Goal: Task Accomplishment & Management: Manage account settings

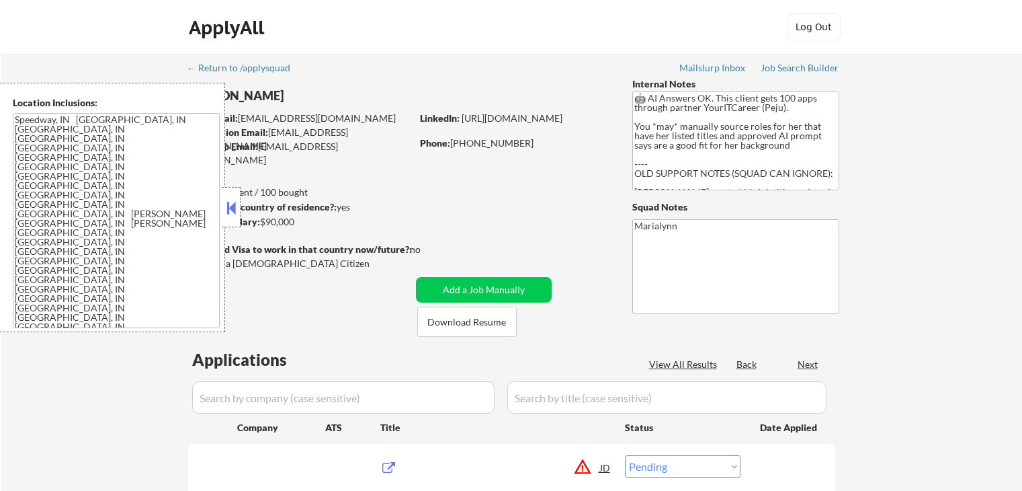
select select ""pending""
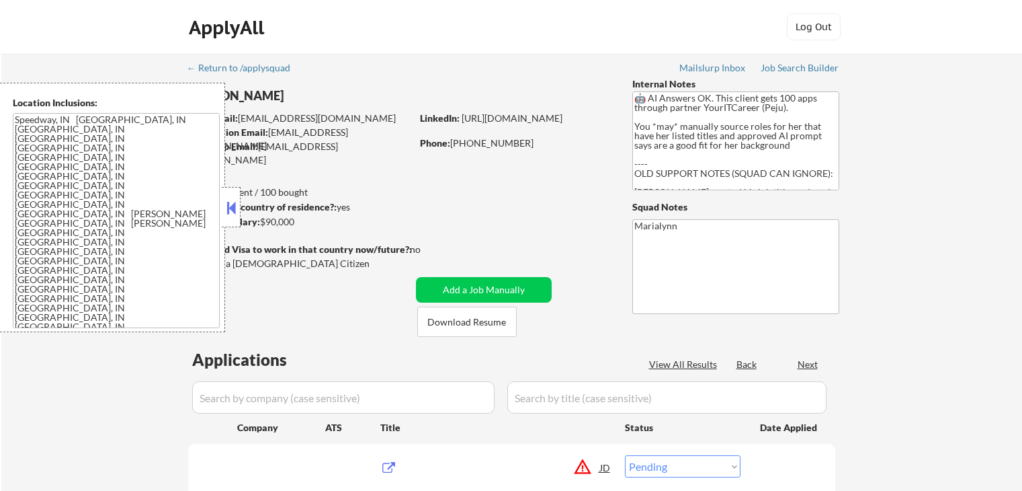
select select ""pending""
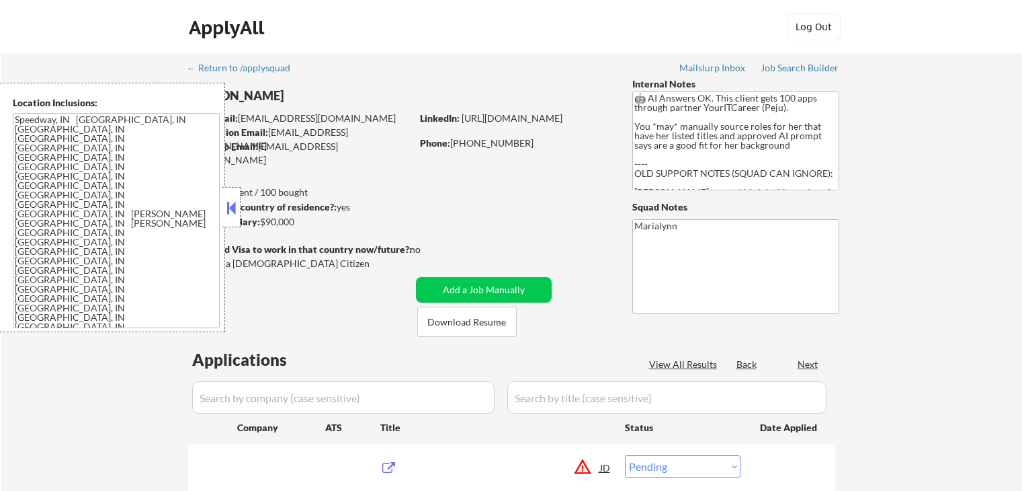
select select ""pending""
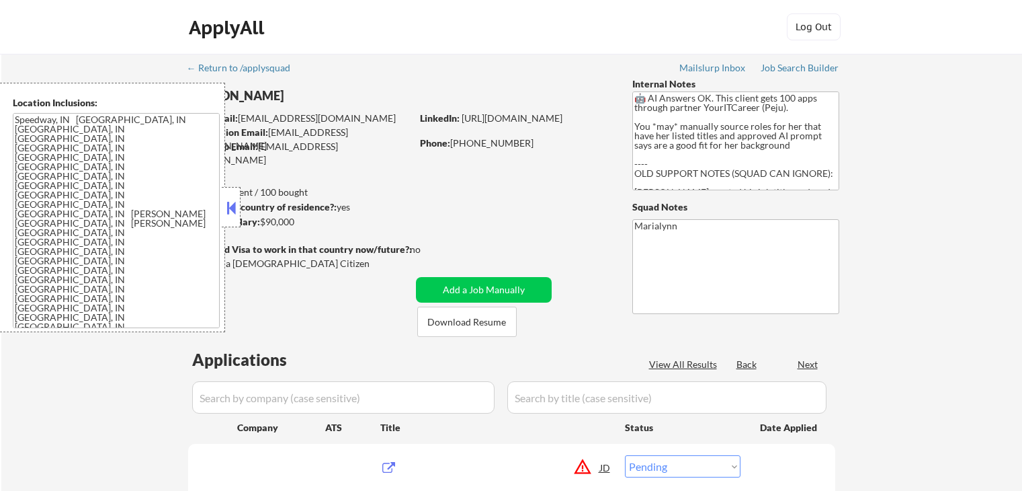
select select ""pending""
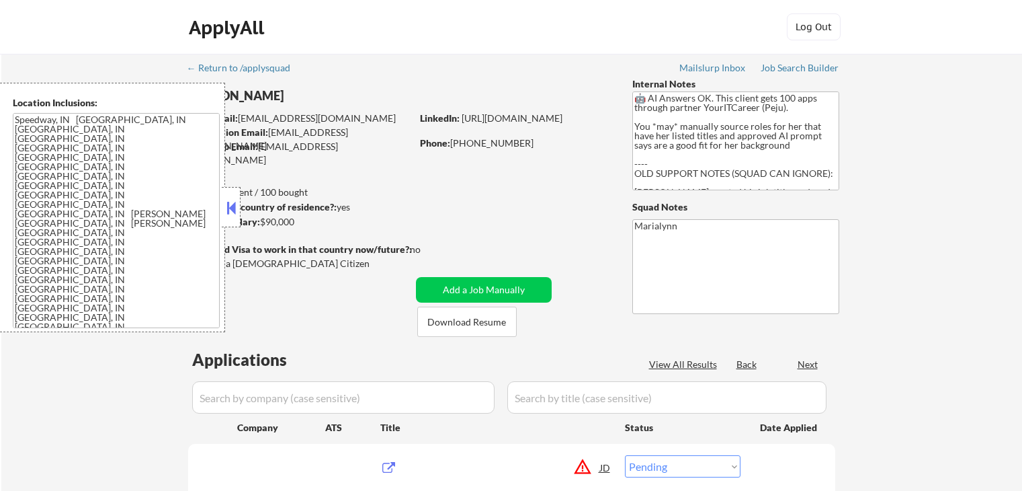
select select ""pending""
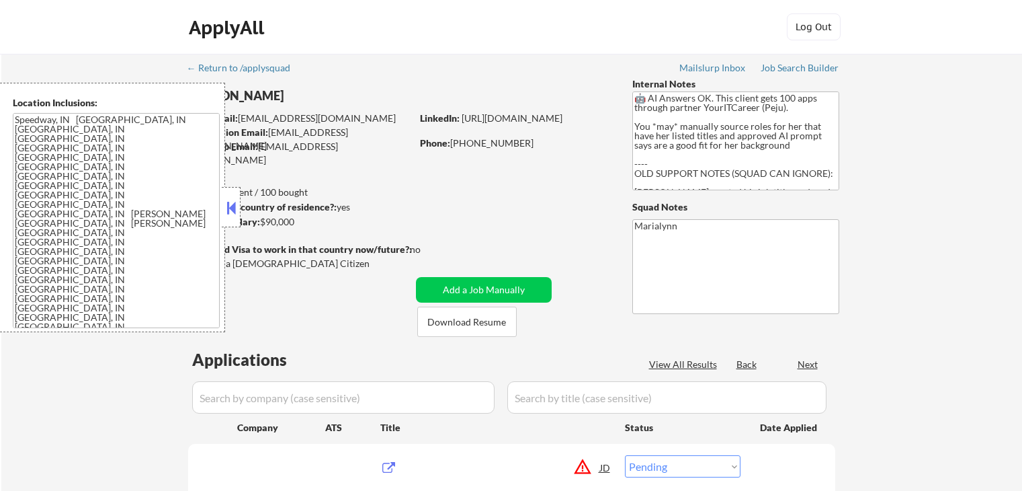
select select ""pending""
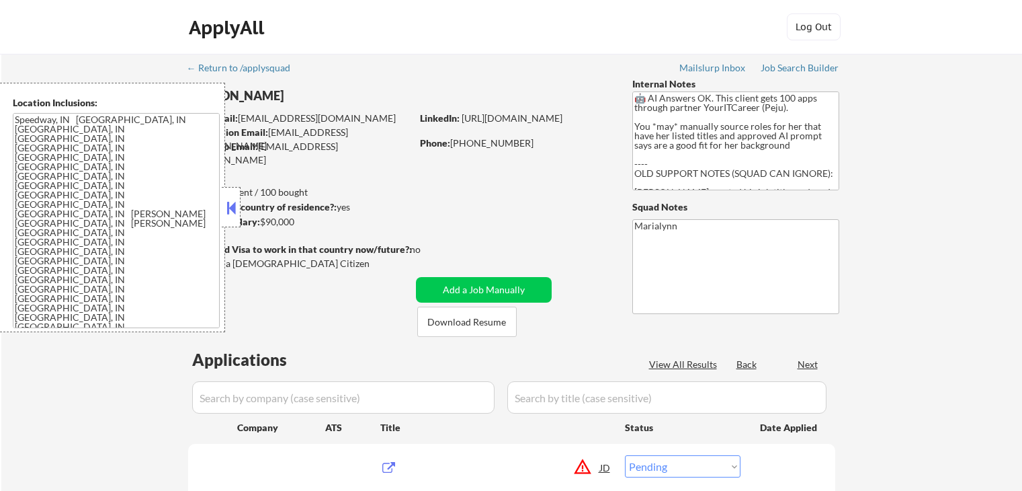
select select ""pending""
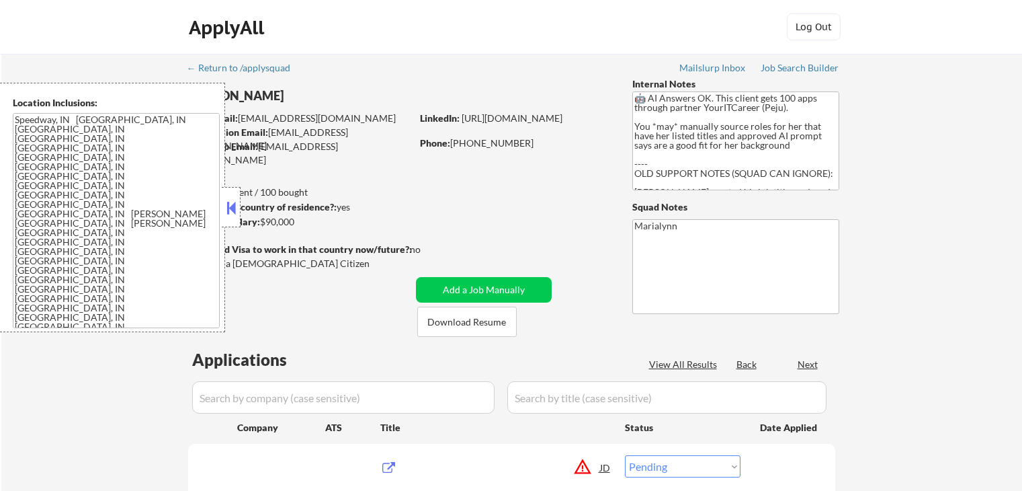
select select ""pending""
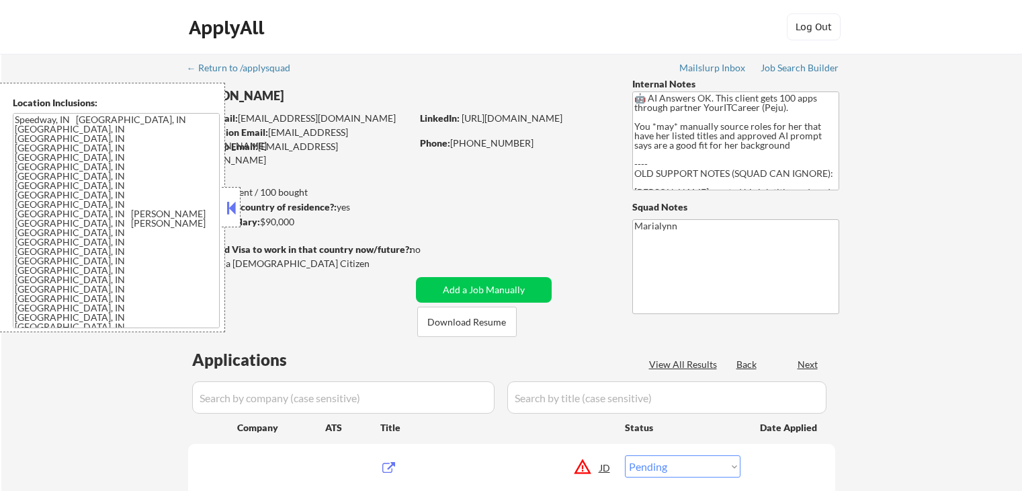
select select ""pending""
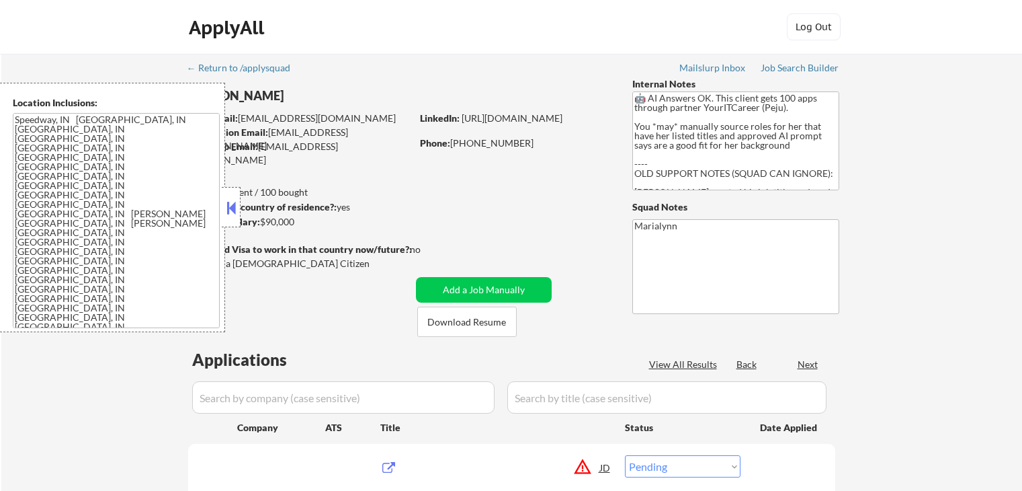
select select ""pending""
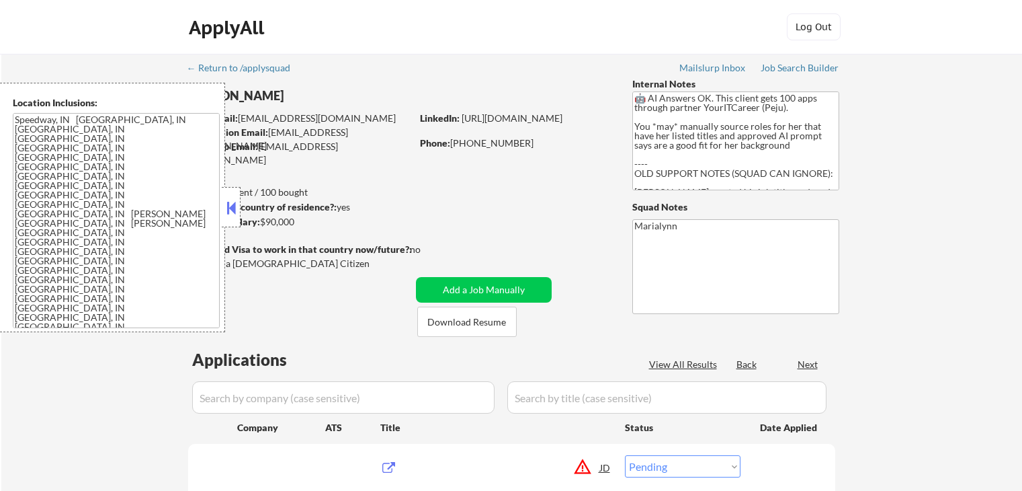
select select ""pending""
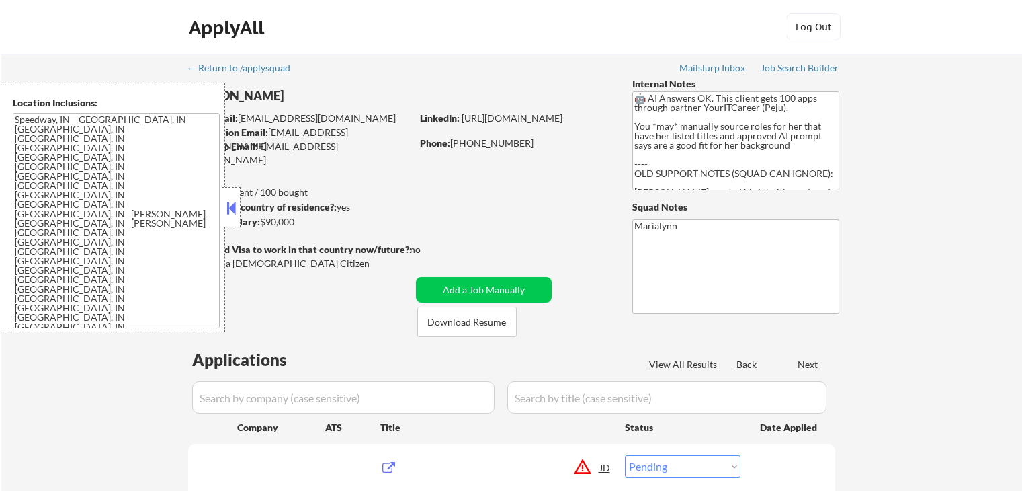
select select ""pending""
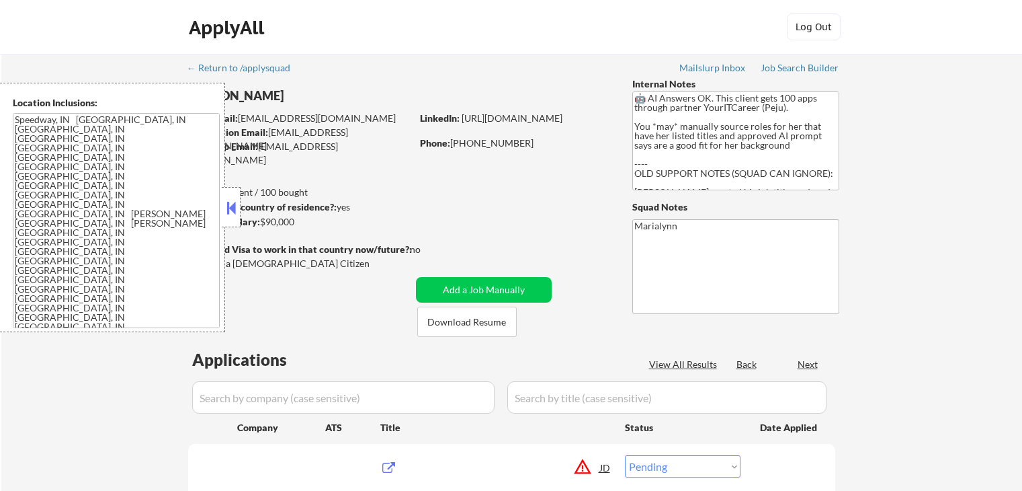
select select ""pending""
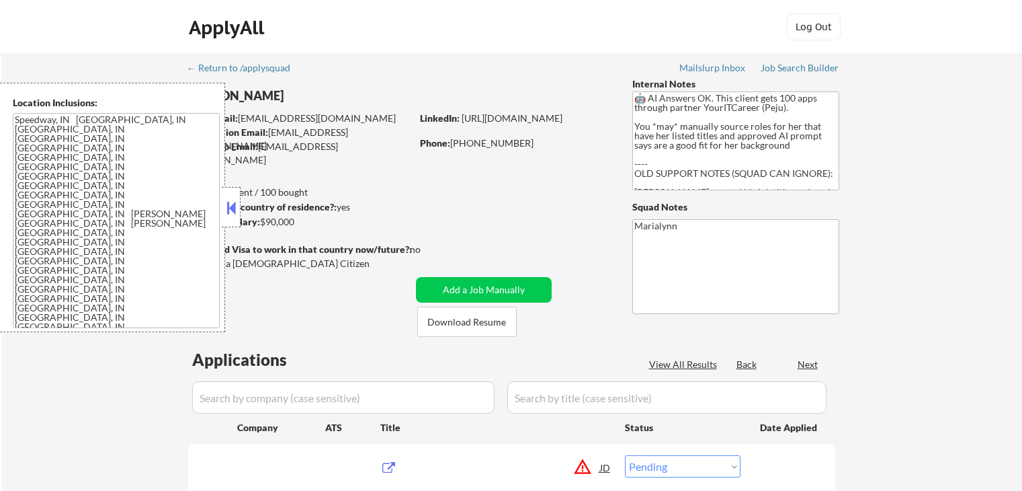
select select ""pending""
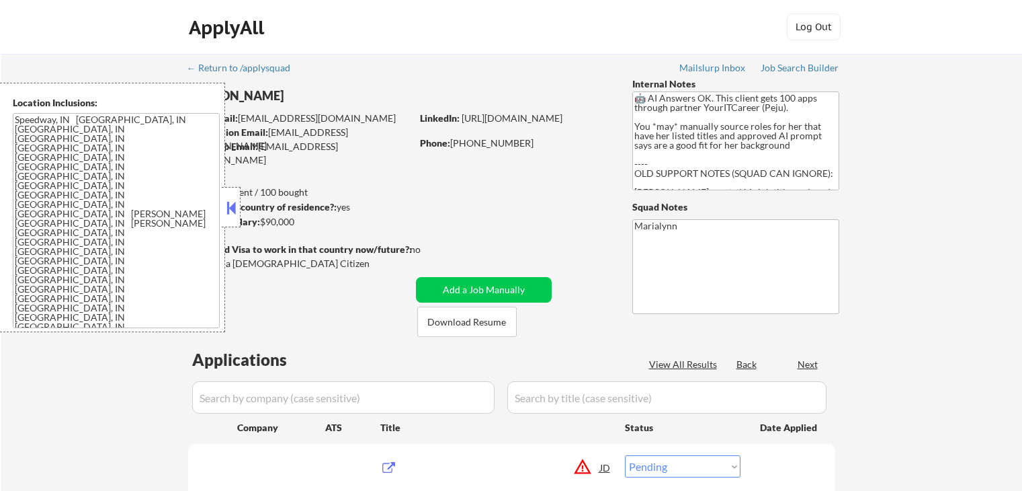
select select ""pending""
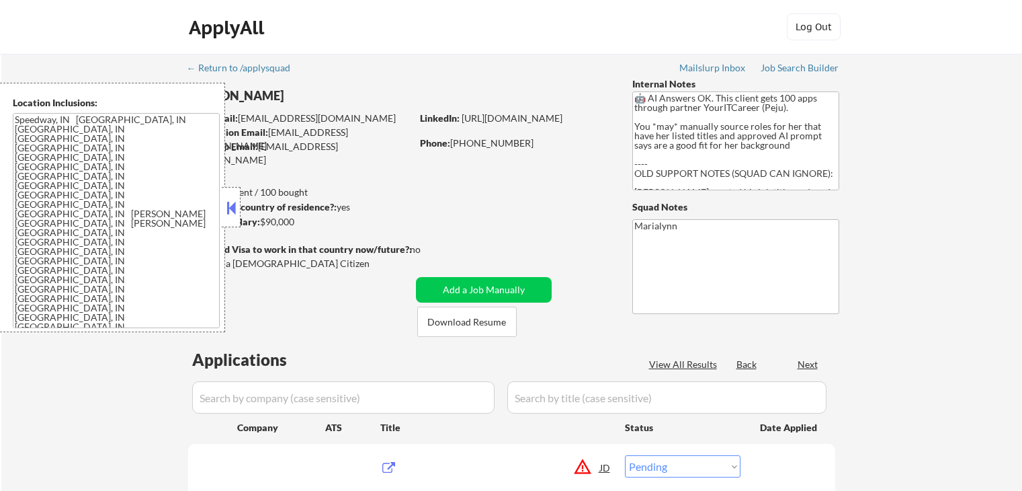
select select ""pending""
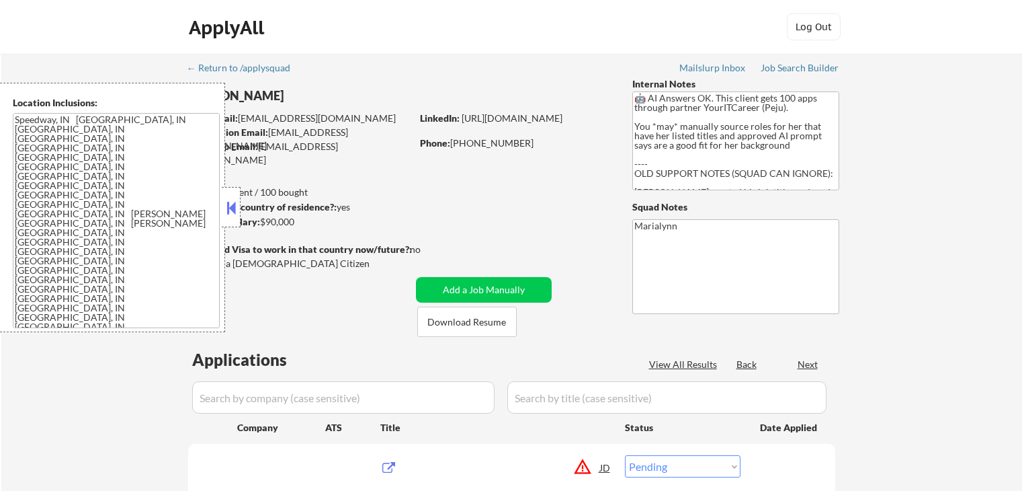
select select ""pending""
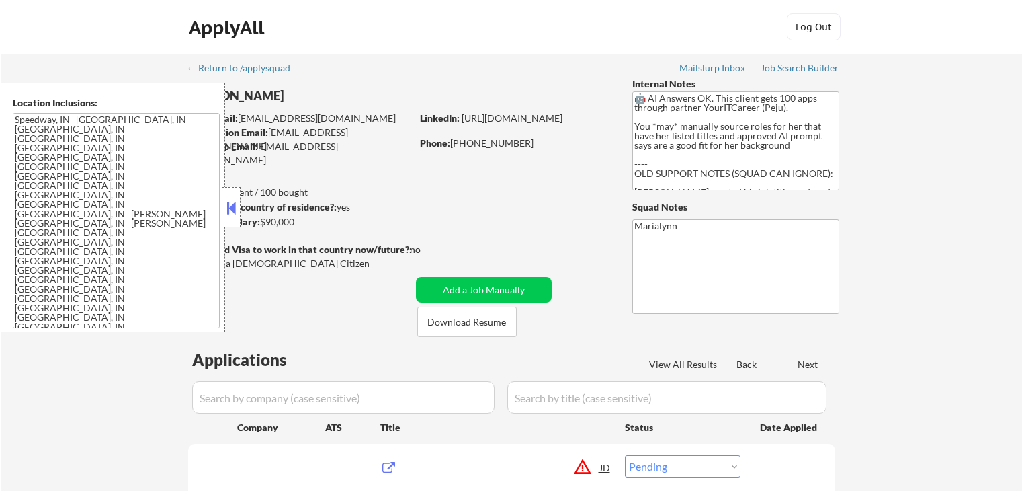
select select ""pending""
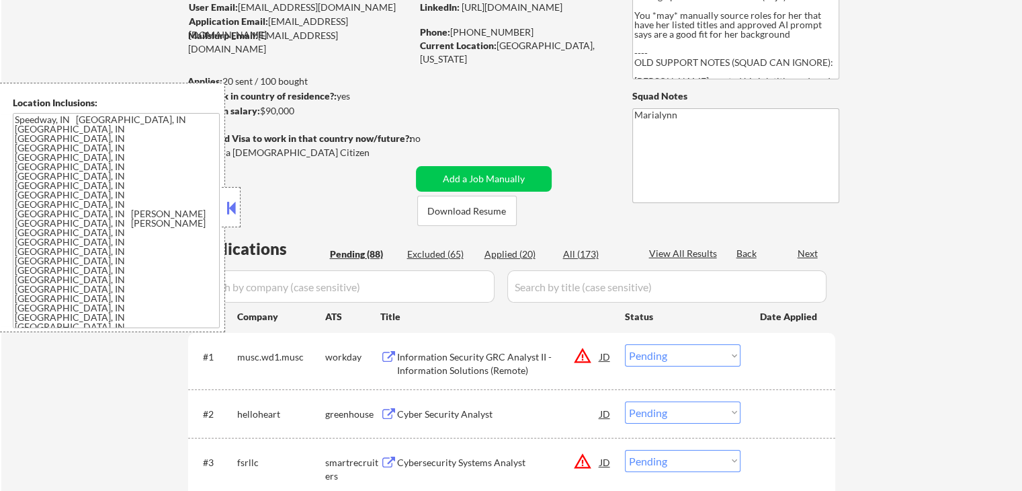
scroll to position [52, 0]
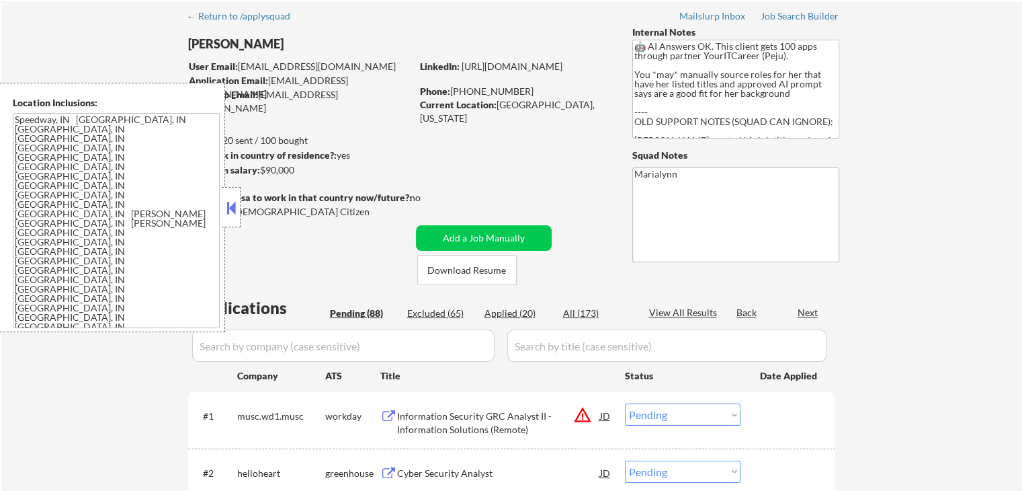
click at [233, 206] on button at bounding box center [231, 208] width 15 height 20
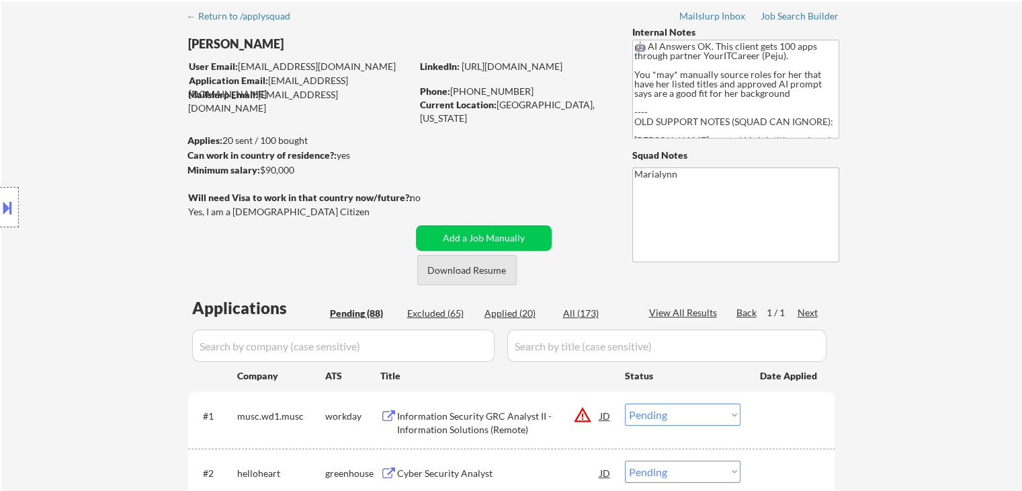
click at [453, 266] on button "Download Resume" at bounding box center [466, 270] width 99 height 30
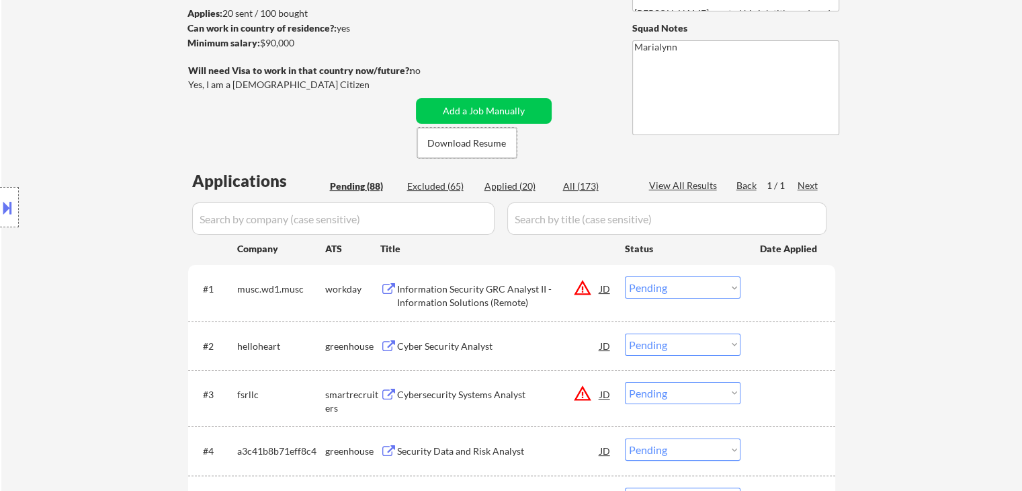
scroll to position [253, 0]
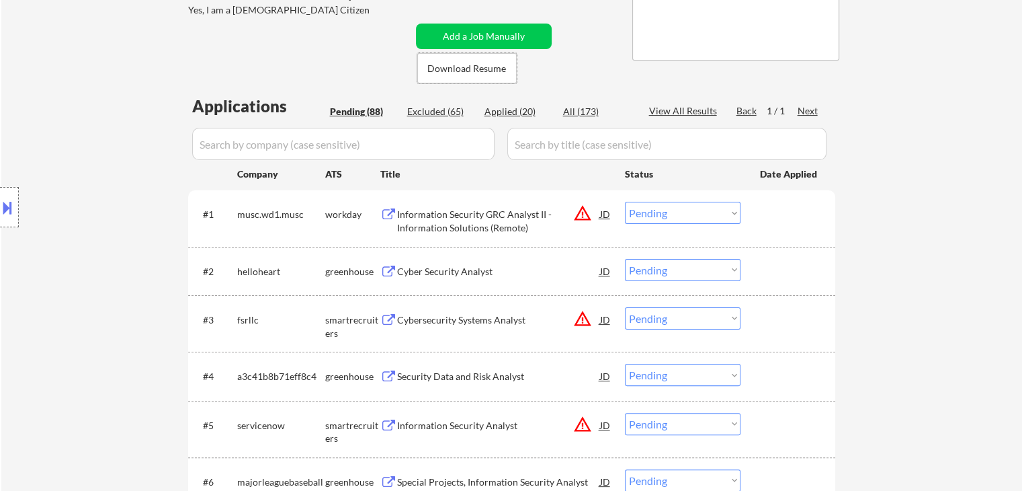
click at [448, 270] on div "Cyber Security Analyst" at bounding box center [498, 271] width 203 height 13
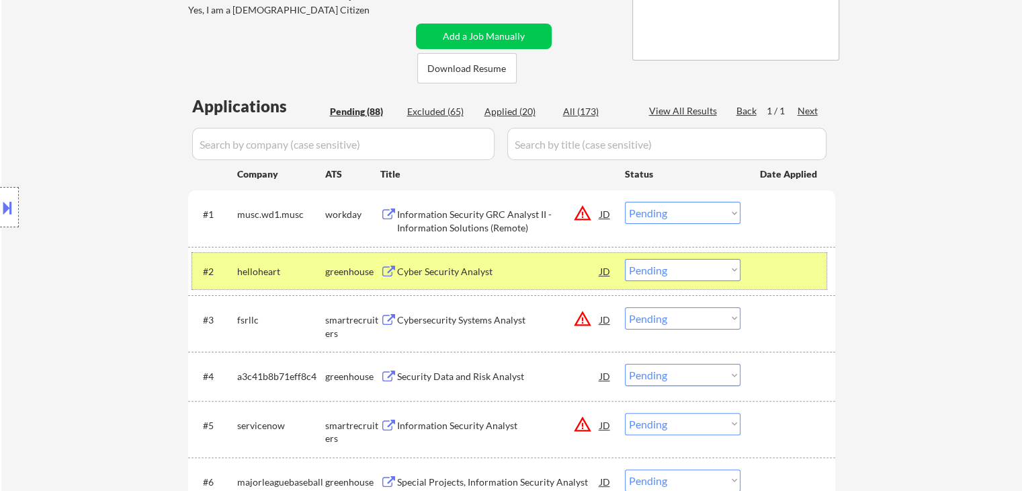
click at [304, 270] on div "helloheart" at bounding box center [281, 271] width 88 height 13
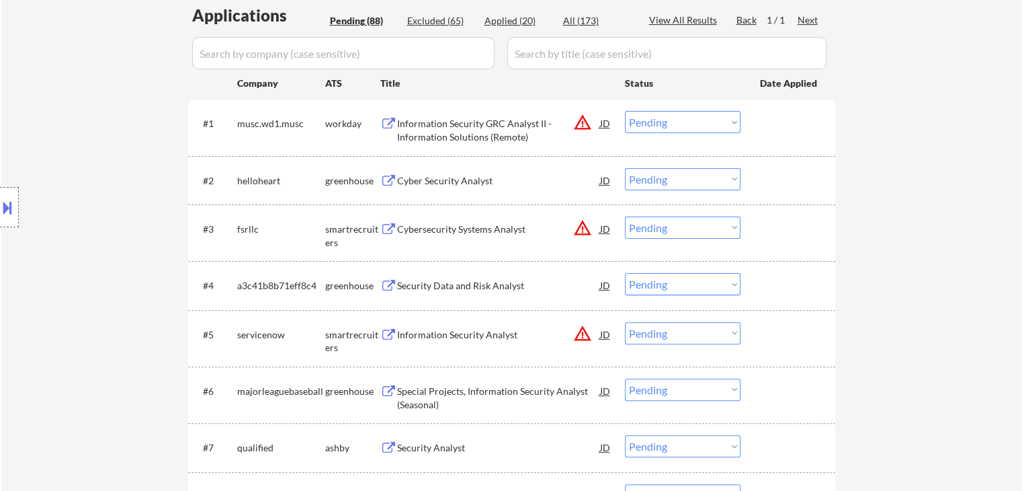
scroll to position [522, 0]
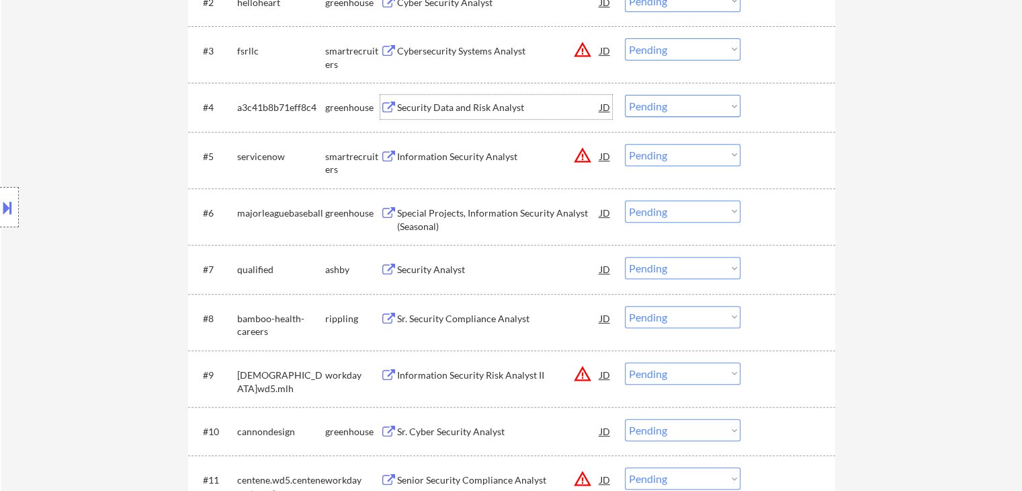
click at [460, 108] on div "Security Data and Risk Analyst" at bounding box center [498, 107] width 203 height 13
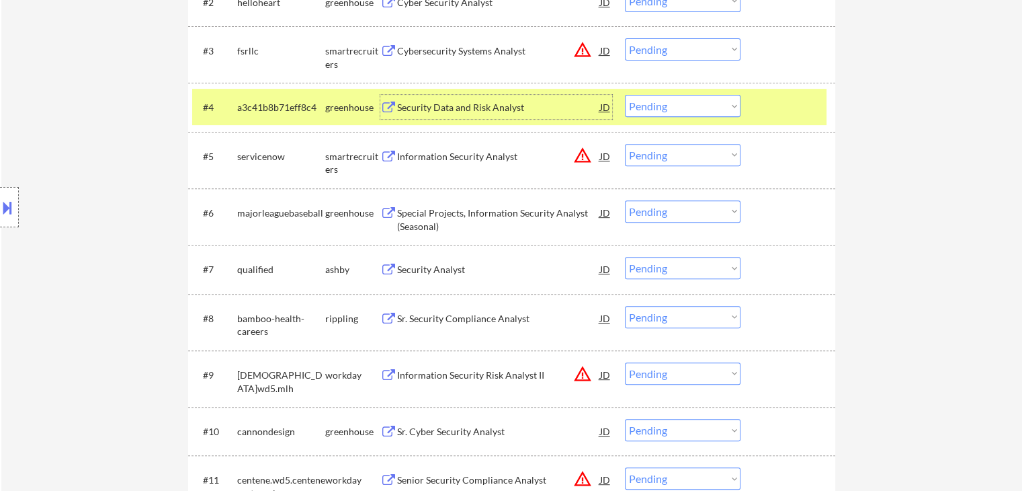
click at [692, 110] on select "Choose an option... Pending Applied Excluded (Questions) Excluded (Expired) Exc…" at bounding box center [683, 106] width 116 height 22
click at [625, 95] on select "Choose an option... Pending Applied Excluded (Questions) Excluded (Expired) Exc…" at bounding box center [683, 106] width 116 height 22
select select ""pending""
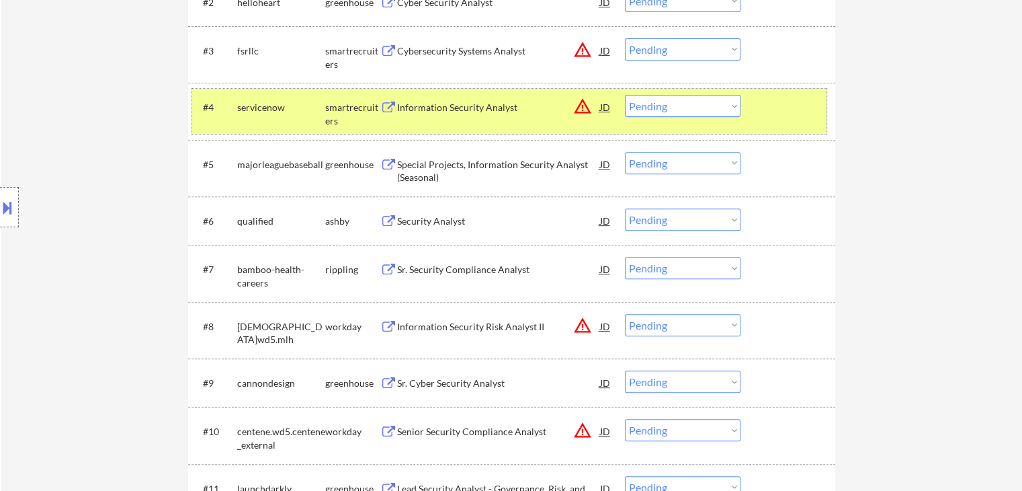
drag, startPoint x: 800, startPoint y: 108, endPoint x: 777, endPoint y: 118, distance: 25.0
click at [798, 108] on div at bounding box center [789, 107] width 59 height 24
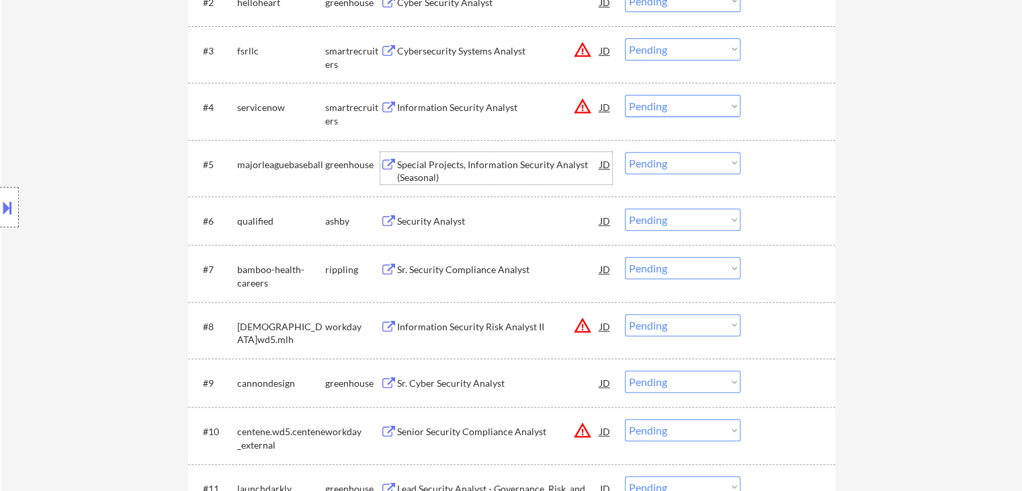
click at [456, 170] on div "Special Projects, Information Security Analyst (Seasonal)" at bounding box center [498, 171] width 203 height 26
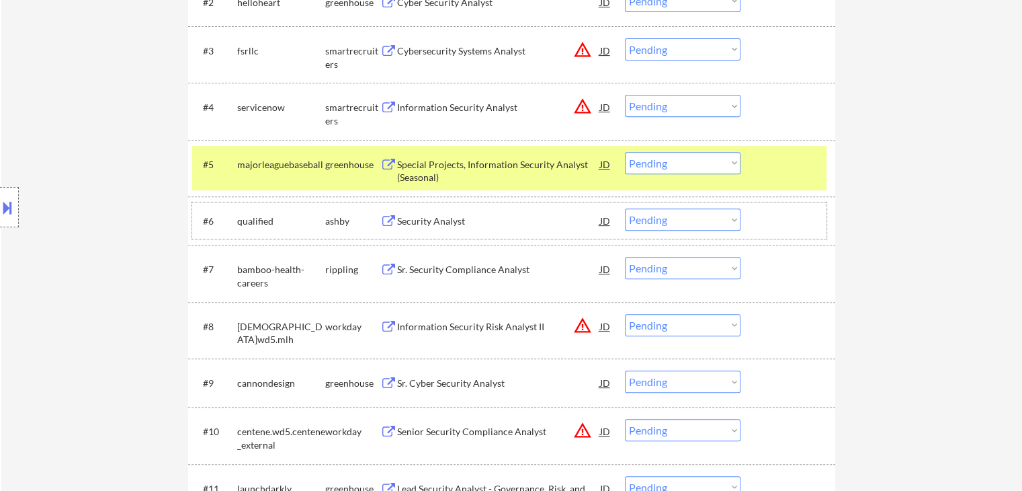
click at [402, 234] on div "#6 qualified ashby Security Analyst JD Choose an option... Pending Applied Excl…" at bounding box center [509, 220] width 634 height 36
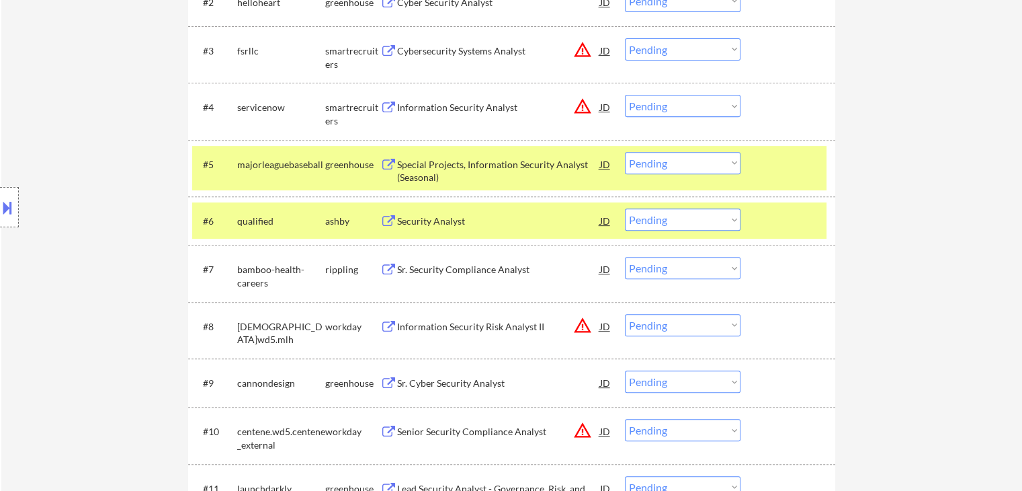
click at [436, 217] on div "Security Analyst" at bounding box center [498, 220] width 203 height 13
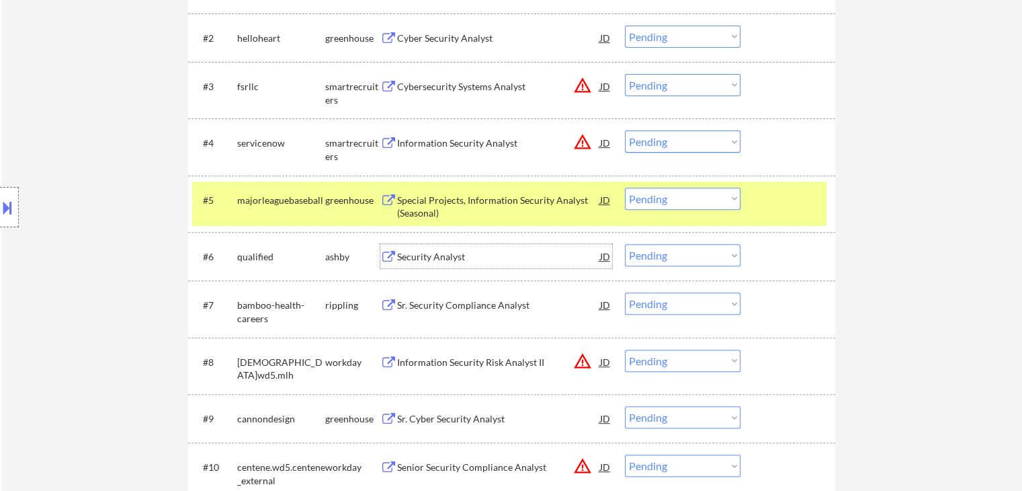
scroll to position [455, 0]
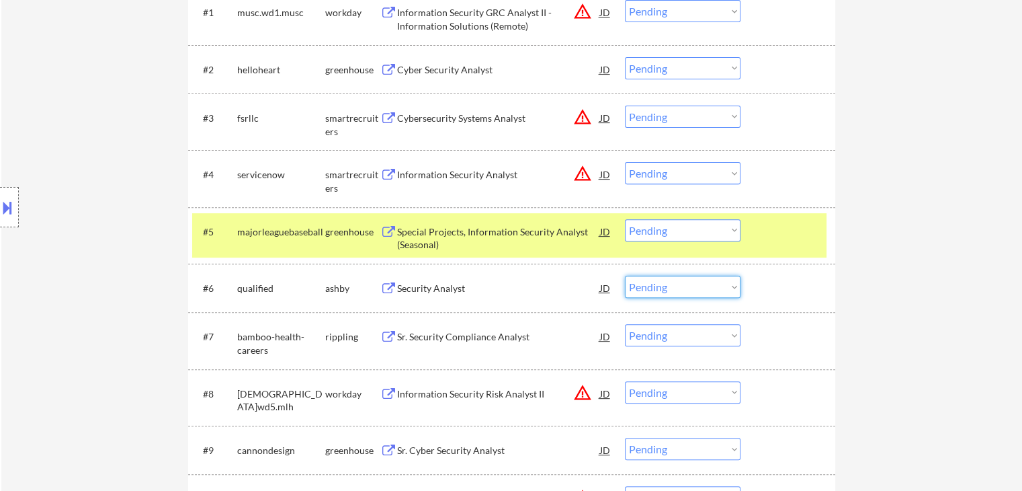
click at [711, 293] on select "Choose an option... Pending Applied Excluded (Questions) Excluded (Expired) Exc…" at bounding box center [683, 287] width 116 height 22
click at [625, 276] on select "Choose an option... Pending Applied Excluded (Questions) Excluded (Expired) Exc…" at bounding box center [683, 287] width 116 height 22
click at [688, 238] on select "Choose an option... Pending Applied Excluded (Questions) Excluded (Expired) Exc…" at bounding box center [683, 230] width 116 height 22
click at [812, 211] on div "#5 majorleaguebaseball greenhouse Special Projects, Information Security Analys…" at bounding box center [511, 235] width 647 height 56
select select ""pending""
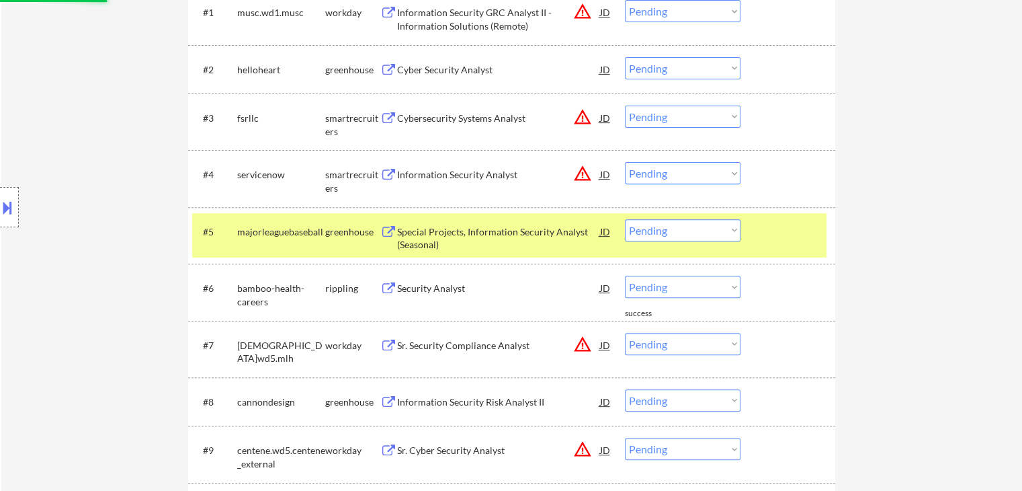
click at [803, 214] on div "#5 majorleaguebaseball greenhouse Special Projects, Information Security Analys…" at bounding box center [509, 235] width 634 height 44
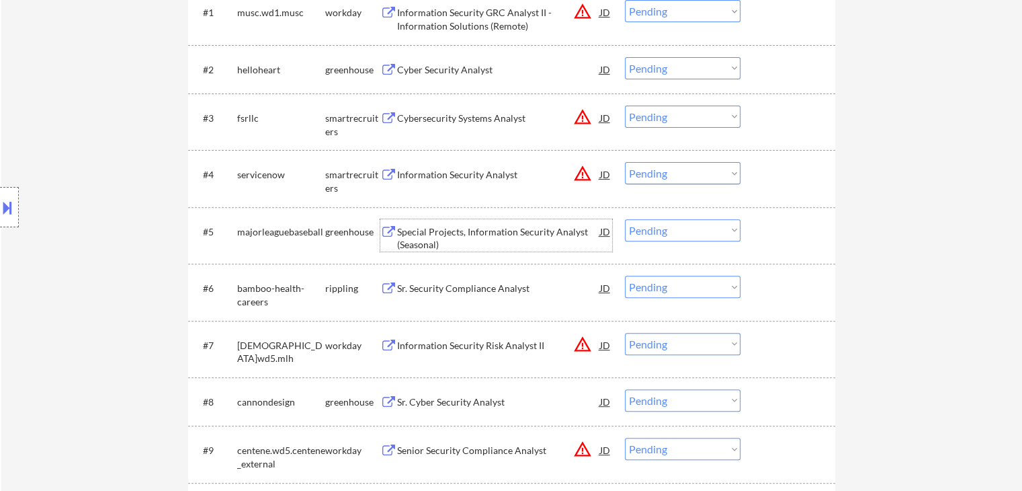
click at [475, 226] on div "Special Projects, Information Security Analyst (Seasonal)" at bounding box center [498, 238] width 203 height 26
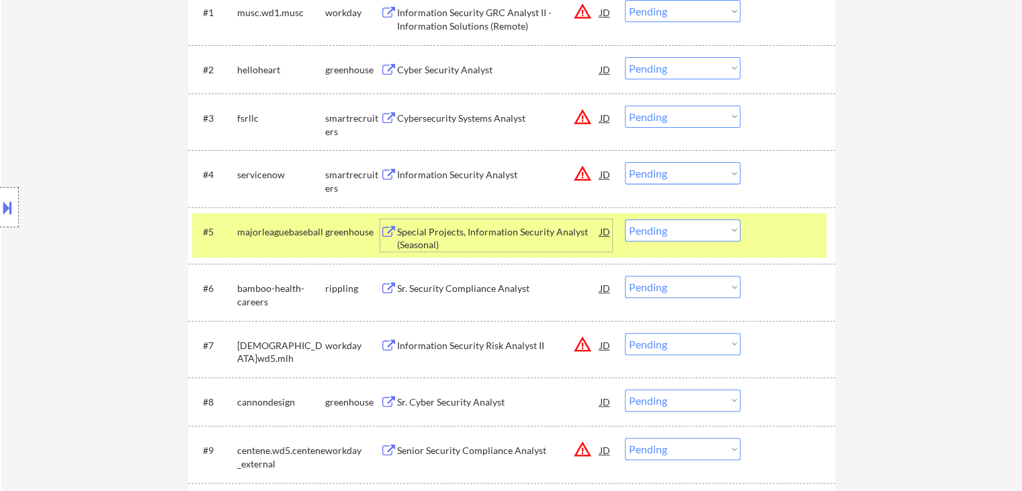
click at [659, 243] on div "#5 majorleaguebaseball greenhouse Special Projects, Information Security Analys…" at bounding box center [509, 235] width 634 height 44
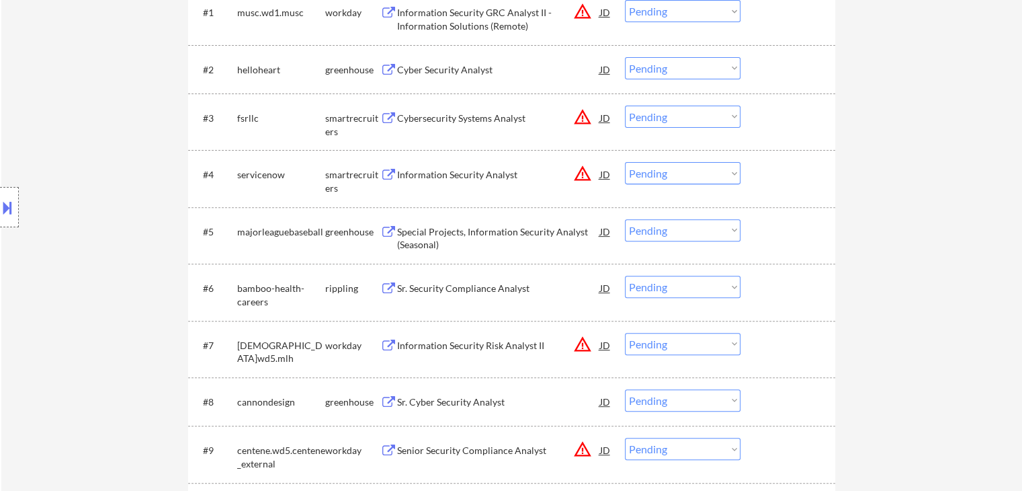
click at [724, 226] on select "Choose an option... Pending Applied Excluded (Questions) Excluded (Expired) Exc…" at bounding box center [683, 230] width 116 height 22
click at [625, 219] on select "Choose an option... Pending Applied Excluded (Questions) Excluded (Expired) Exc…" at bounding box center [683, 230] width 116 height 22
select select ""pending""
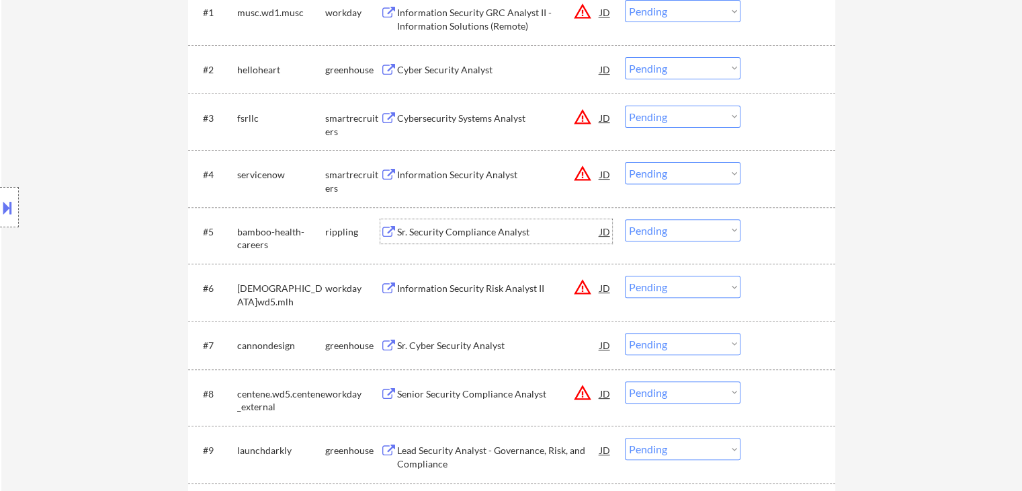
click at [466, 222] on div "Sr. Security Compliance Analyst" at bounding box center [498, 231] width 203 height 24
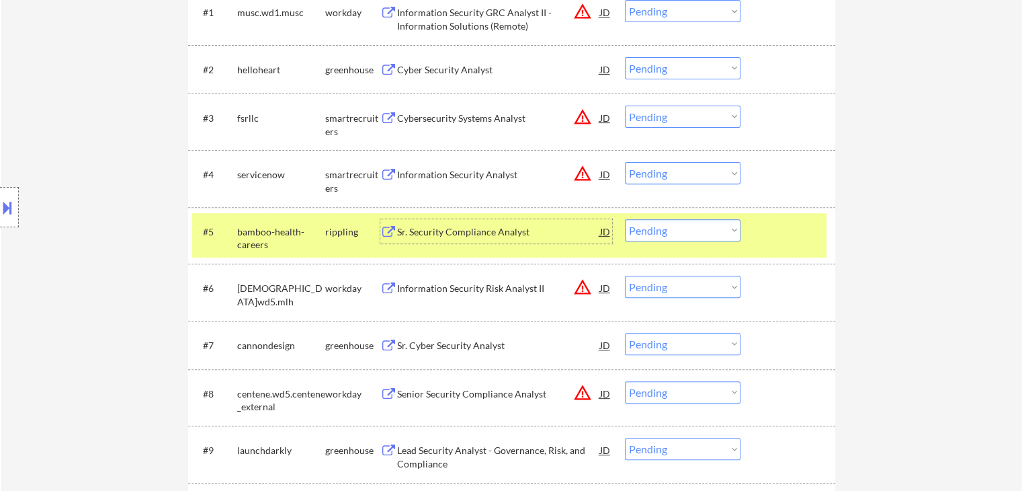
click at [490, 347] on div "Sr. Cyber Security Analyst" at bounding box center [498, 345] width 203 height 13
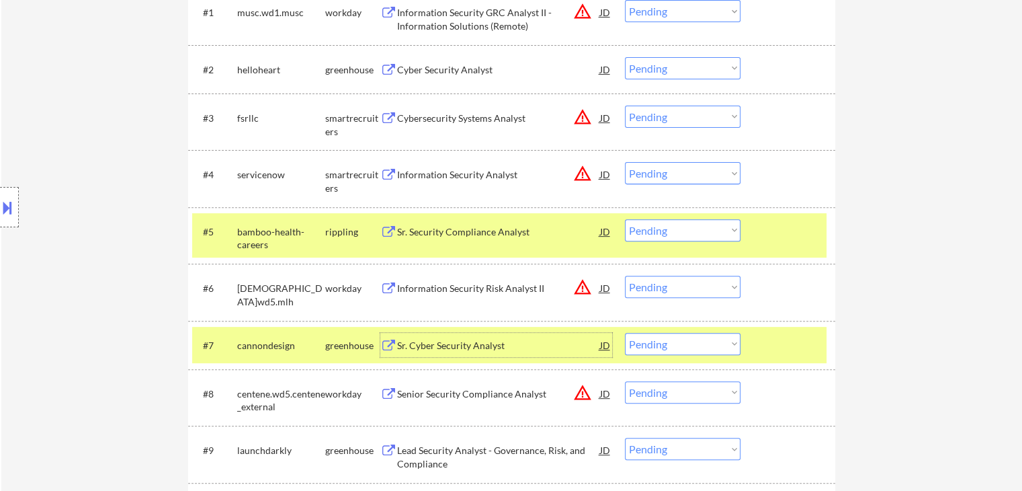
click at [668, 349] on select "Choose an option... Pending Applied Excluded (Questions) Excluded (Expired) Exc…" at bounding box center [683, 344] width 116 height 22
click at [625, 333] on select "Choose an option... Pending Applied Excluded (Questions) Excluded (Expired) Exc…" at bounding box center [683, 344] width 116 height 22
drag, startPoint x: 356, startPoint y: 344, endPoint x: 335, endPoint y: 292, distance: 56.4
click at [355, 343] on div "greenhouse" at bounding box center [352, 345] width 55 height 13
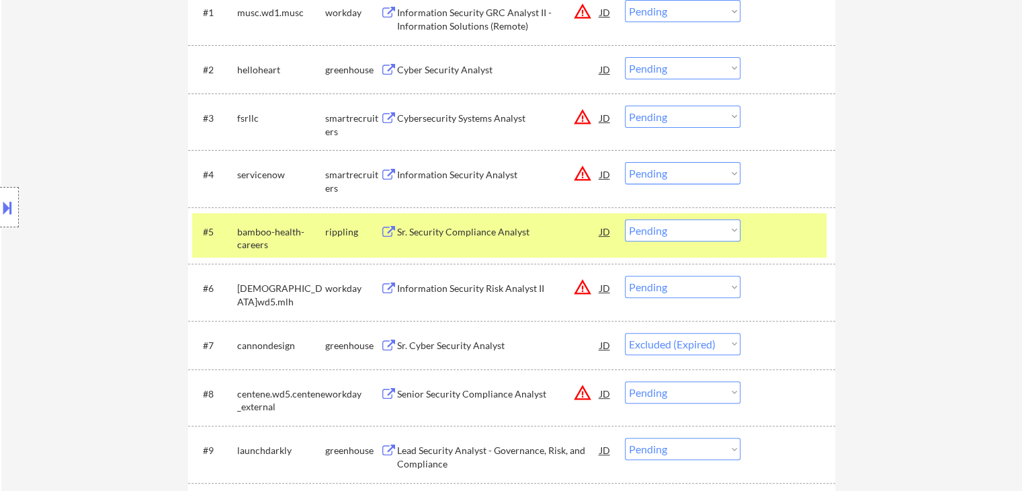
select select ""pending""
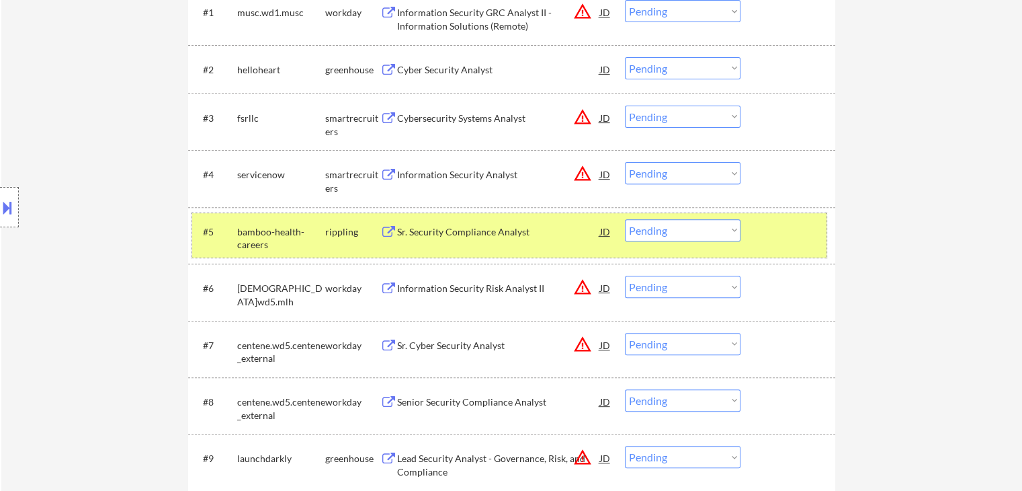
click at [340, 225] on div "rippling" at bounding box center [352, 231] width 55 height 13
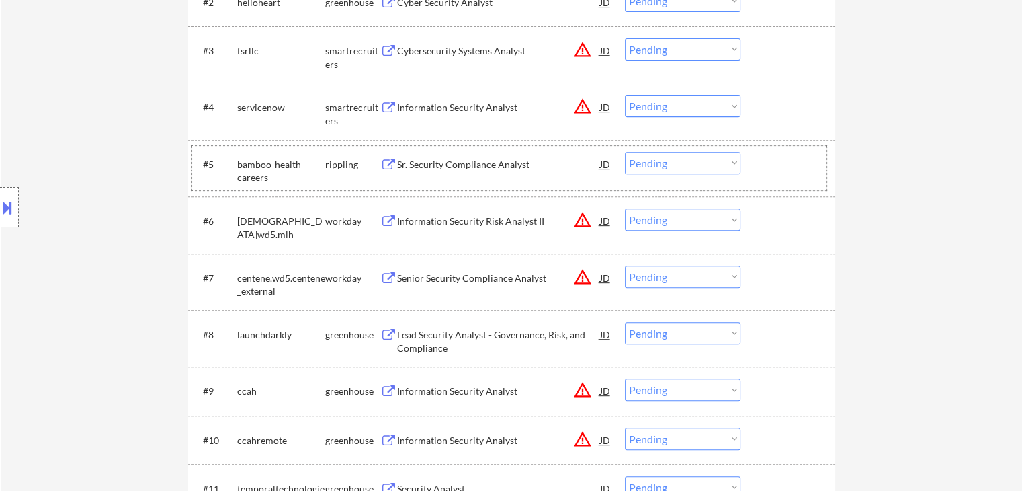
scroll to position [589, 0]
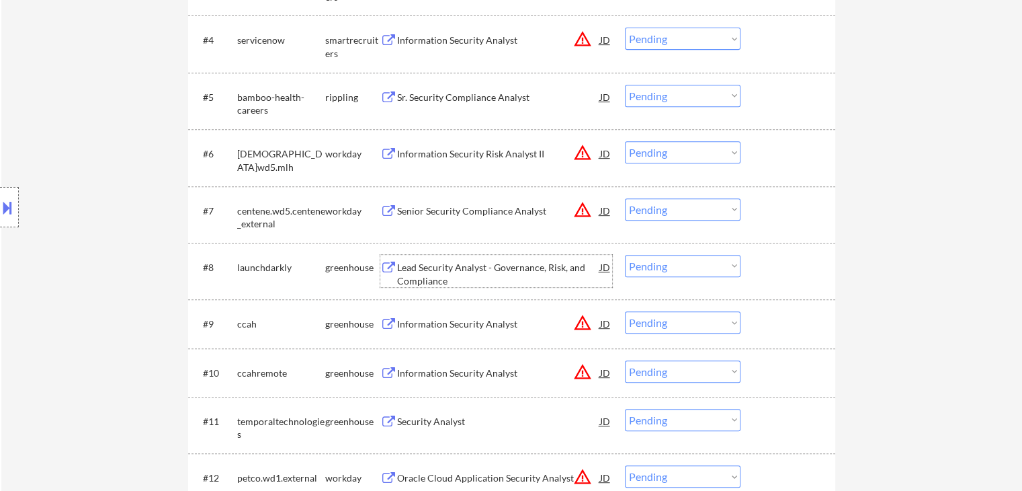
click at [417, 271] on div "Lead Security Analyst - Governance, Risk, and Compliance" at bounding box center [498, 274] width 203 height 26
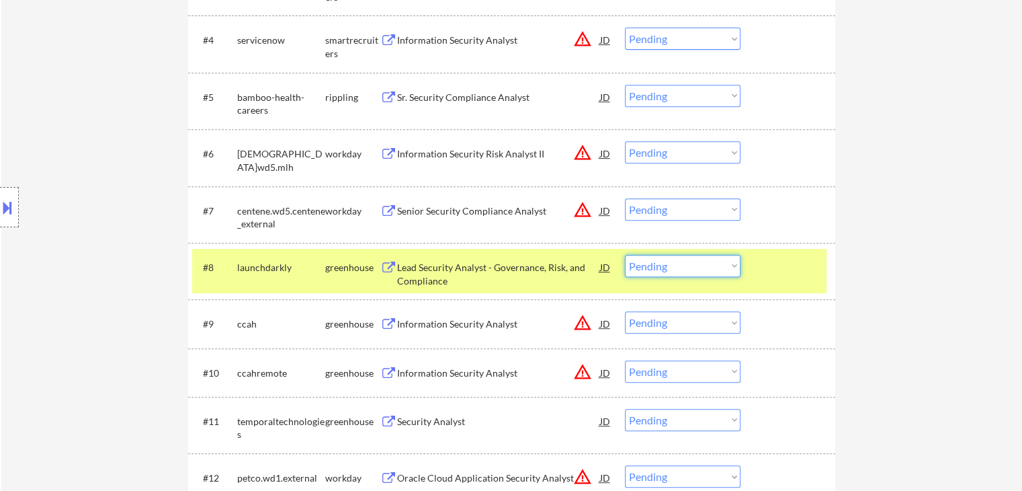
drag, startPoint x: 658, startPoint y: 263, endPoint x: 667, endPoint y: 275, distance: 14.4
click at [658, 264] on select "Choose an option... Pending Applied Excluded (Questions) Excluded (Expired) Exc…" at bounding box center [683, 266] width 116 height 22
click at [625, 255] on select "Choose an option... Pending Applied Excluded (Questions) Excluded (Expired) Exc…" at bounding box center [683, 266] width 116 height 22
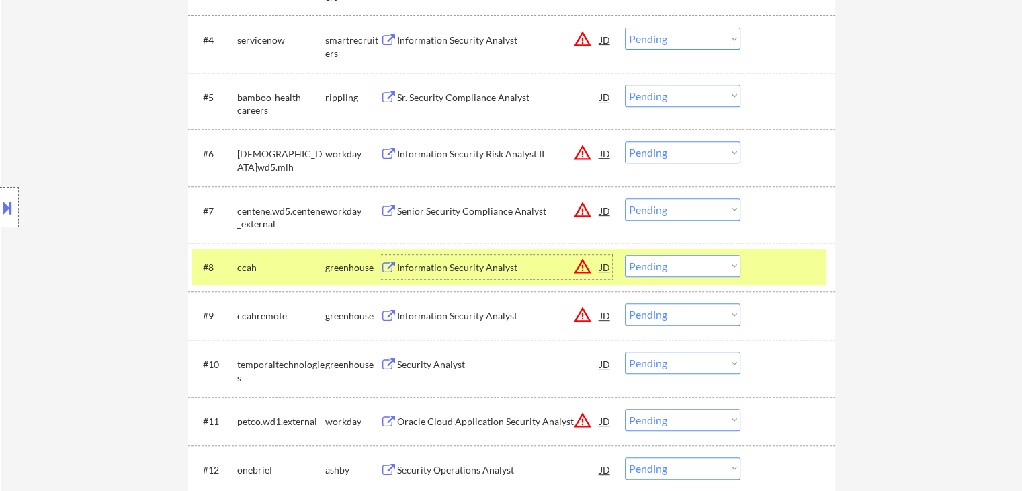
click at [439, 257] on div "Information Security Analyst" at bounding box center [498, 267] width 203 height 24
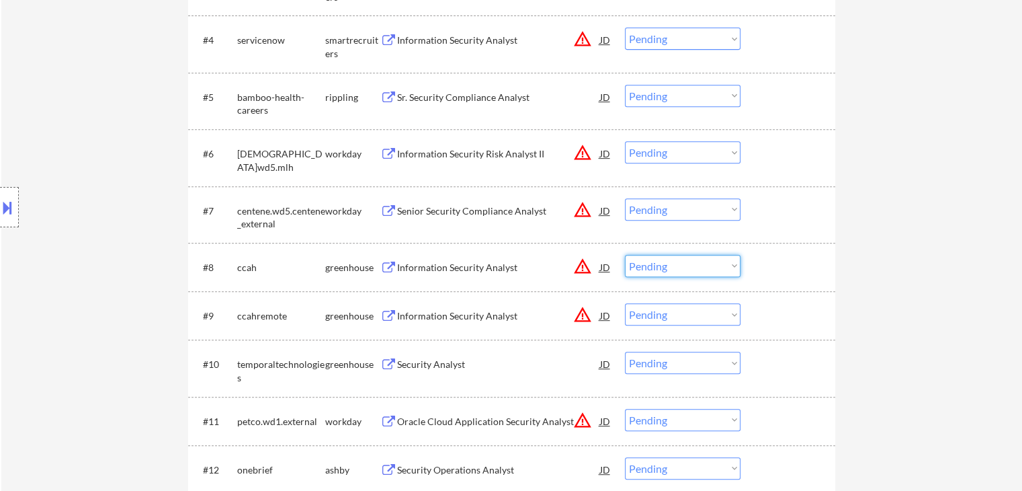
drag, startPoint x: 634, startPoint y: 268, endPoint x: 619, endPoint y: 295, distance: 30.7
click at [634, 268] on select "Choose an option... Pending Applied Excluded (Questions) Excluded (Expired) Exc…" at bounding box center [683, 266] width 116 height 22
click at [625, 255] on select "Choose an option... Pending Applied Excluded (Questions) Excluded (Expired) Exc…" at bounding box center [683, 266] width 116 height 22
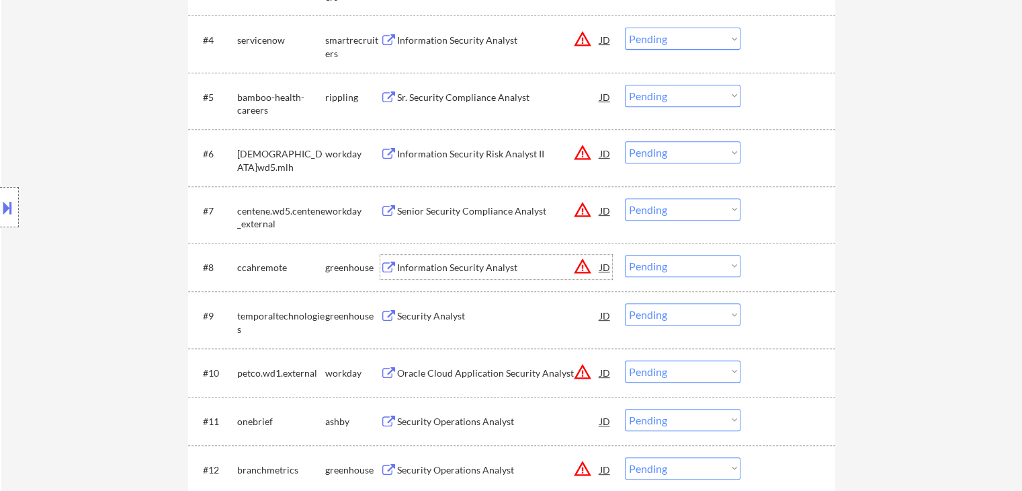
click at [427, 267] on div "Information Security Analyst" at bounding box center [498, 267] width 203 height 13
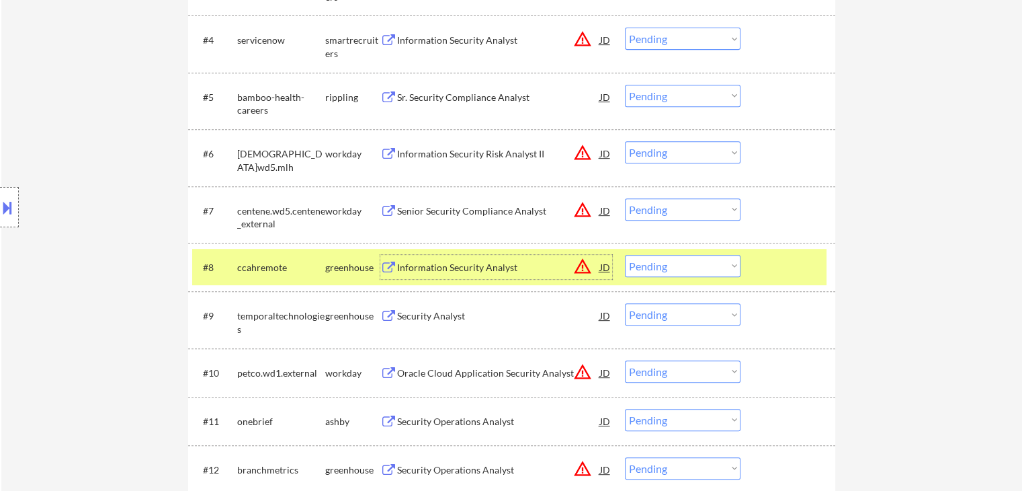
click at [671, 272] on select "Choose an option... Pending Applied Excluded (Questions) Excluded (Expired) Exc…" at bounding box center [683, 266] width 116 height 22
click at [625, 255] on select "Choose an option... Pending Applied Excluded (Questions) Excluded (Expired) Exc…" at bounding box center [683, 266] width 116 height 22
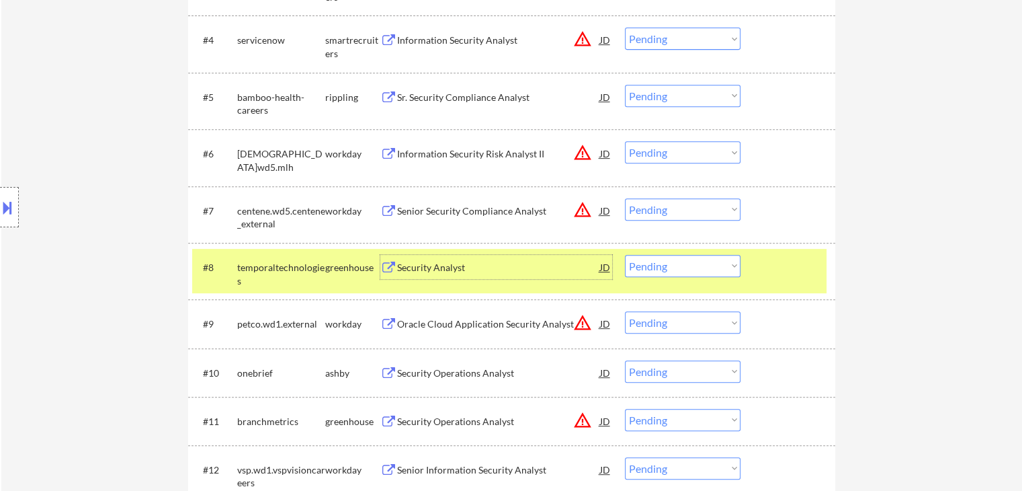
click at [472, 276] on div "Security Analyst" at bounding box center [498, 267] width 203 height 24
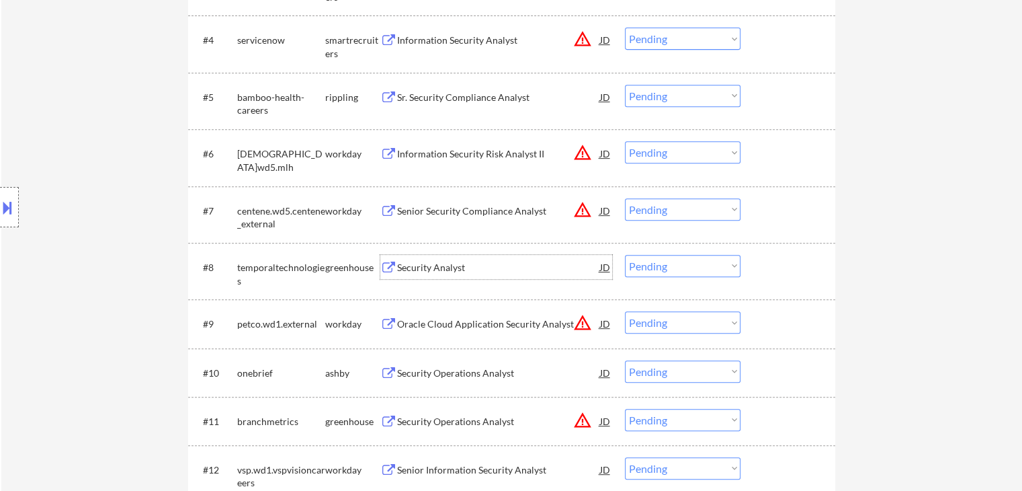
click at [425, 266] on div "Security Analyst" at bounding box center [498, 267] width 203 height 13
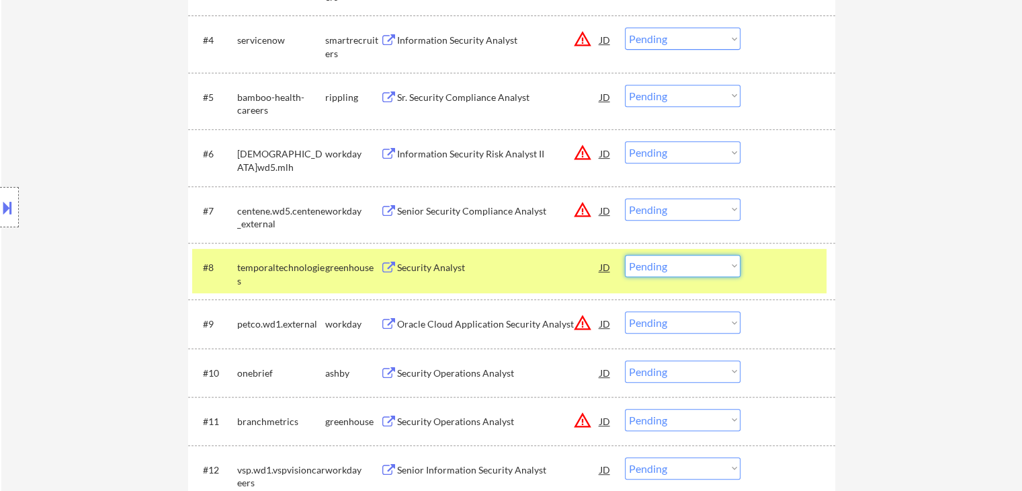
drag, startPoint x: 653, startPoint y: 265, endPoint x: 663, endPoint y: 275, distance: 13.8
click at [653, 266] on select "Choose an option... Pending Applied Excluded (Questions) Excluded (Expired) Exc…" at bounding box center [683, 266] width 116 height 22
click at [625, 255] on select "Choose an option... Pending Applied Excluded (Questions) Excluded (Expired) Exc…" at bounding box center [683, 266] width 116 height 22
select select ""pending""
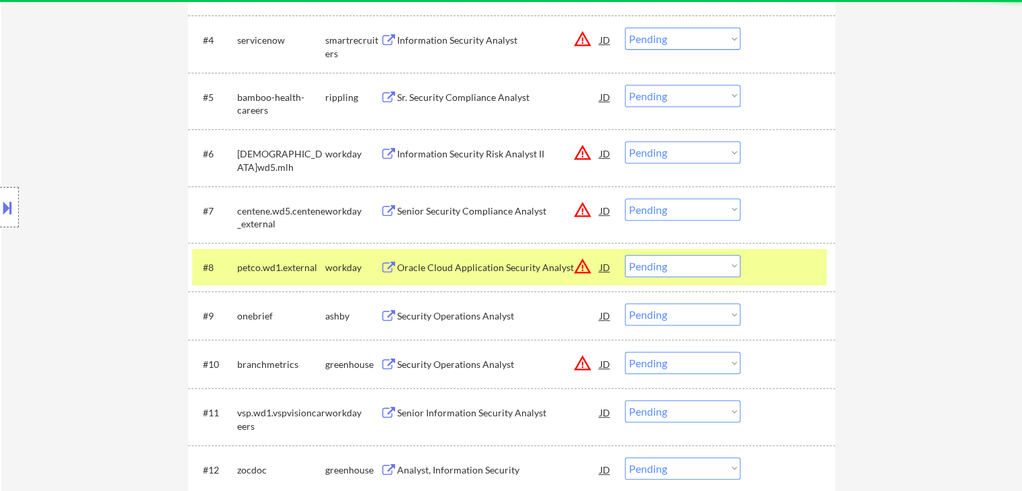
click at [305, 253] on div "#8 petco.wd1.external workday Oracle Cloud Application Security Analyst JD warn…" at bounding box center [509, 267] width 634 height 36
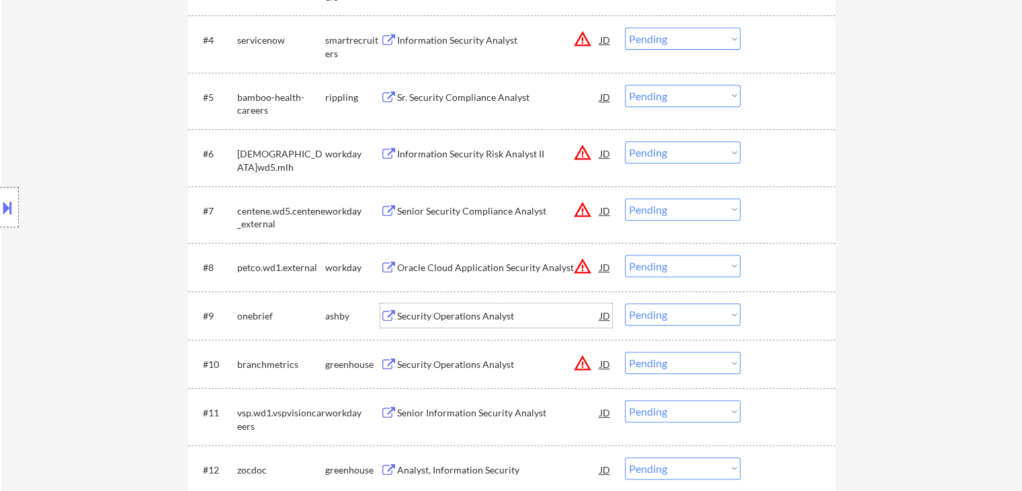
click at [449, 325] on div "Security Operations Analyst" at bounding box center [498, 315] width 203 height 24
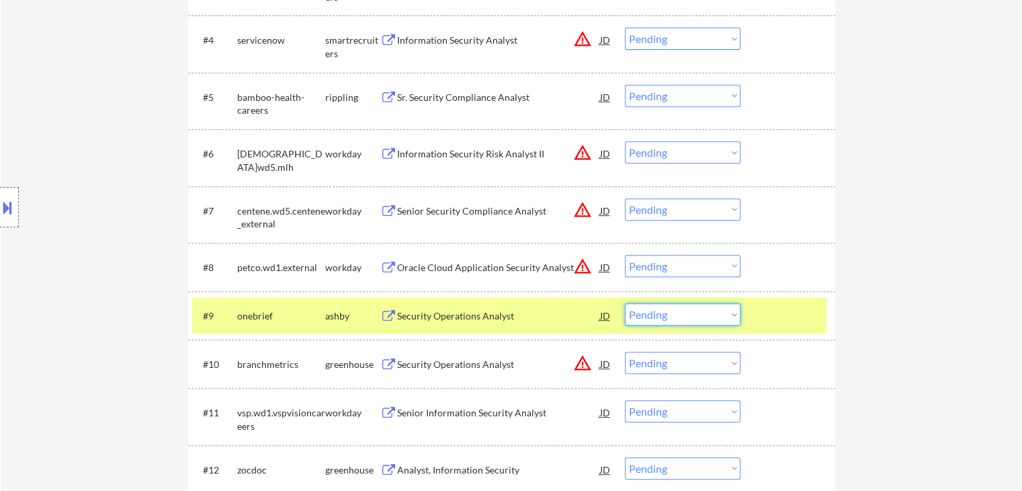
drag, startPoint x: 668, startPoint y: 316, endPoint x: 679, endPoint y: 323, distance: 13.0
click at [669, 318] on select "Choose an option... Pending Applied Excluded (Questions) Excluded (Expired) Exc…" at bounding box center [683, 314] width 116 height 22
click at [625, 303] on select "Choose an option... Pending Applied Excluded (Questions) Excluded (Expired) Exc…" at bounding box center [683, 314] width 116 height 22
select select ""pending""
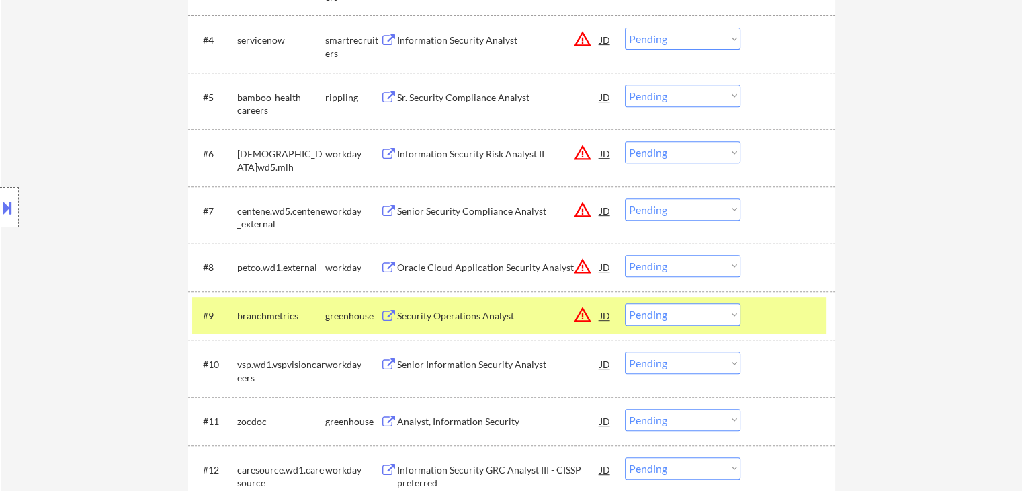
click at [359, 313] on div "greenhouse" at bounding box center [352, 315] width 55 height 13
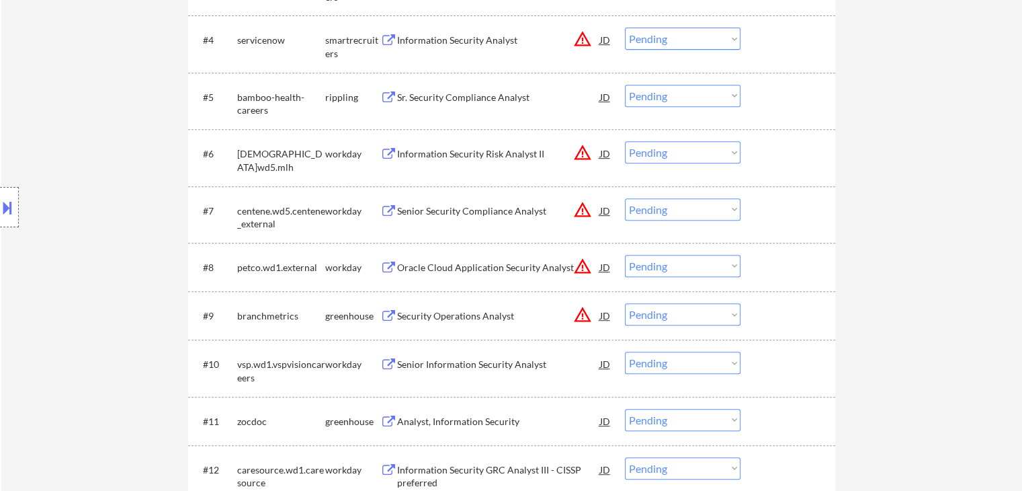
click at [491, 370] on div "Senior Information Security Analyst" at bounding box center [498, 364] width 203 height 13
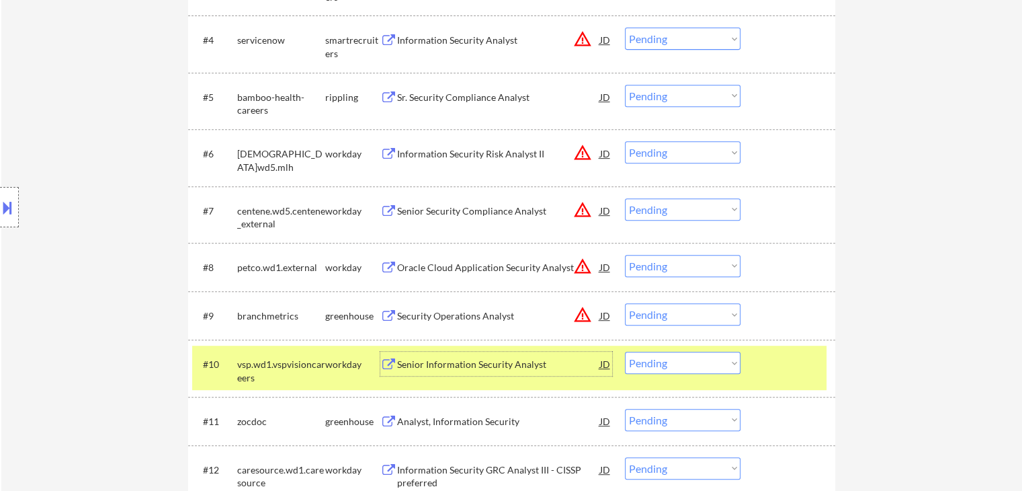
click at [670, 366] on select "Choose an option... Pending Applied Excluded (Questions) Excluded (Expired) Exc…" at bounding box center [683, 362] width 116 height 22
click at [625, 351] on select "Choose an option... Pending Applied Excluded (Questions) Excluded (Expired) Exc…" at bounding box center [683, 362] width 116 height 22
select select ""pending""
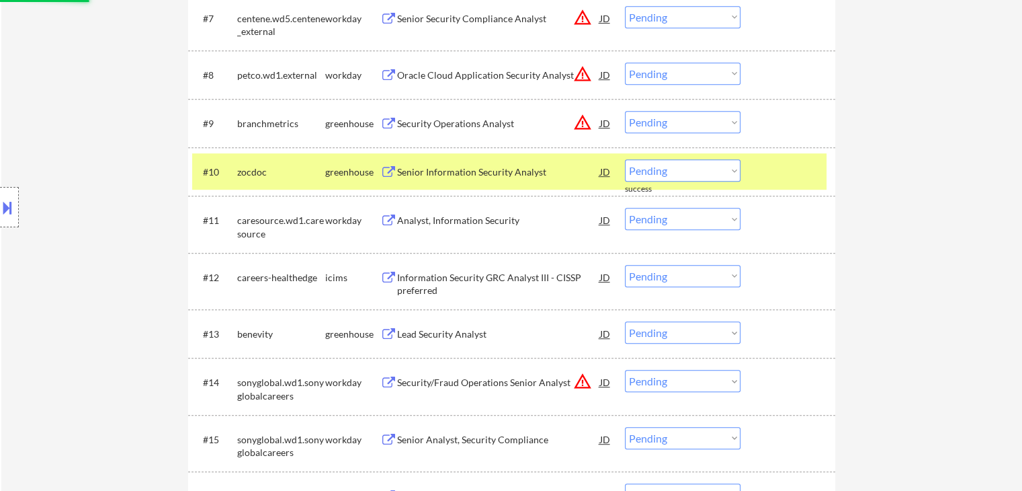
scroll to position [791, 0]
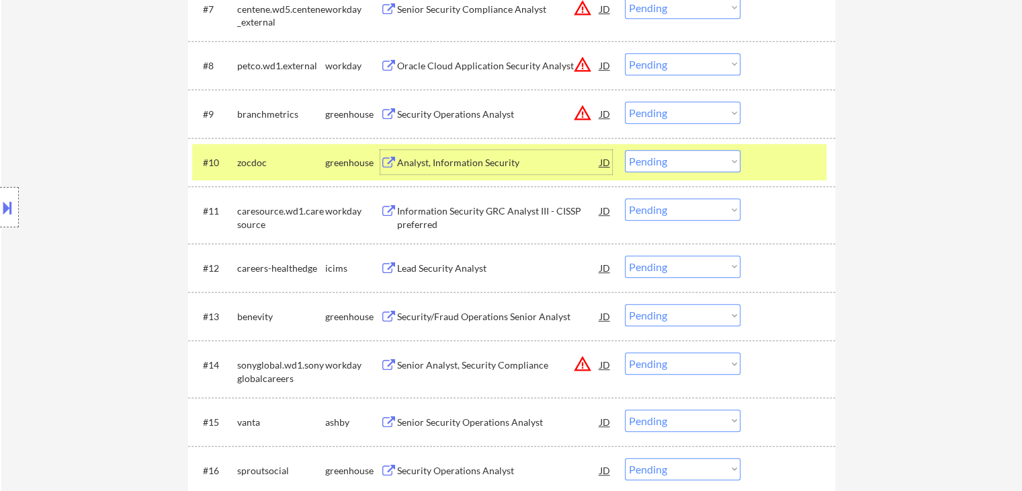
click at [444, 163] on div "Analyst, Information Security" at bounding box center [498, 162] width 203 height 13
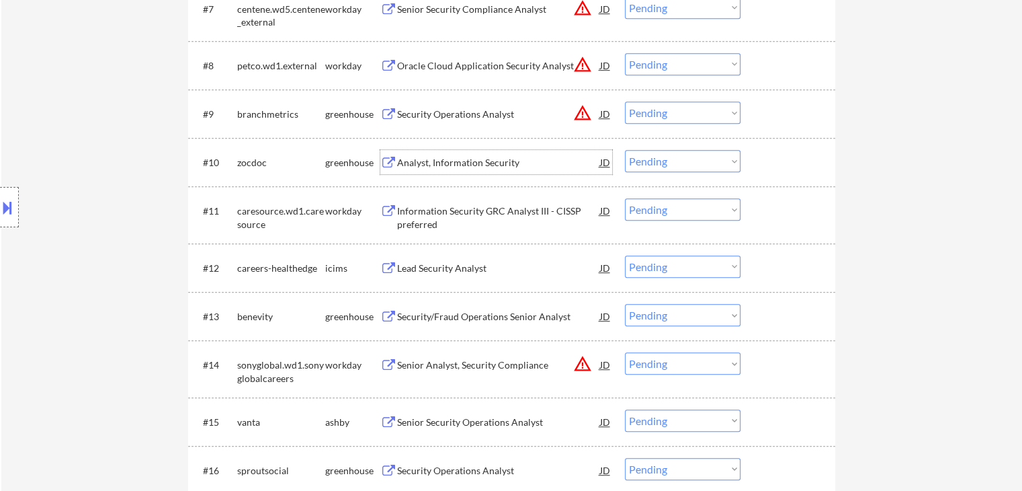
click at [599, 165] on div "JD" at bounding box center [605, 162] width 13 height 24
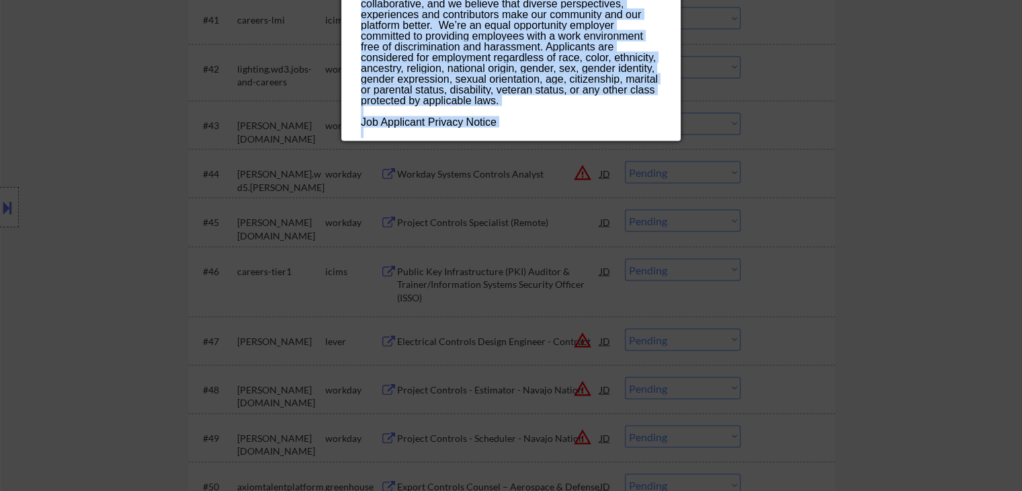
scroll to position [2595, 0]
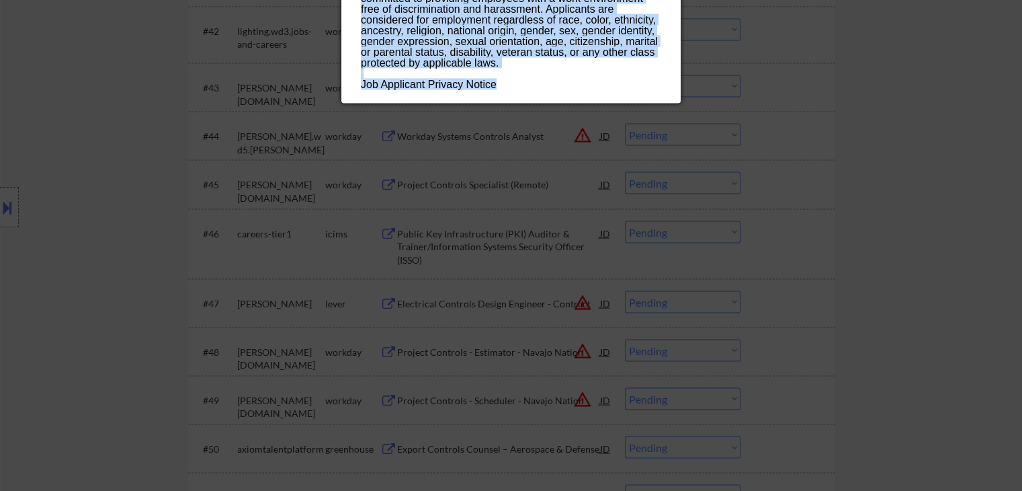
copy div "Analyst, Information Security zocdoc New York, NY, United States; USA Remote AI…"
drag, startPoint x: 360, startPoint y: 54, endPoint x: 508, endPoint y: 84, distance: 151.6
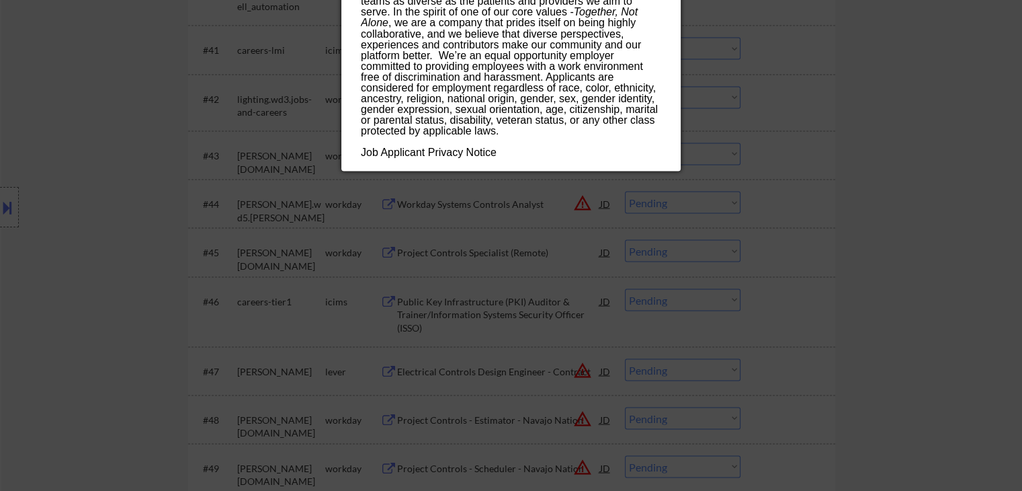
click at [562, 214] on div at bounding box center [511, 245] width 1022 height 491
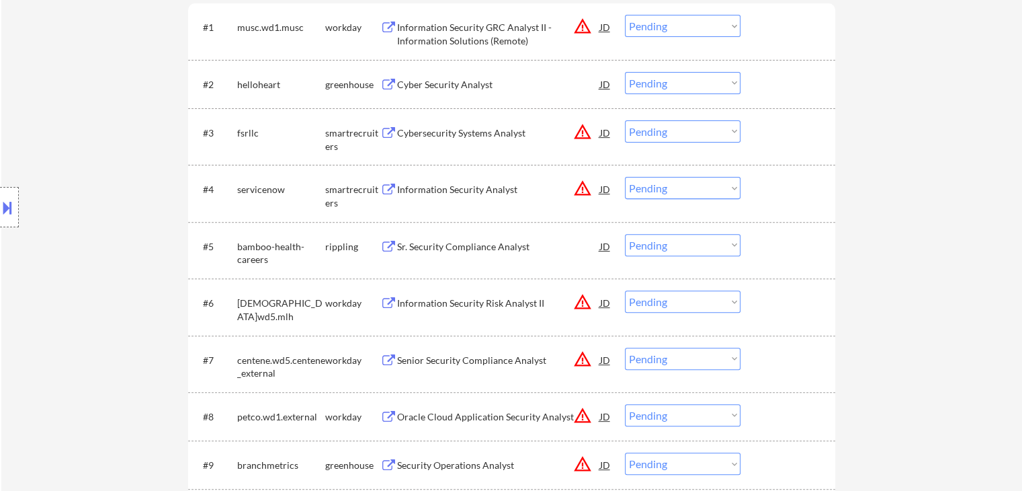
scroll to position [579, 0]
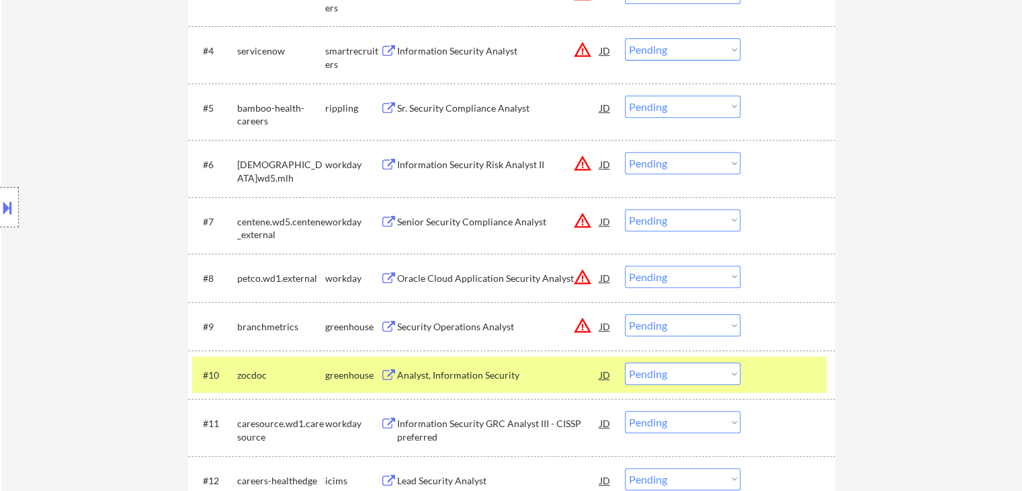
drag, startPoint x: 664, startPoint y: 103, endPoint x: 675, endPoint y: 116, distance: 16.7
click at [664, 103] on select "Choose an option... Pending Applied Excluded (Questions) Excluded (Expired) Exc…" at bounding box center [683, 106] width 116 height 22
click at [625, 95] on select "Choose an option... Pending Applied Excluded (Questions) Excluded (Expired) Exc…" at bounding box center [683, 106] width 116 height 22
select select ""pending""
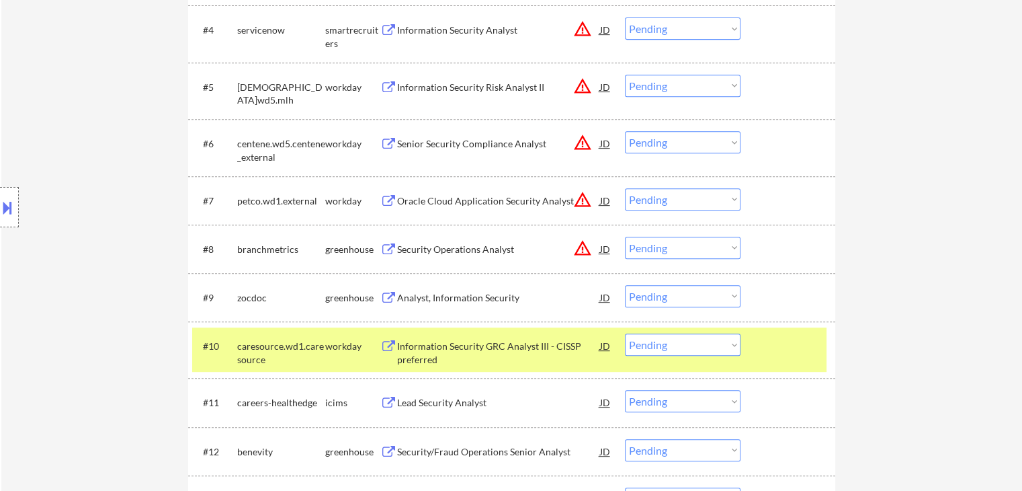
scroll to position [713, 0]
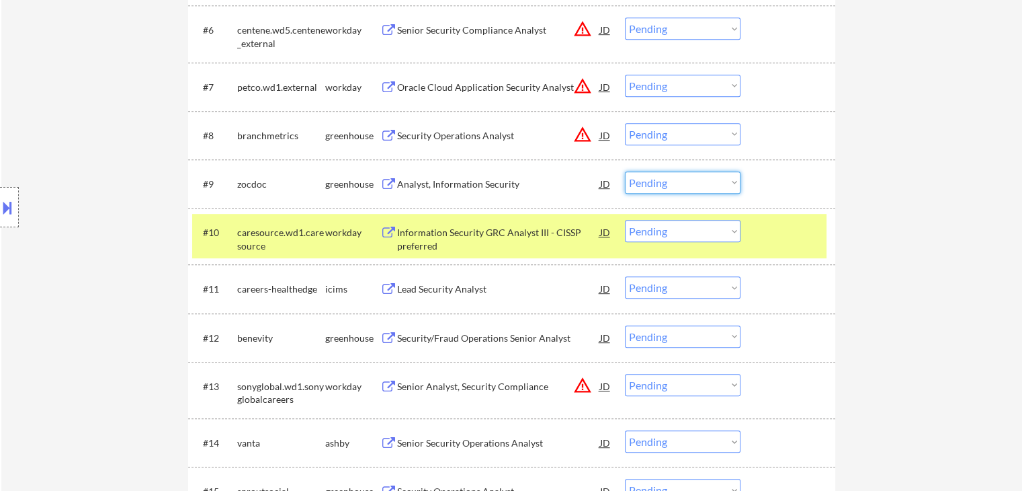
click at [661, 181] on select "Choose an option... Pending Applied Excluded (Questions) Excluded (Expired) Exc…" at bounding box center [683, 182] width 116 height 22
click at [625, 171] on select "Choose an option... Pending Applied Excluded (Questions) Excluded (Expired) Exc…" at bounding box center [683, 182] width 116 height 22
select select ""pending""
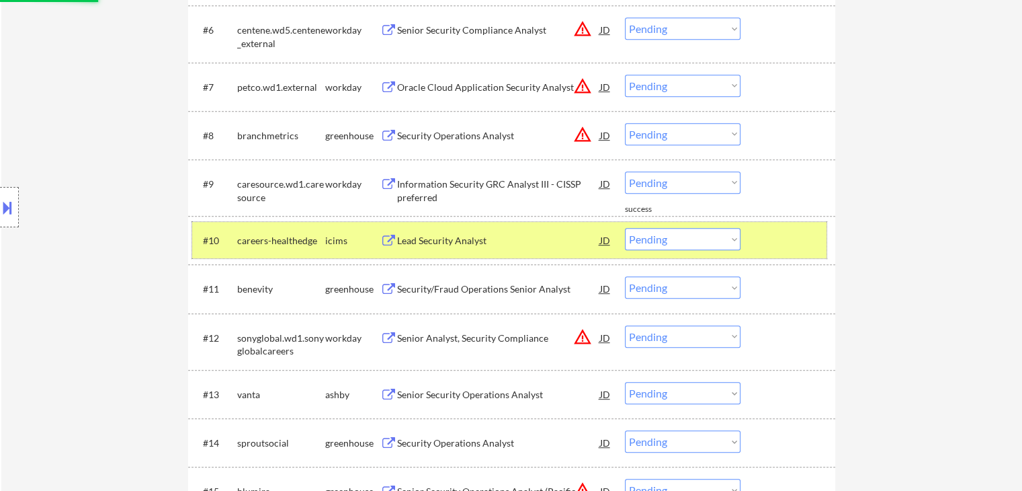
drag, startPoint x: 761, startPoint y: 235, endPoint x: 735, endPoint y: 223, distance: 28.6
click at [761, 235] on div at bounding box center [789, 240] width 59 height 24
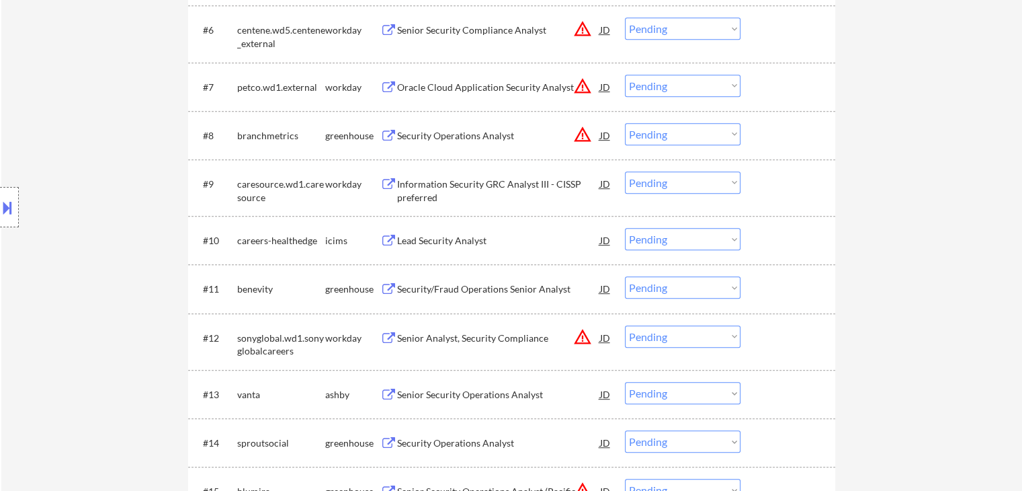
click at [435, 284] on div "Security/Fraud Operations Senior Analyst" at bounding box center [498, 288] width 203 height 13
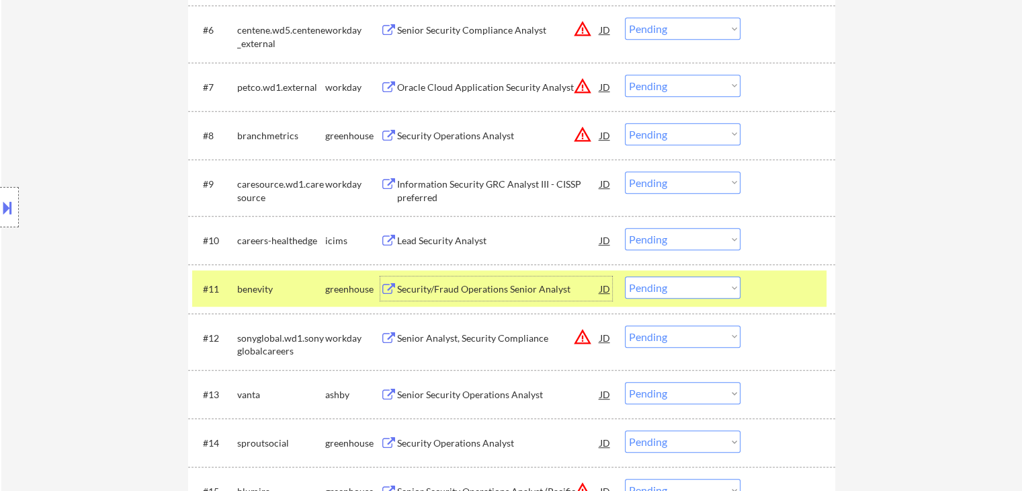
click at [679, 288] on select "Choose an option... Pending Applied Excluded (Questions) Excluded (Expired) Exc…" at bounding box center [683, 287] width 116 height 22
click at [625, 276] on select "Choose an option... Pending Applied Excluded (Questions) Excluded (Expired) Exc…" at bounding box center [683, 287] width 116 height 22
select select ""pending""
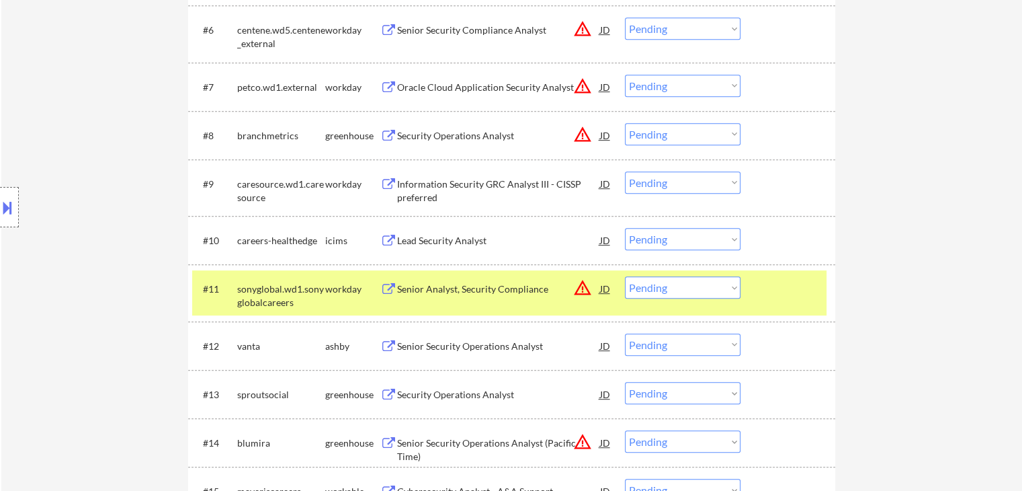
click at [352, 279] on div "workday" at bounding box center [352, 288] width 55 height 24
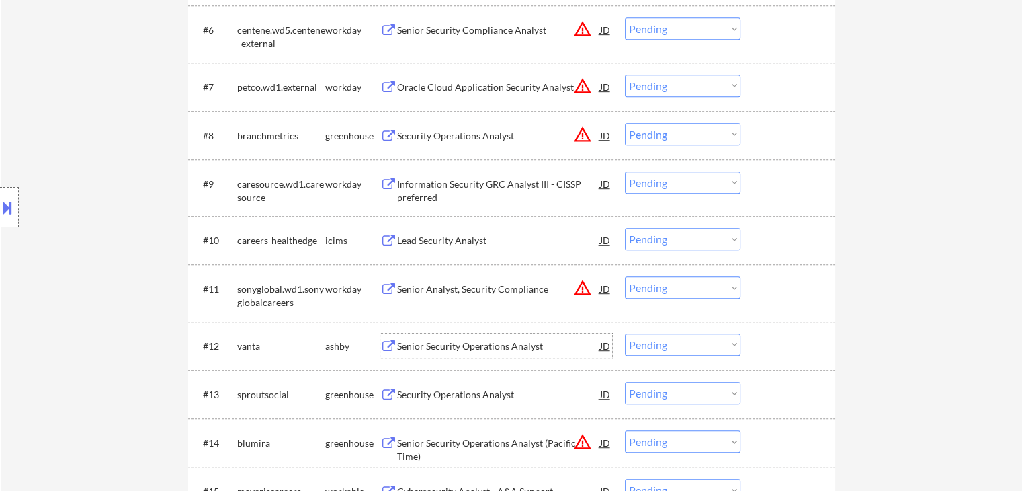
click at [445, 339] on div "Senior Security Operations Analyst" at bounding box center [498, 345] width 203 height 13
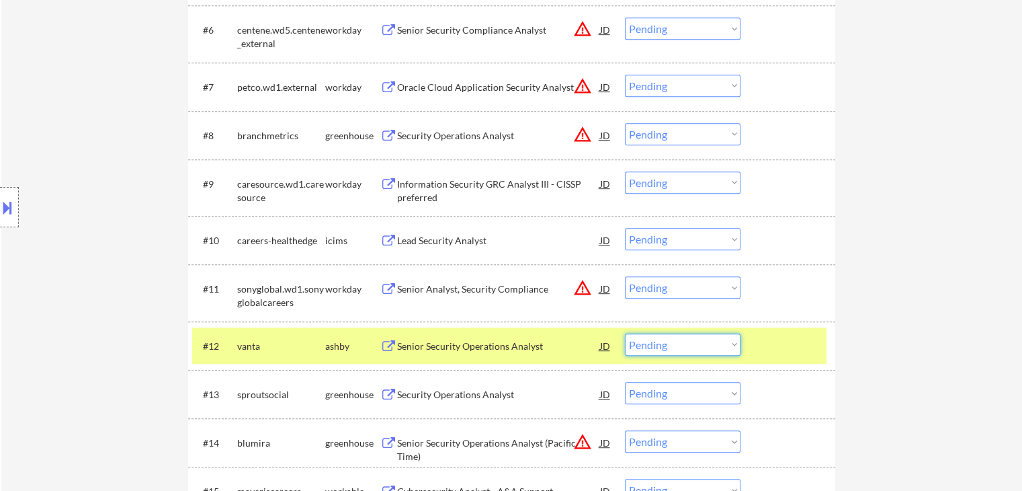
drag, startPoint x: 675, startPoint y: 347, endPoint x: 661, endPoint y: 333, distance: 19.5
click at [675, 347] on select "Choose an option... Pending Applied Excluded (Questions) Excluded (Expired) Exc…" at bounding box center [683, 344] width 116 height 22
click at [625, 333] on select "Choose an option... Pending Applied Excluded (Questions) Excluded (Expired) Exc…" at bounding box center [683, 344] width 116 height 22
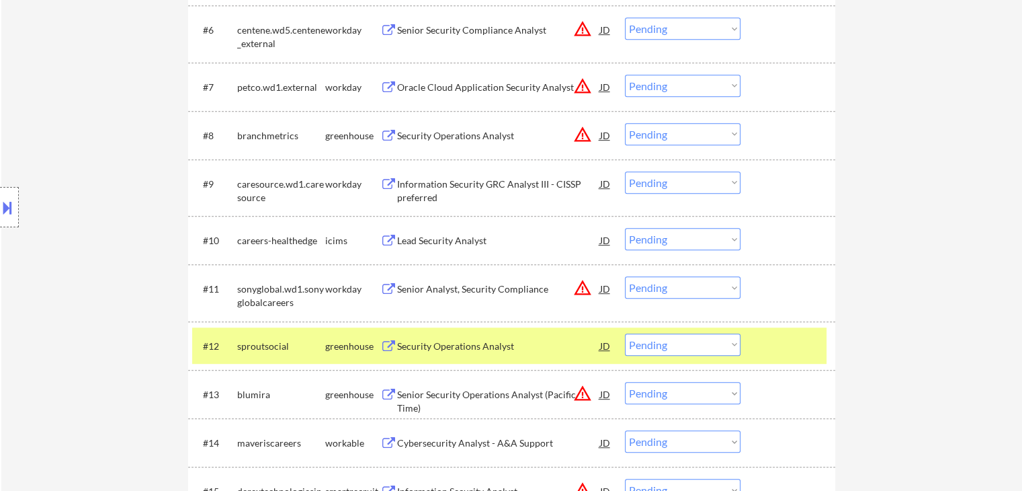
click at [431, 340] on div "Security Operations Analyst" at bounding box center [498, 345] width 203 height 13
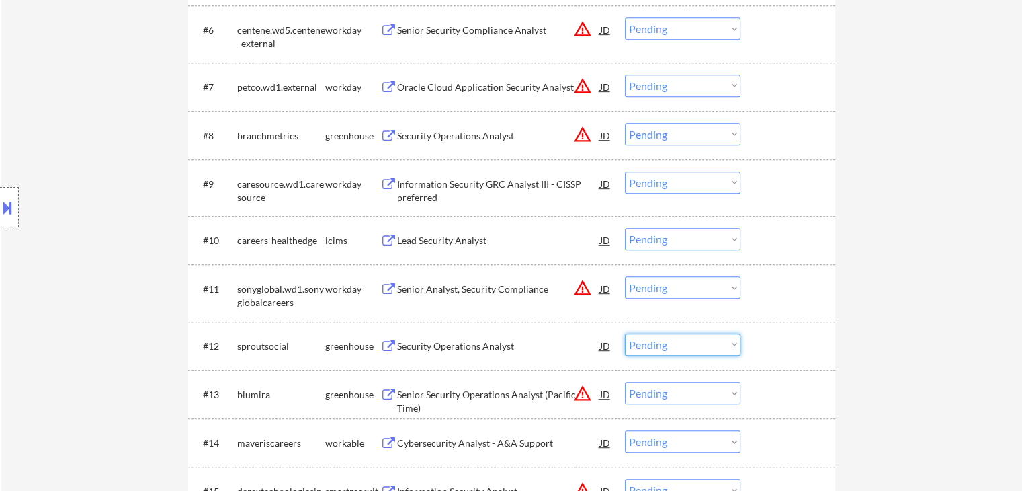
drag, startPoint x: 657, startPoint y: 350, endPoint x: 659, endPoint y: 343, distance: 7.0
click at [657, 350] on select "Choose an option... Pending Applied Excluded (Questions) Excluded (Expired) Exc…" at bounding box center [683, 344] width 116 height 22
click at [625, 333] on select "Choose an option... Pending Applied Excluded (Questions) Excluded (Expired) Exc…" at bounding box center [683, 344] width 116 height 22
select select ""pending""
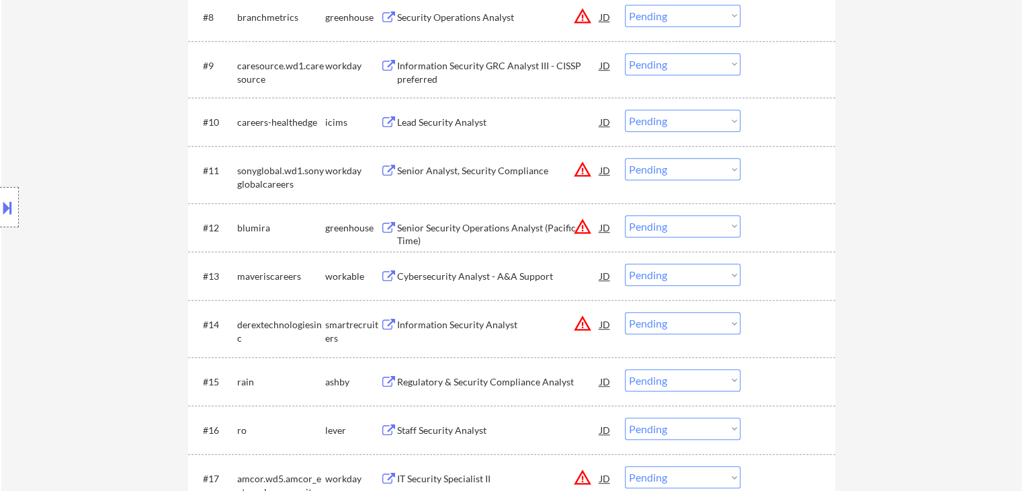
scroll to position [915, 0]
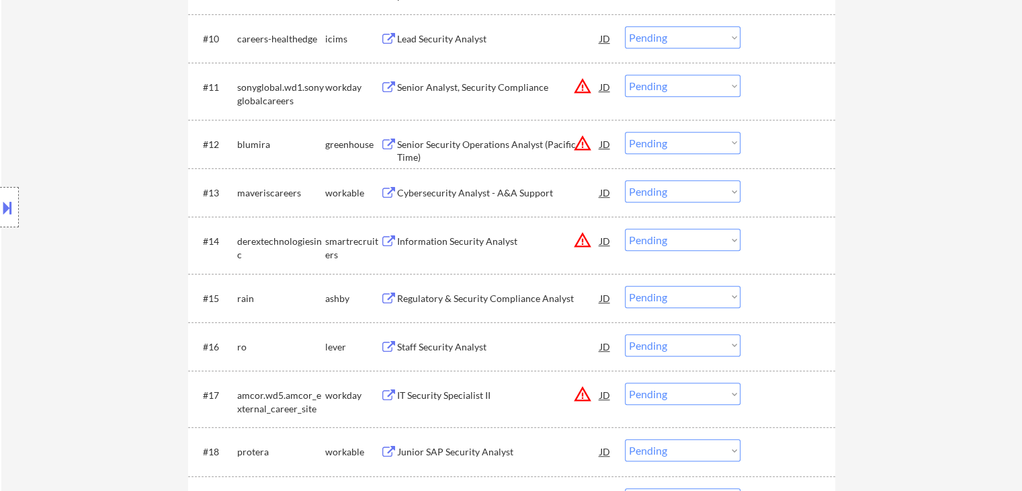
click at [453, 194] on div "Cybersecurity Analyst - A&A Support" at bounding box center [498, 192] width 203 height 13
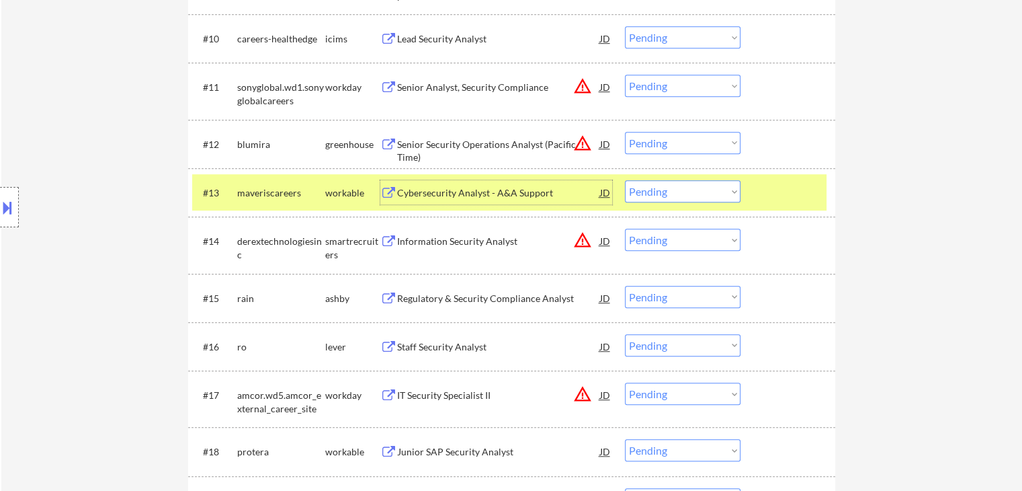
click at [688, 191] on select "Choose an option... Pending Applied Excluded (Questions) Excluded (Expired) Exc…" at bounding box center [683, 191] width 116 height 22
click at [625, 180] on select "Choose an option... Pending Applied Excluded (Questions) Excluded (Expired) Exc…" at bounding box center [683, 191] width 116 height 22
select select ""pending""
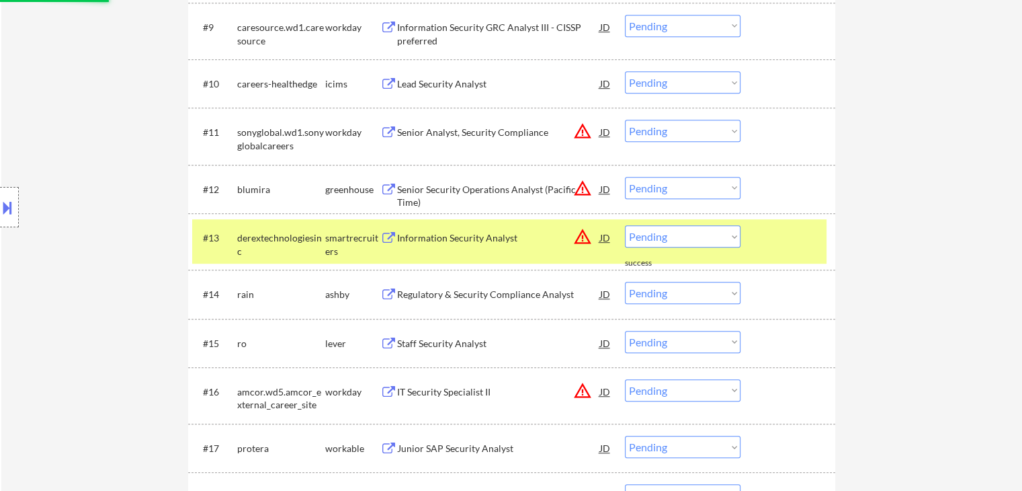
scroll to position [847, 0]
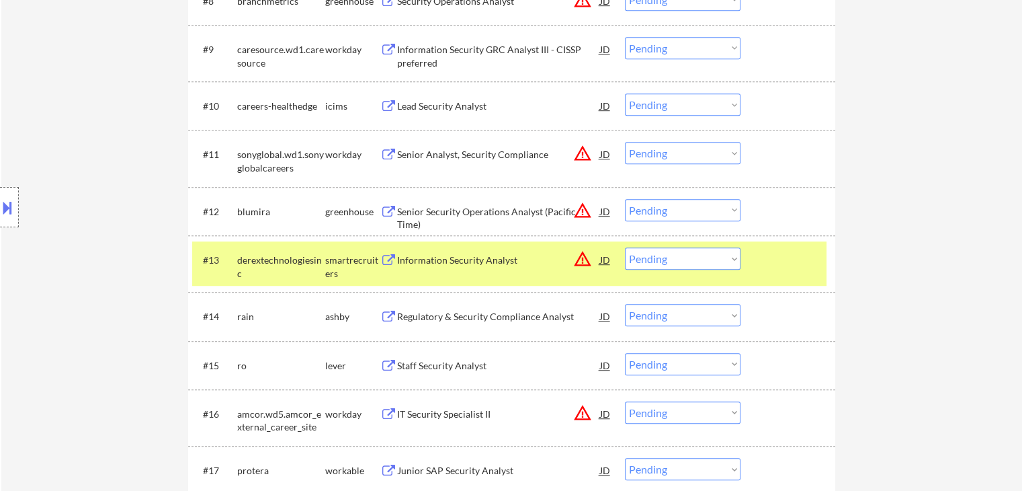
click at [272, 261] on div "derextechnologiesinc" at bounding box center [281, 266] width 88 height 26
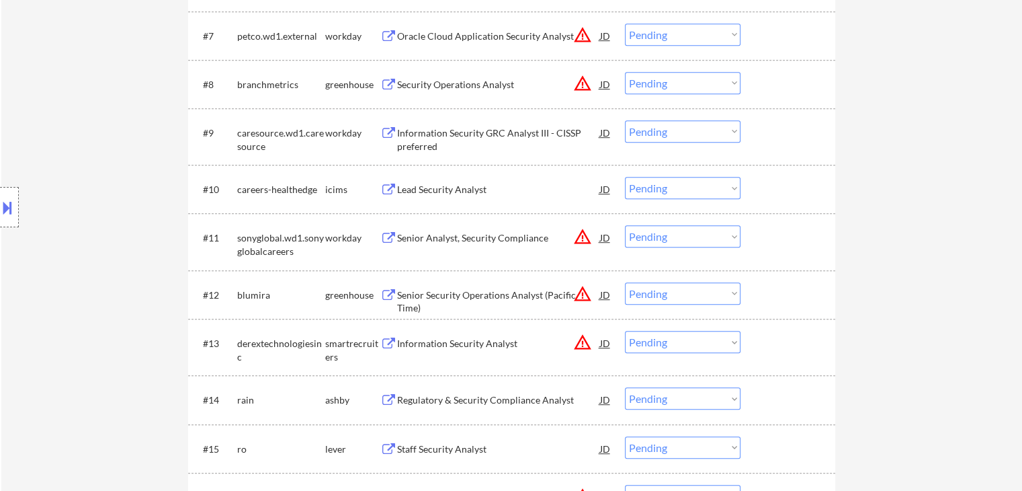
scroll to position [982, 0]
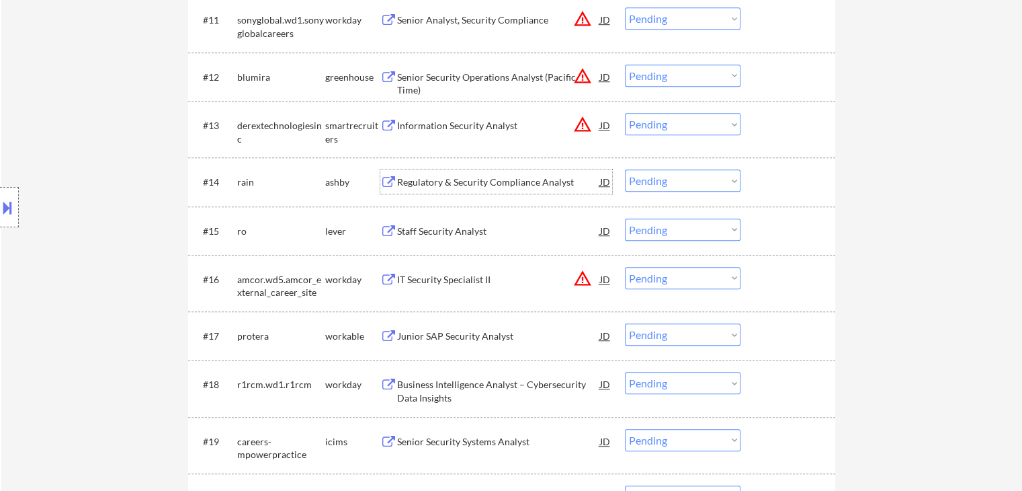
click at [533, 172] on div "Regulatory & Security Compliance Analyst" at bounding box center [498, 181] width 203 height 24
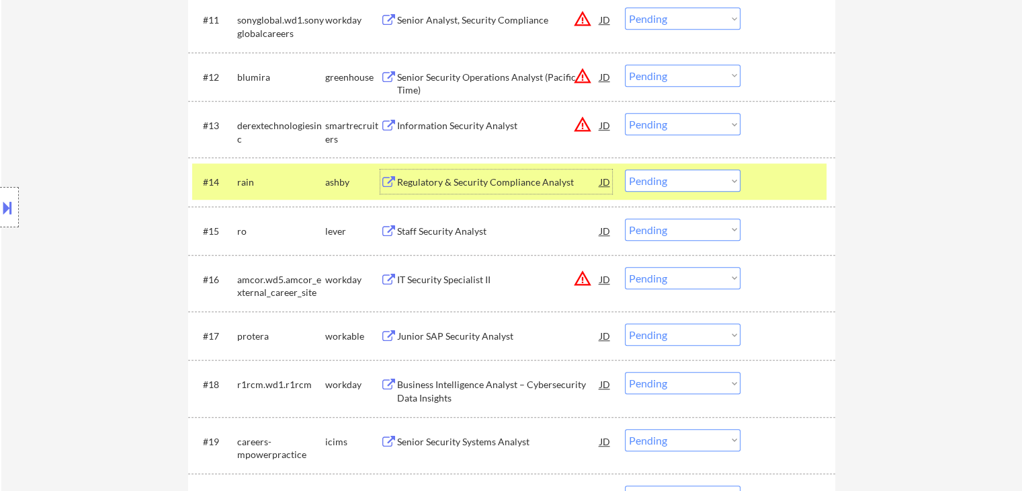
click at [649, 186] on select "Choose an option... Pending Applied Excluded (Questions) Excluded (Expired) Exc…" at bounding box center [683, 180] width 116 height 22
click at [625, 169] on select "Choose an option... Pending Applied Excluded (Questions) Excluded (Expired) Exc…" at bounding box center [683, 180] width 116 height 22
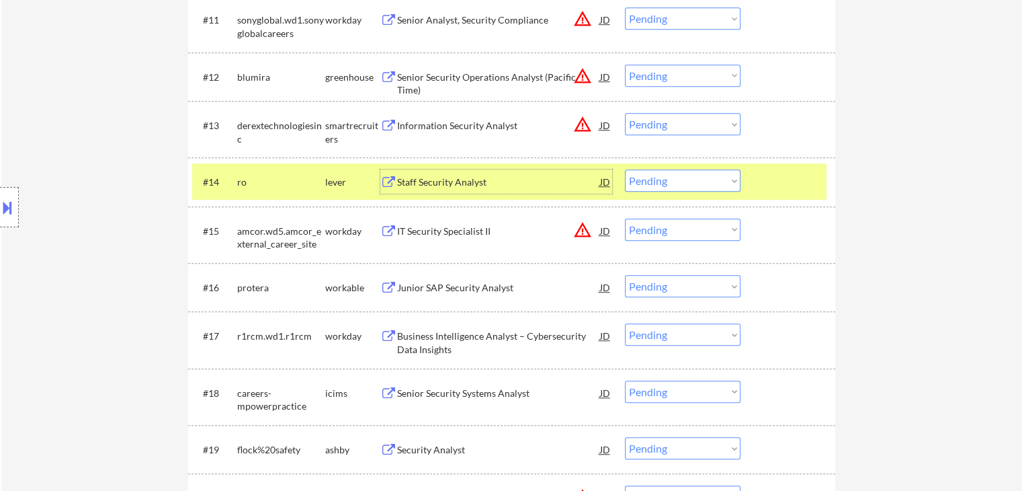
click at [485, 180] on div "Staff Security Analyst" at bounding box center [498, 181] width 203 height 13
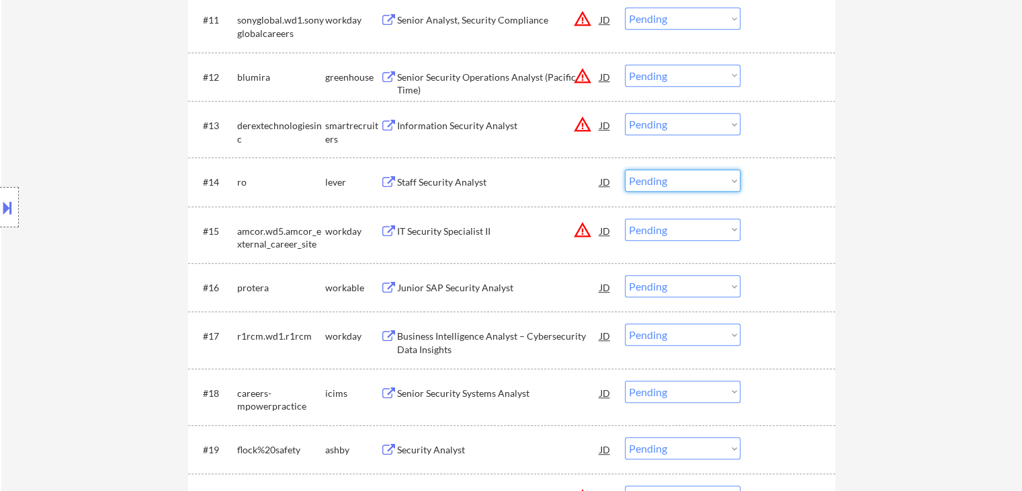
drag, startPoint x: 651, startPoint y: 177, endPoint x: 656, endPoint y: 189, distance: 12.4
click at [651, 177] on select "Choose an option... Pending Applied Excluded (Questions) Excluded (Expired) Exc…" at bounding box center [683, 180] width 116 height 22
click at [625, 169] on select "Choose an option... Pending Applied Excluded (Questions) Excluded (Expired) Exc…" at bounding box center [683, 180] width 116 height 22
select select ""pending""
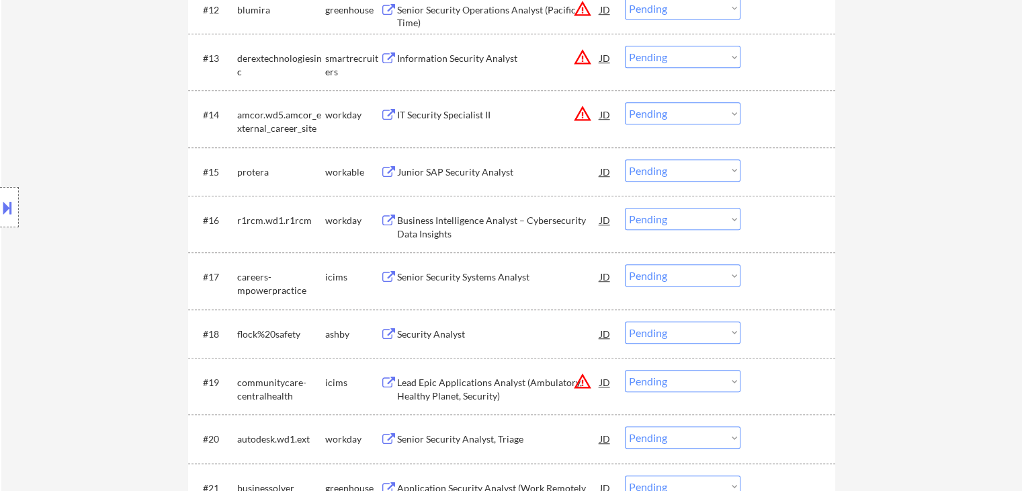
click at [429, 165] on div "Junior SAP Security Analyst" at bounding box center [498, 171] width 203 height 13
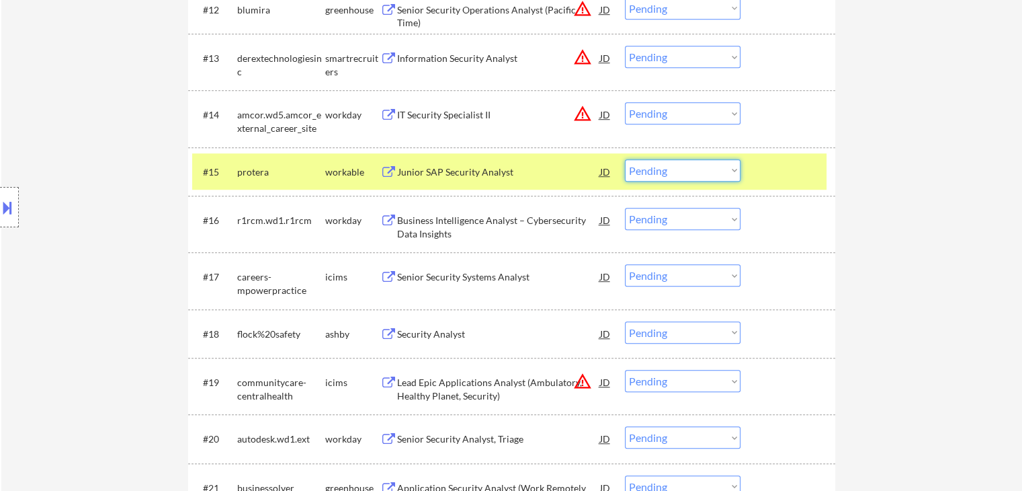
click at [645, 175] on select "Choose an option... Pending Applied Excluded (Questions) Excluded (Expired) Exc…" at bounding box center [683, 170] width 116 height 22
click at [625, 159] on select "Choose an option... Pending Applied Excluded (Questions) Excluded (Expired) Exc…" at bounding box center [683, 170] width 116 height 22
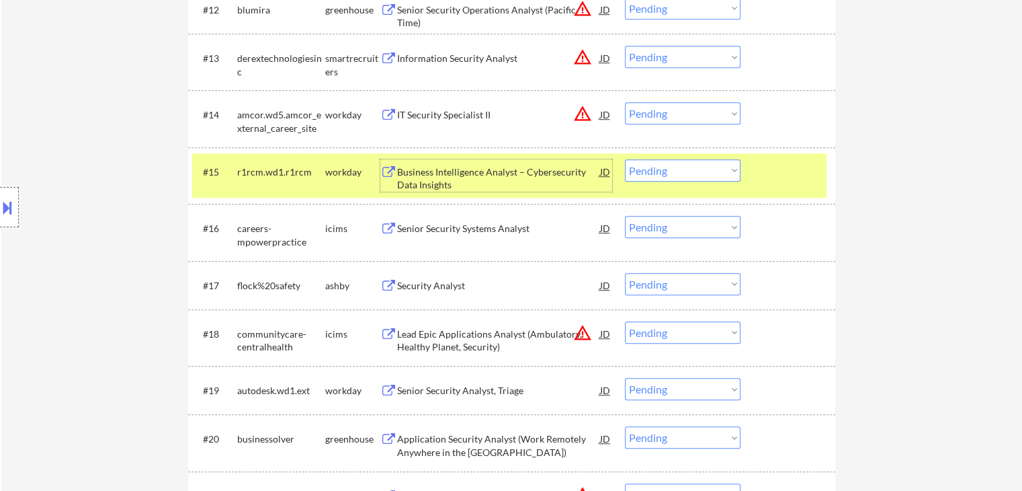
click at [448, 175] on div "Business Intelligence Analyst – Cybersecurity Data Insights" at bounding box center [498, 178] width 203 height 26
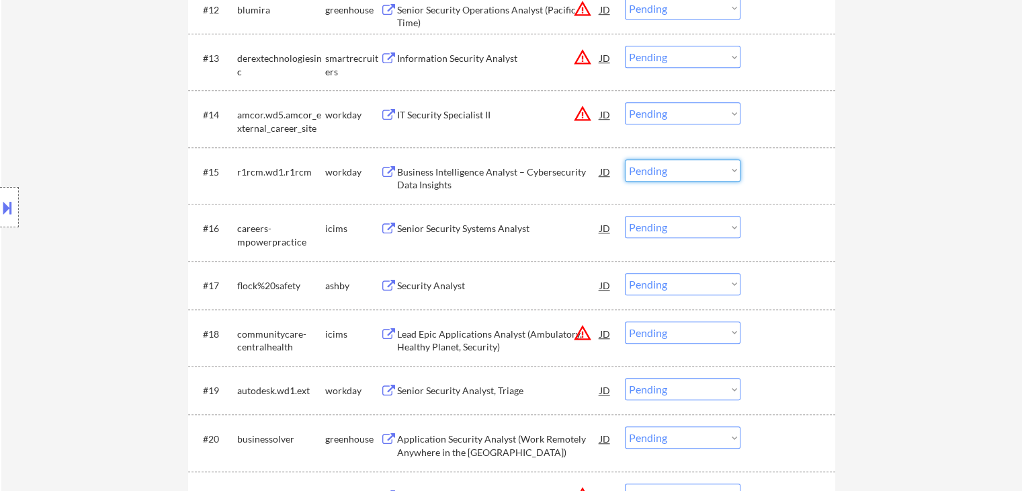
click at [659, 175] on select "Choose an option... Pending Applied Excluded (Questions) Excluded (Expired) Exc…" at bounding box center [683, 170] width 116 height 22
click at [625, 159] on select "Choose an option... Pending Applied Excluded (Questions) Excluded (Expired) Exc…" at bounding box center [683, 170] width 116 height 22
select select ""pending""
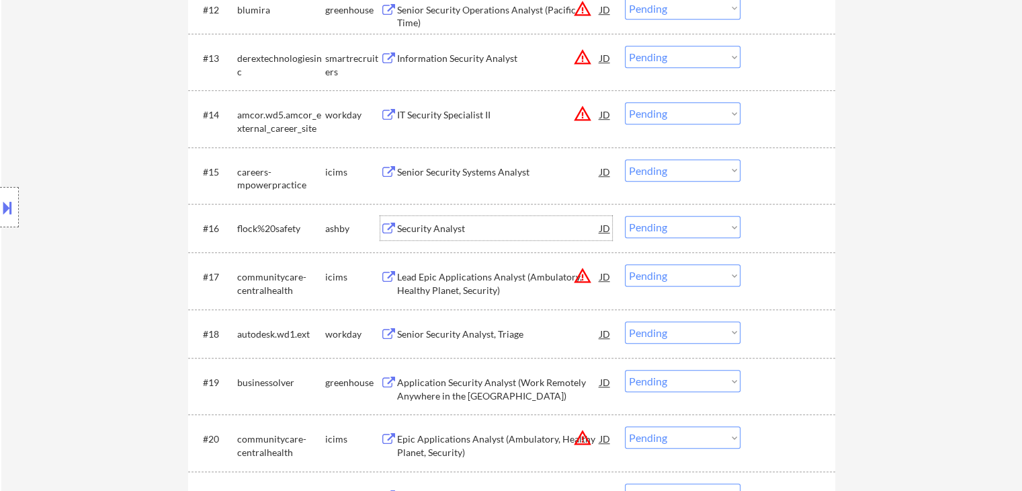
click at [416, 235] on div "Security Analyst" at bounding box center [498, 228] width 203 height 24
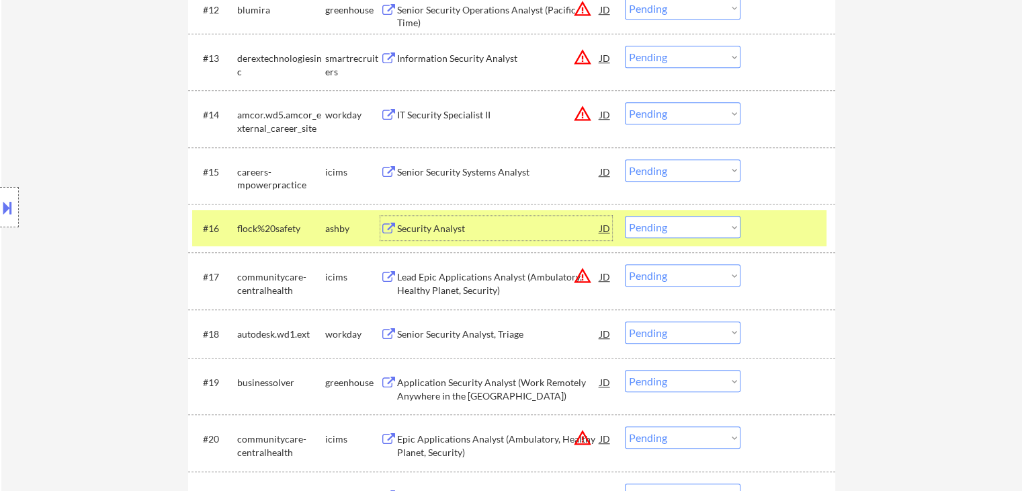
click at [672, 229] on select "Choose an option... Pending Applied Excluded (Questions) Excluded (Expired) Exc…" at bounding box center [683, 227] width 116 height 22
click at [625, 216] on select "Choose an option... Pending Applied Excluded (Questions) Excluded (Expired) Exc…" at bounding box center [683, 227] width 116 height 22
select select ""pending""
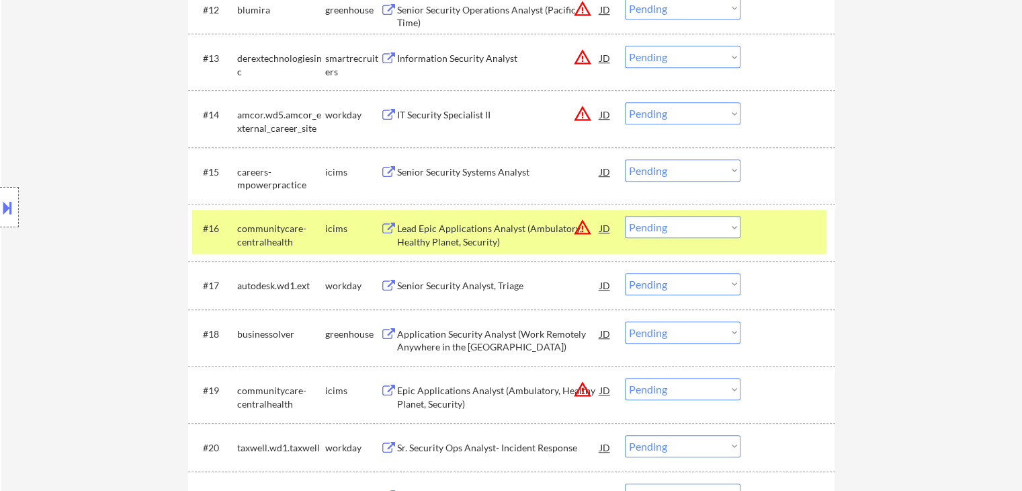
click at [337, 224] on div "icims" at bounding box center [352, 228] width 55 height 13
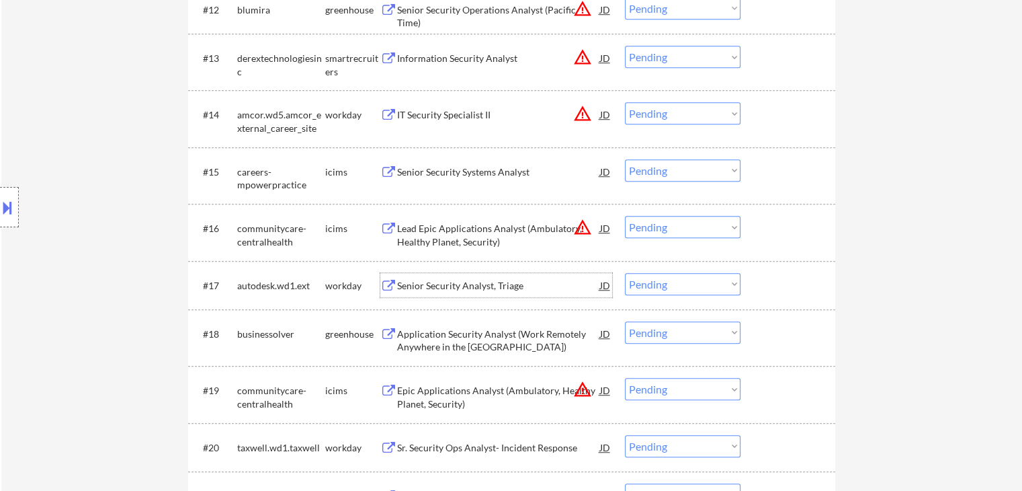
click at [487, 284] on div "Senior Security Analyst, Triage" at bounding box center [498, 285] width 203 height 13
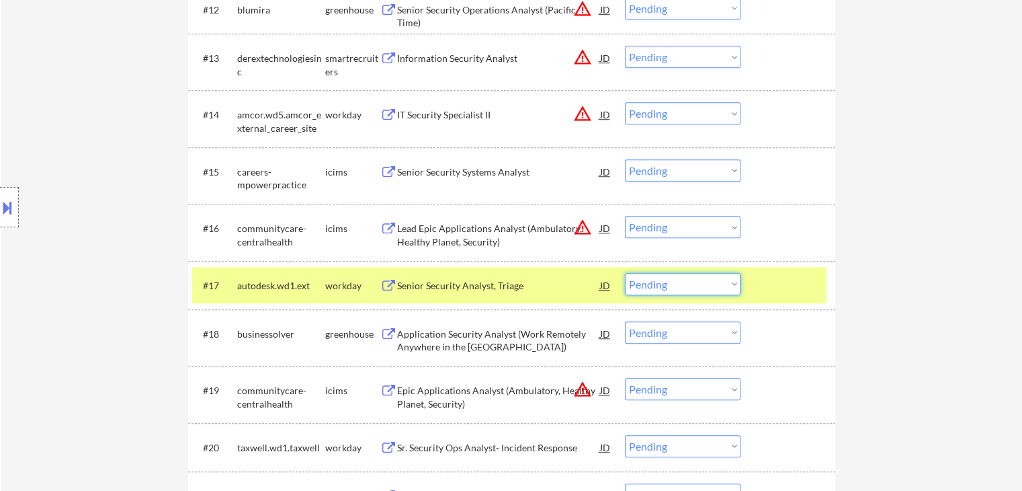
click at [671, 280] on select "Choose an option... Pending Applied Excluded (Questions) Excluded (Expired) Exc…" at bounding box center [683, 284] width 116 height 22
click at [683, 278] on select "Choose an option... Pending Applied Excluded (Questions) Excluded (Expired) Exc…" at bounding box center [683, 284] width 116 height 22
click at [625, 273] on select "Choose an option... Pending Applied Excluded (Questions) Excluded (Expired) Exc…" at bounding box center [683, 284] width 116 height 22
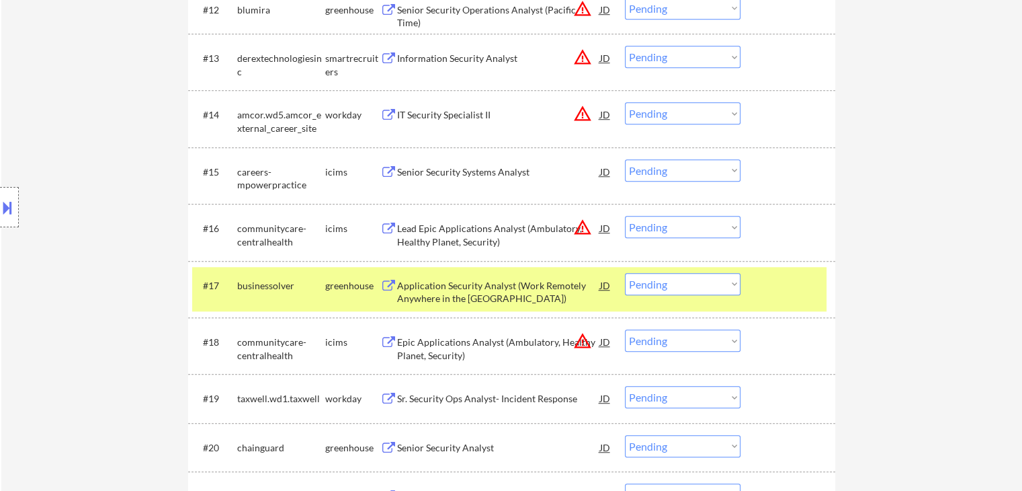
click at [465, 290] on div "Application Security Analyst (Work Remotely Anywhere in the United States)" at bounding box center [498, 292] width 203 height 26
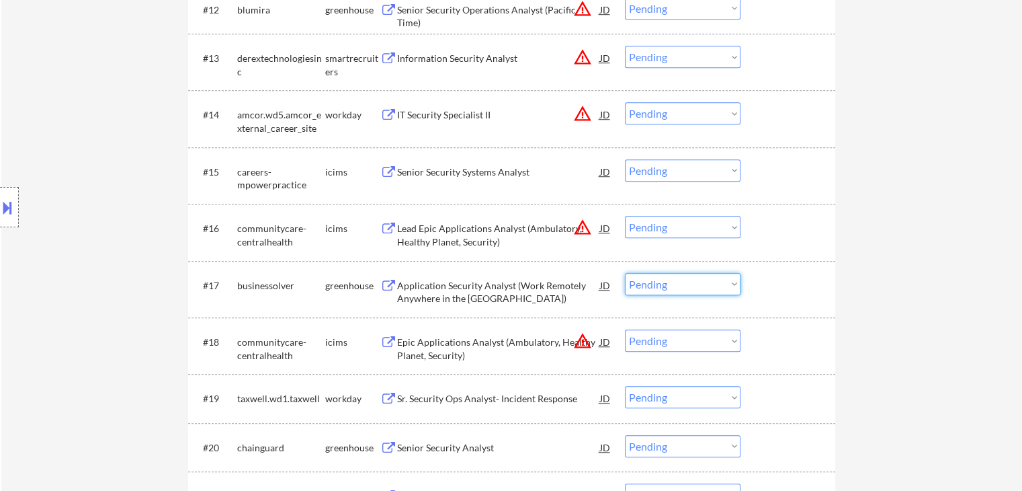
click at [669, 286] on select "Choose an option... Pending Applied Excluded (Questions) Excluded (Expired) Exc…" at bounding box center [683, 284] width 116 height 22
click at [625, 273] on select "Choose an option... Pending Applied Excluded (Questions) Excluded (Expired) Exc…" at bounding box center [683, 284] width 116 height 22
select select ""pending""
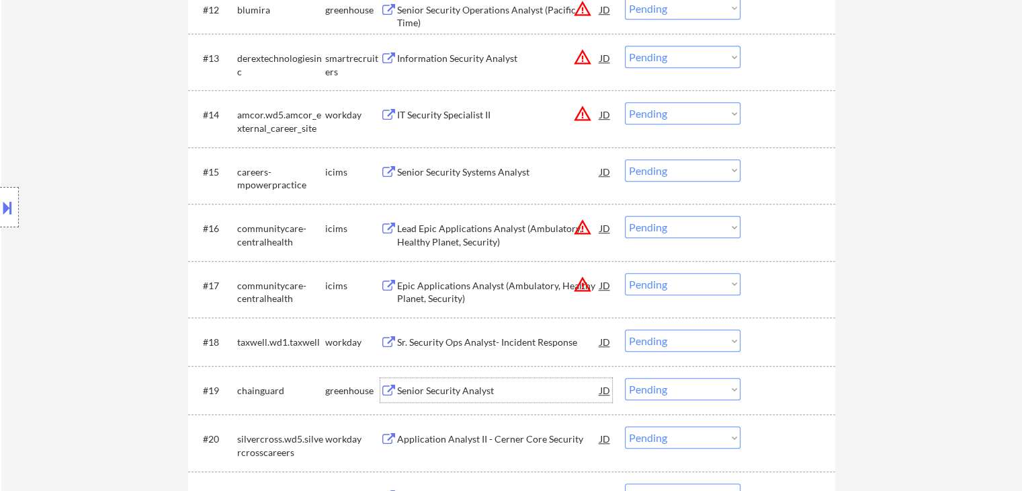
click at [450, 387] on div "Senior Security Analyst" at bounding box center [498, 390] width 203 height 13
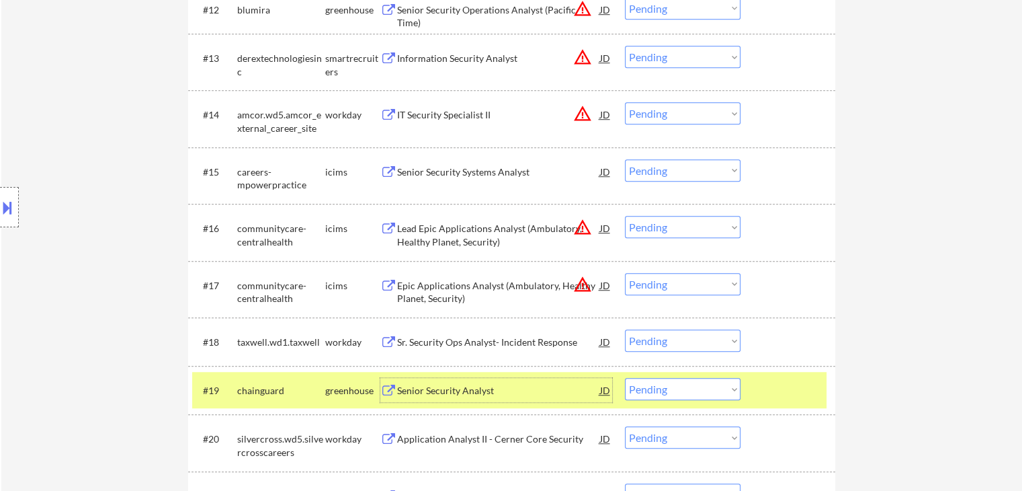
click at [686, 396] on select "Choose an option... Pending Applied Excluded (Questions) Excluded (Expired) Exc…" at bounding box center [683, 389] width 116 height 22
click at [625, 378] on select "Choose an option... Pending Applied Excluded (Questions) Excluded (Expired) Exc…" at bounding box center [683, 389] width 116 height 22
select select ""pending""
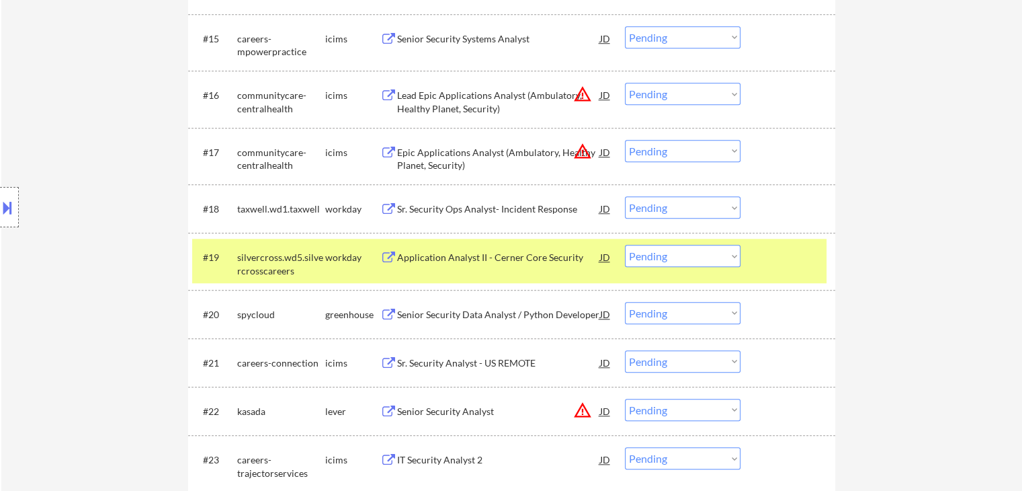
scroll to position [1184, 0]
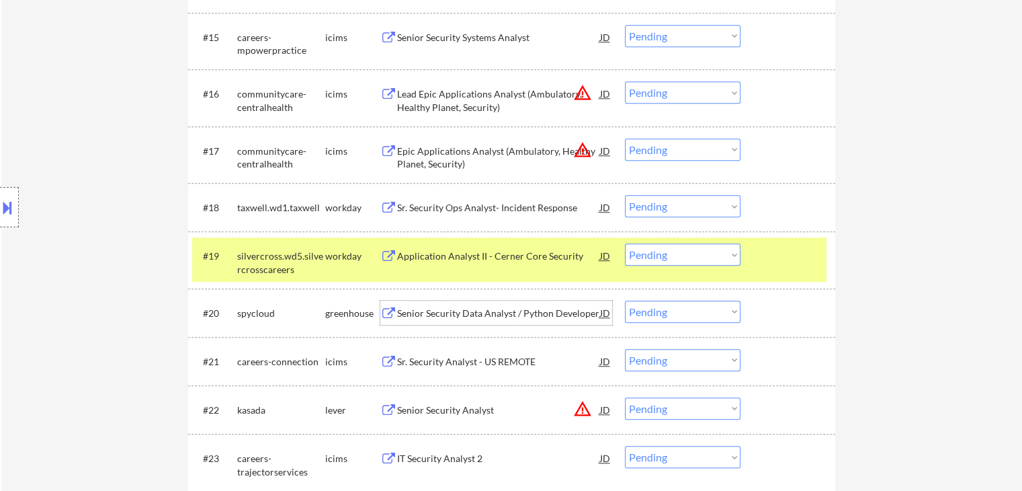
click at [494, 319] on div "Senior Security Data Analyst / Python Developer" at bounding box center [498, 312] width 203 height 24
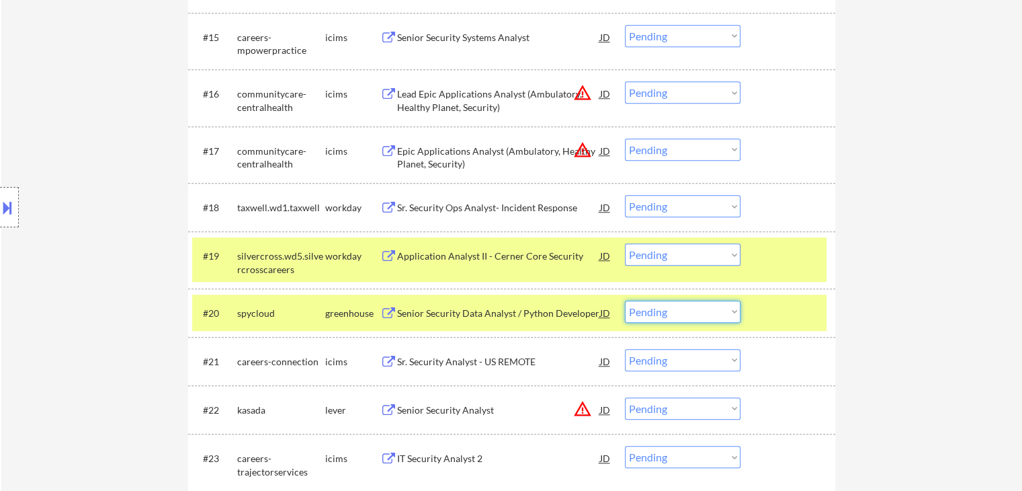
click at [694, 310] on select "Choose an option... Pending Applied Excluded (Questions) Excluded (Expired) Exc…" at bounding box center [683, 311] width 116 height 22
click at [625, 300] on select "Choose an option... Pending Applied Excluded (Questions) Excluded (Expired) Exc…" at bounding box center [683, 311] width 116 height 22
select select ""pending""
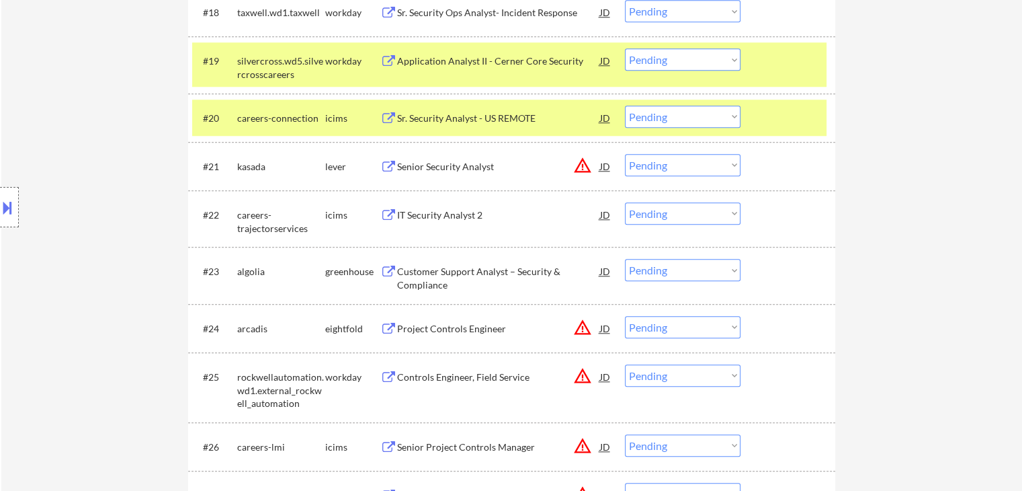
scroll to position [1385, 0]
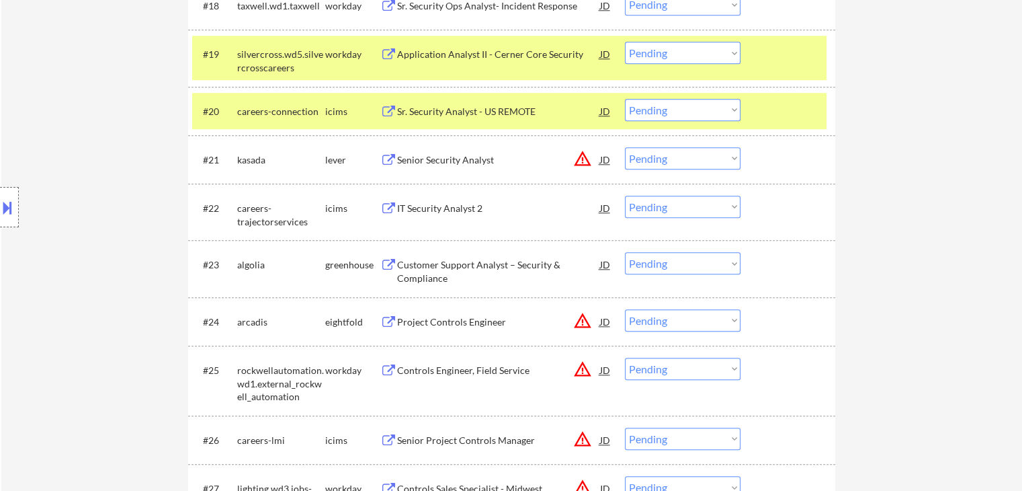
click at [484, 263] on div "Customer Support Analyst – Security & Compliance" at bounding box center [498, 271] width 203 height 26
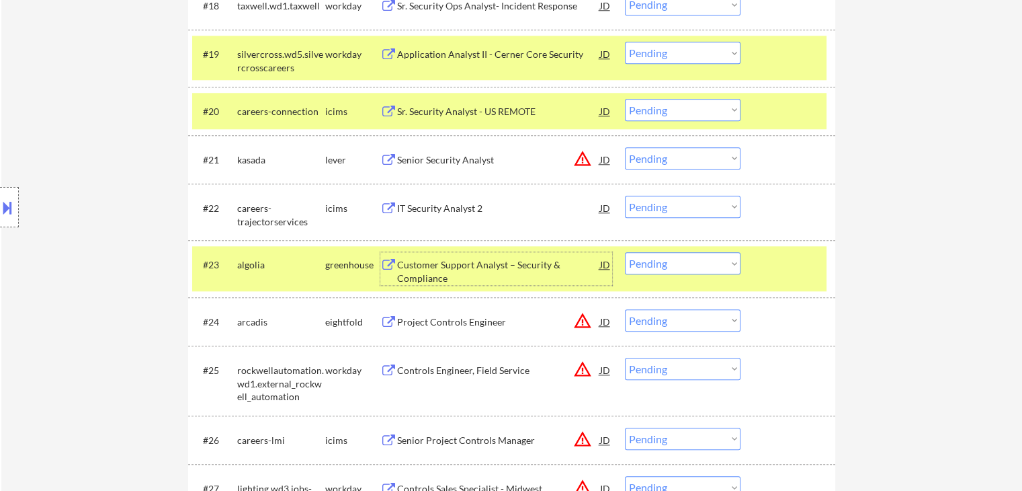
drag, startPoint x: 659, startPoint y: 259, endPoint x: 675, endPoint y: 273, distance: 20.5
click at [659, 259] on select "Choose an option... Pending Applied Excluded (Questions) Excluded (Expired) Exc…" at bounding box center [683, 263] width 116 height 22
click at [625, 252] on select "Choose an option... Pending Applied Excluded (Questions) Excluded (Expired) Exc…" at bounding box center [683, 263] width 116 height 22
select select ""pending""
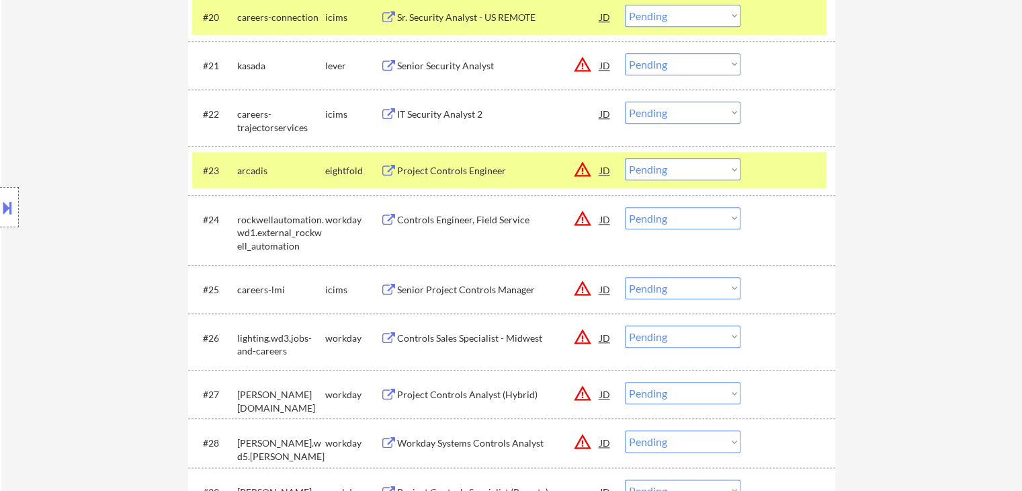
scroll to position [1654, 0]
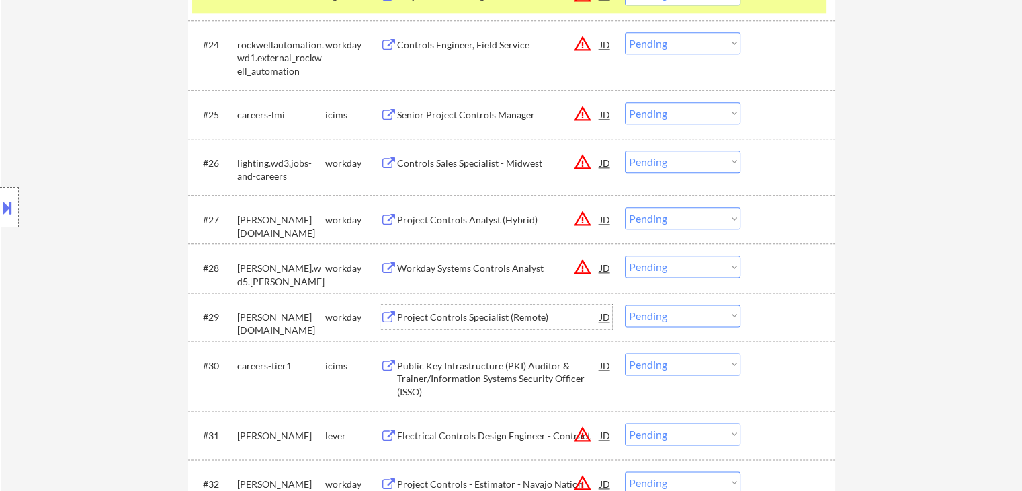
click at [490, 324] on div "Project Controls Specialist (Remote)" at bounding box center [498, 316] width 203 height 24
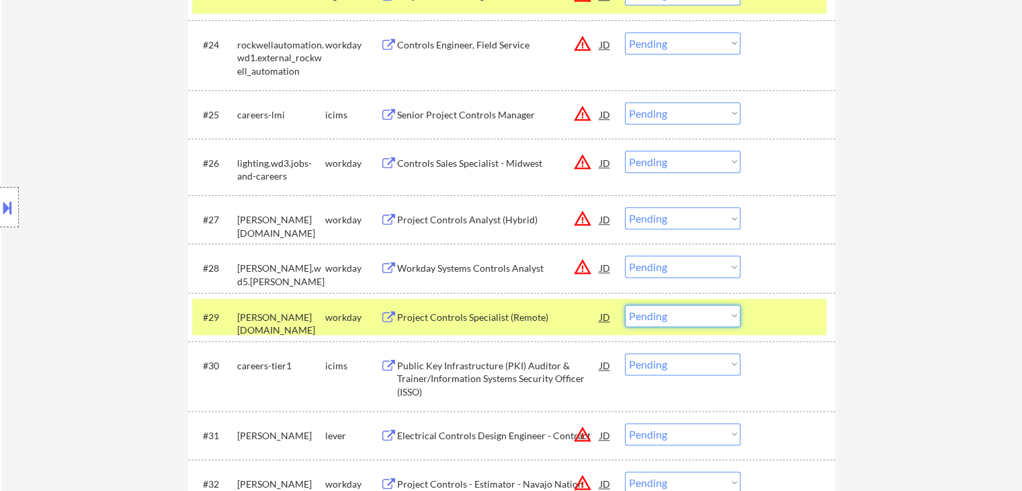
click at [693, 319] on select "Choose an option... Pending Applied Excluded (Questions) Excluded (Expired) Exc…" at bounding box center [683, 315] width 116 height 22
click at [625, 304] on select "Choose an option... Pending Applied Excluded (Questions) Excluded (Expired) Exc…" at bounding box center [683, 315] width 116 height 22
select select ""pending""
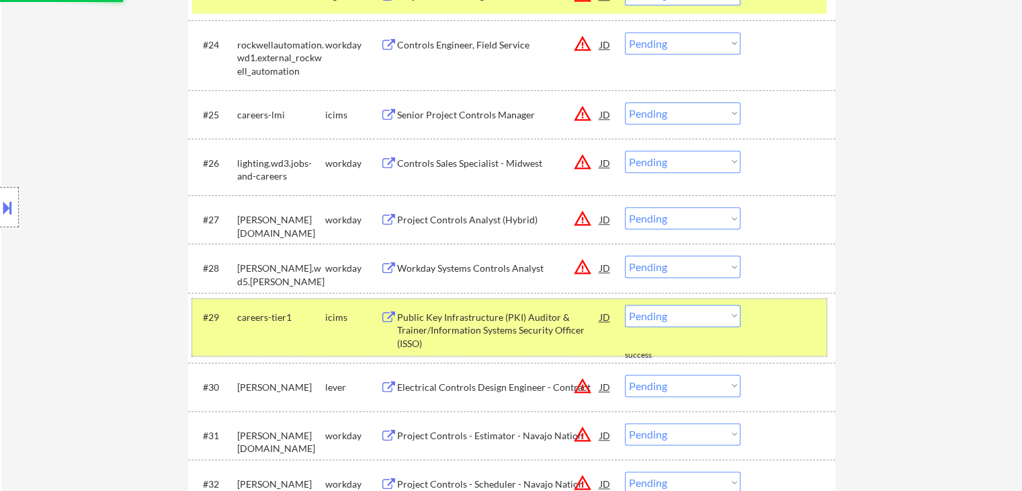
click at [770, 331] on div "#29 careers-tier1 icims Public Key Infrastructure (PKI) Auditor & Trainer/Infor…" at bounding box center [509, 327] width 634 height 58
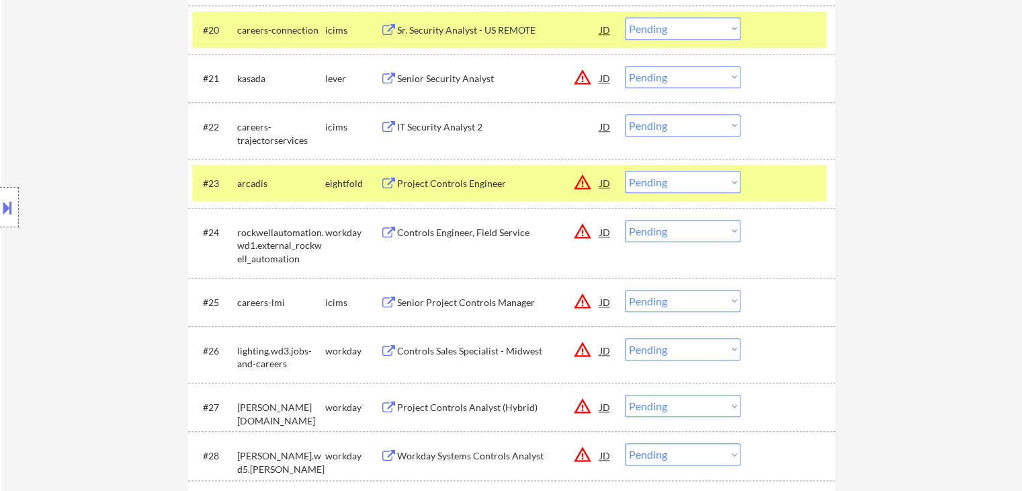
scroll to position [1452, 0]
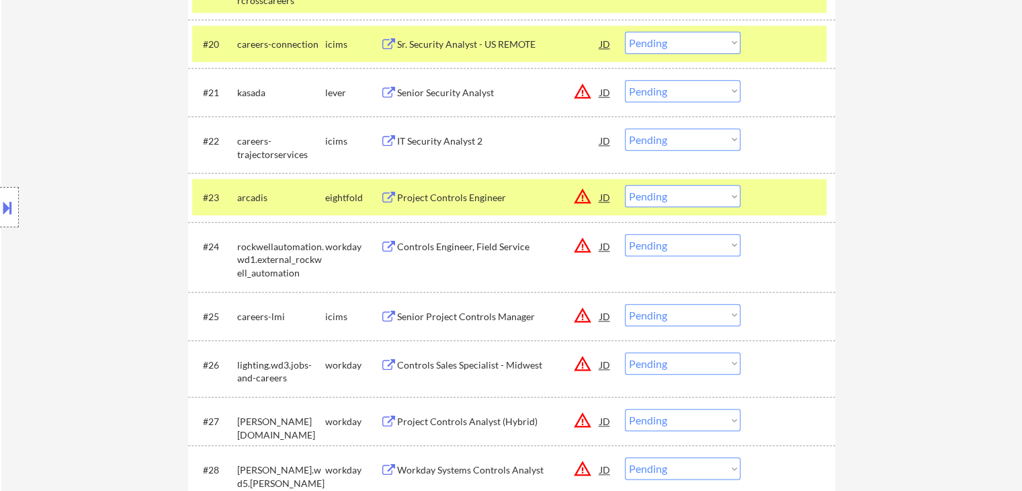
click at [772, 197] on div at bounding box center [789, 197] width 59 height 24
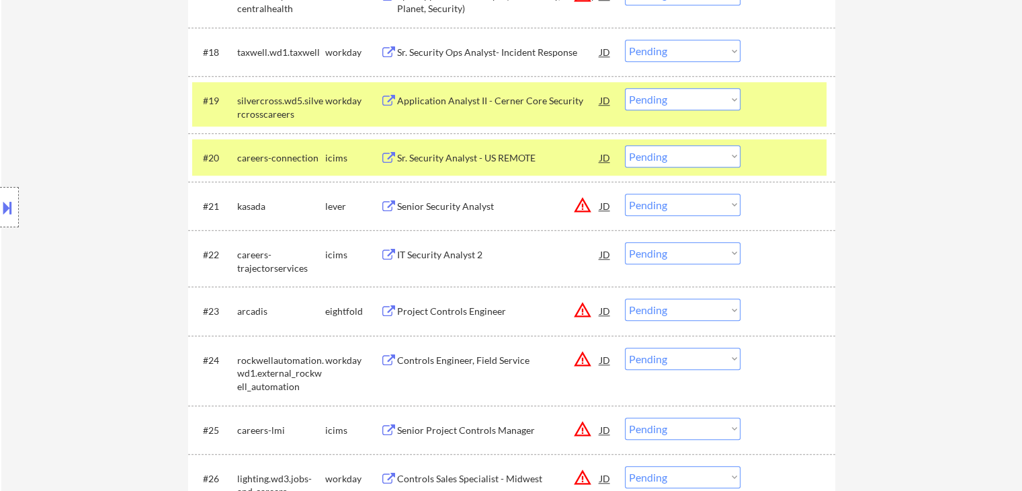
scroll to position [1251, 0]
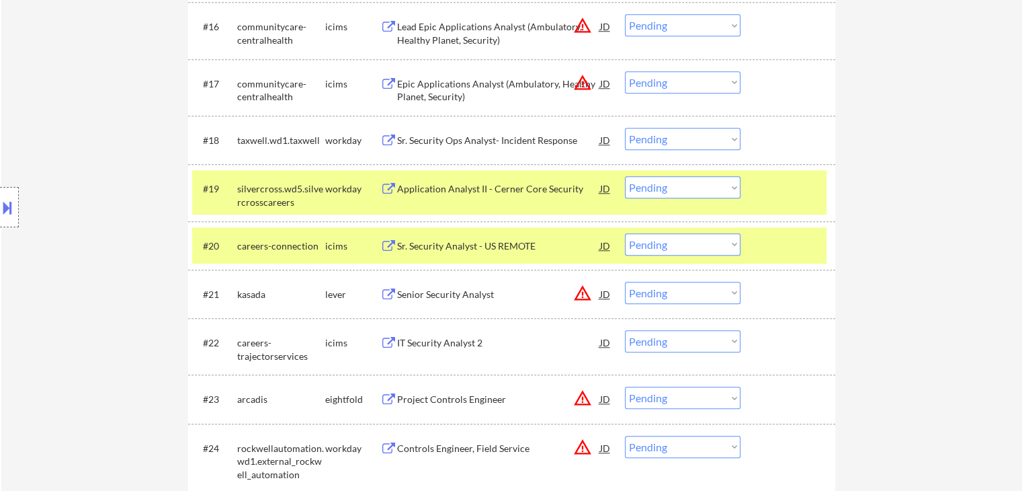
click at [790, 243] on div at bounding box center [789, 245] width 59 height 24
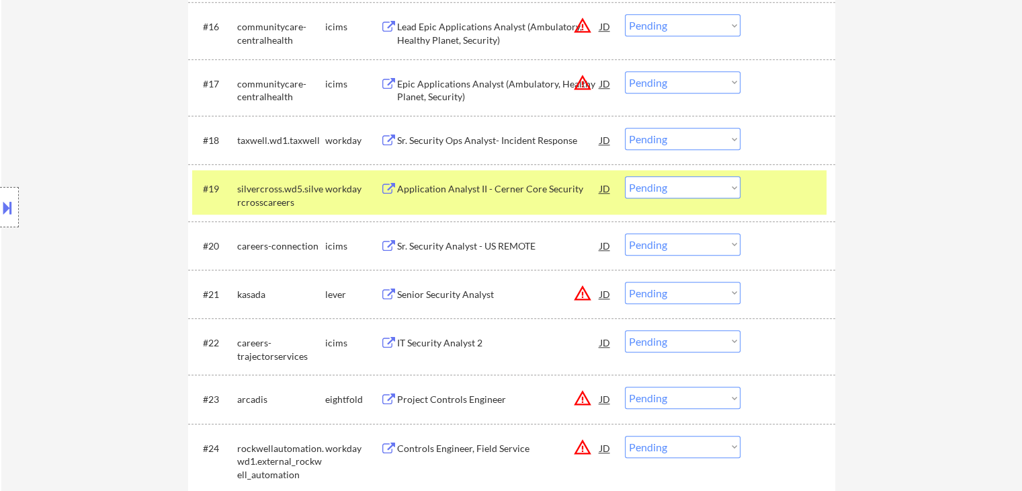
click at [792, 203] on div "#19 silvercross.wd5.silvercrosscareers workday Application Analyst II - Cerner …" at bounding box center [509, 192] width 634 height 44
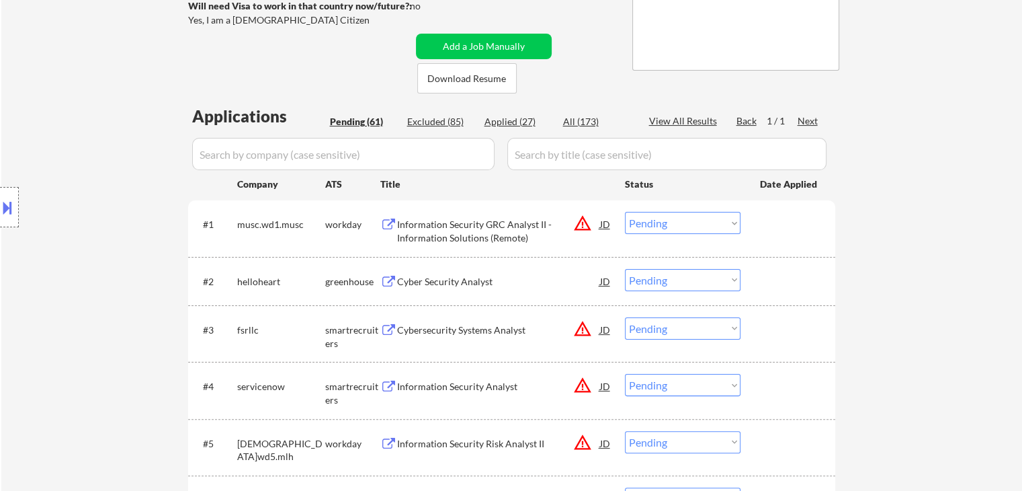
scroll to position [108, 0]
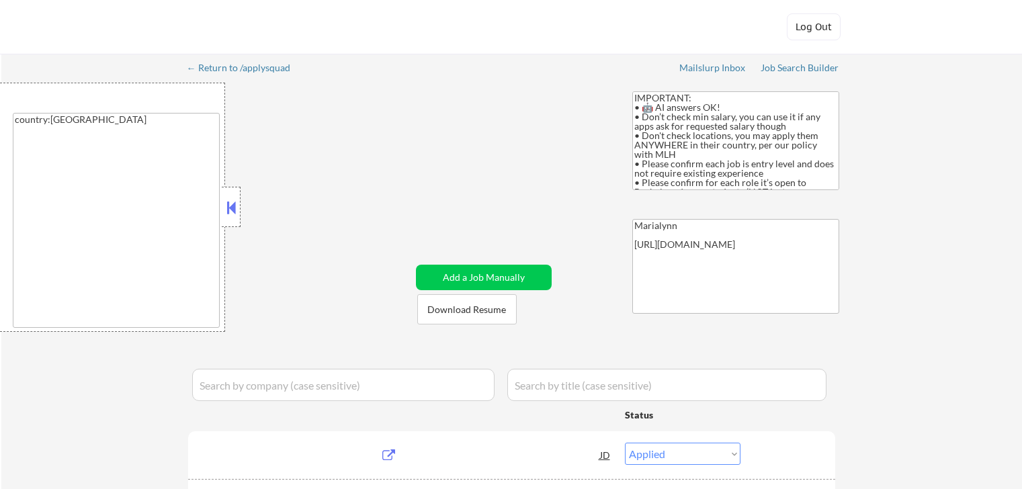
select select ""applied""
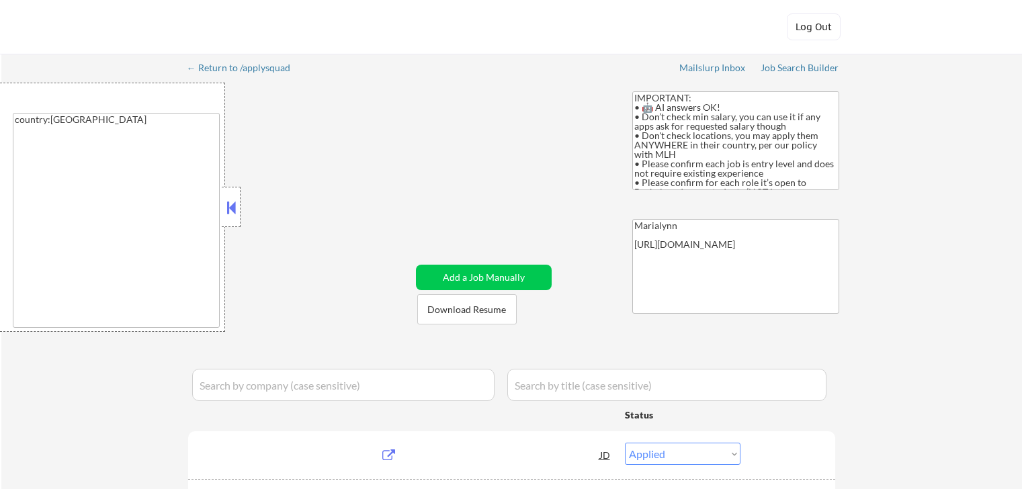
select select ""applied""
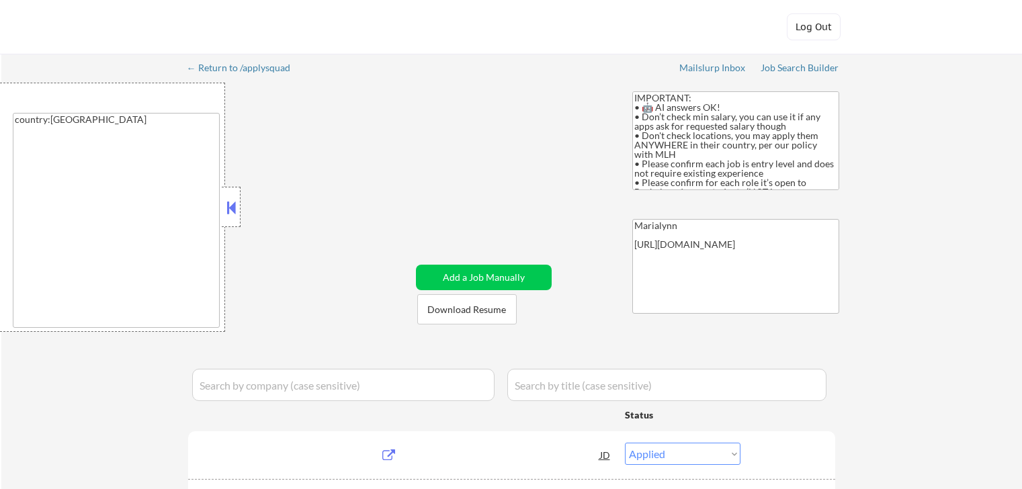
select select ""applied""
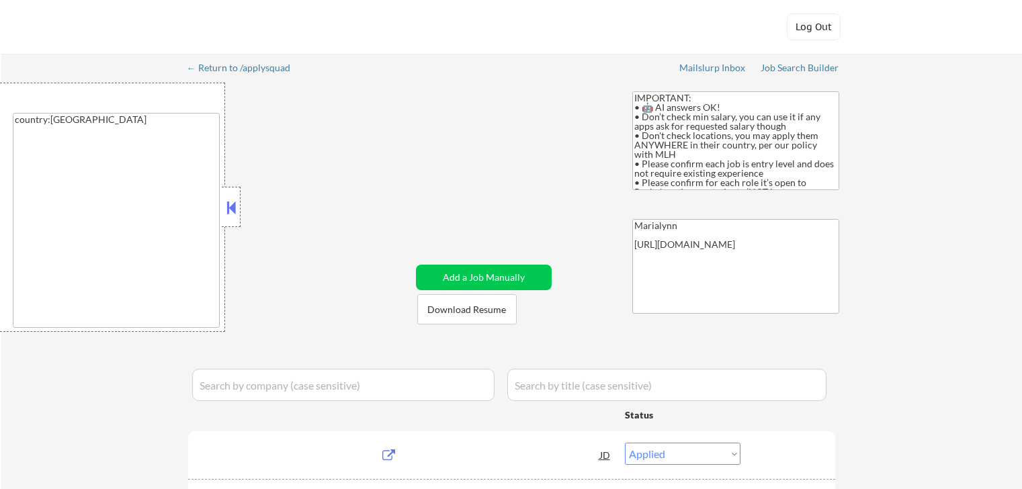
select select ""applied""
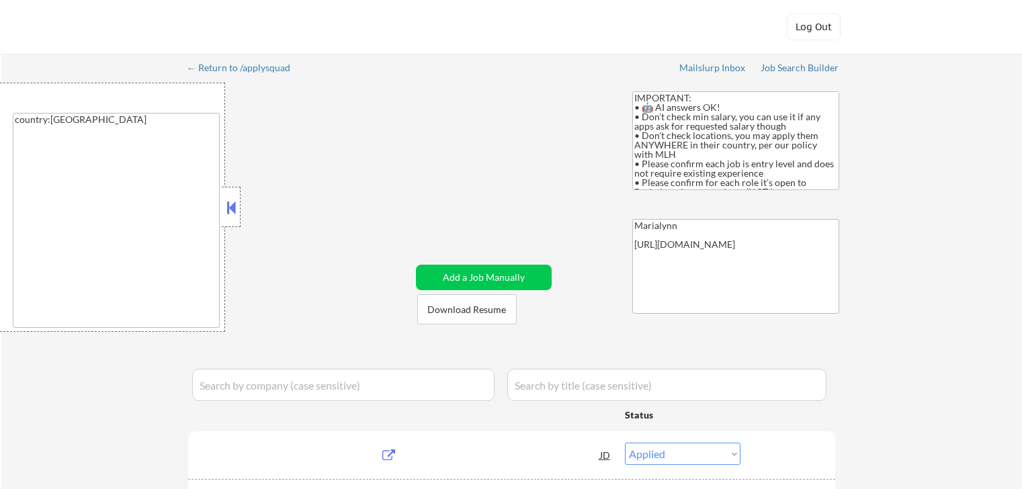
select select ""applied""
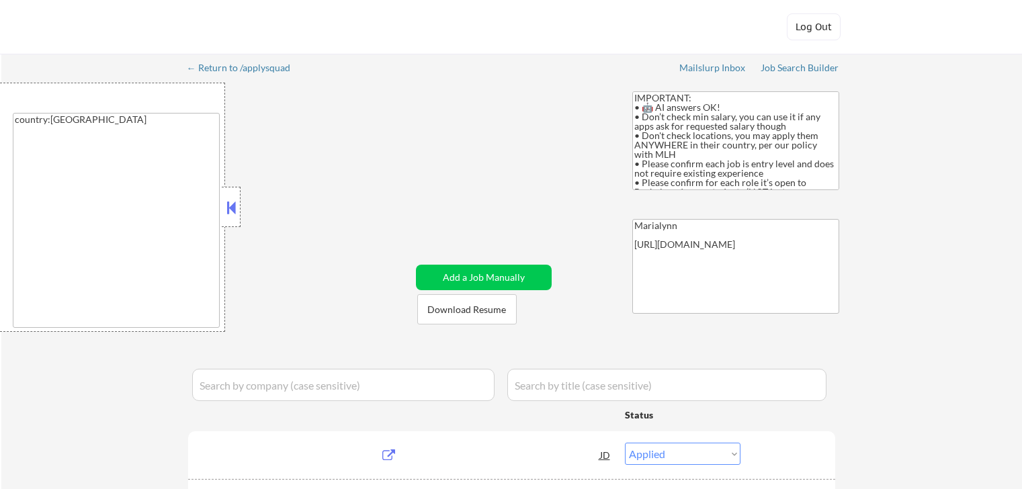
select select ""applied""
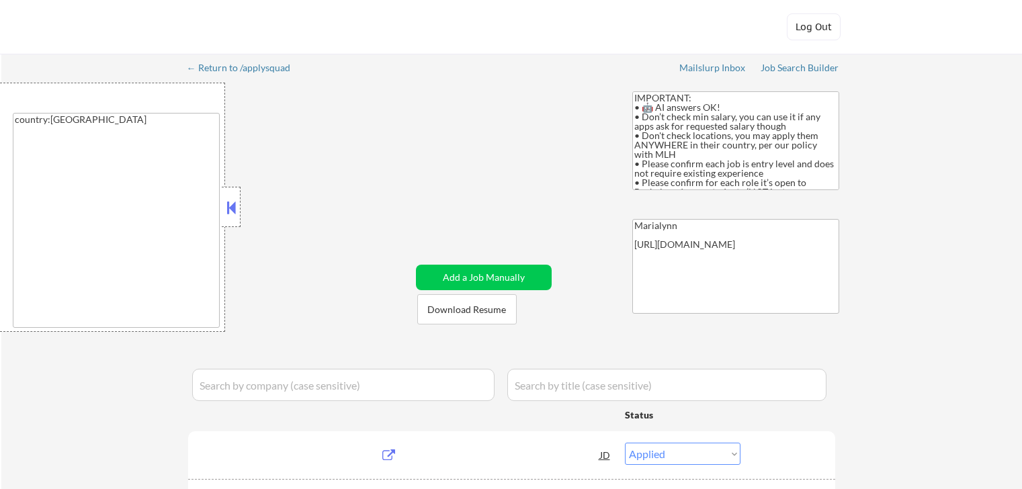
select select ""applied""
select select ""excluded__expired_""
select select ""applied""
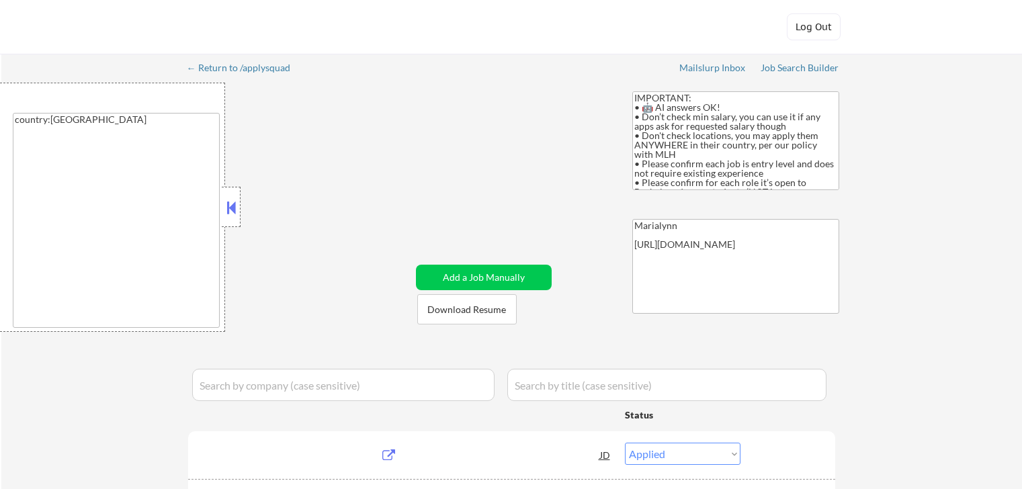
select select ""applied""
select select ""excluded""
select select ""applied""
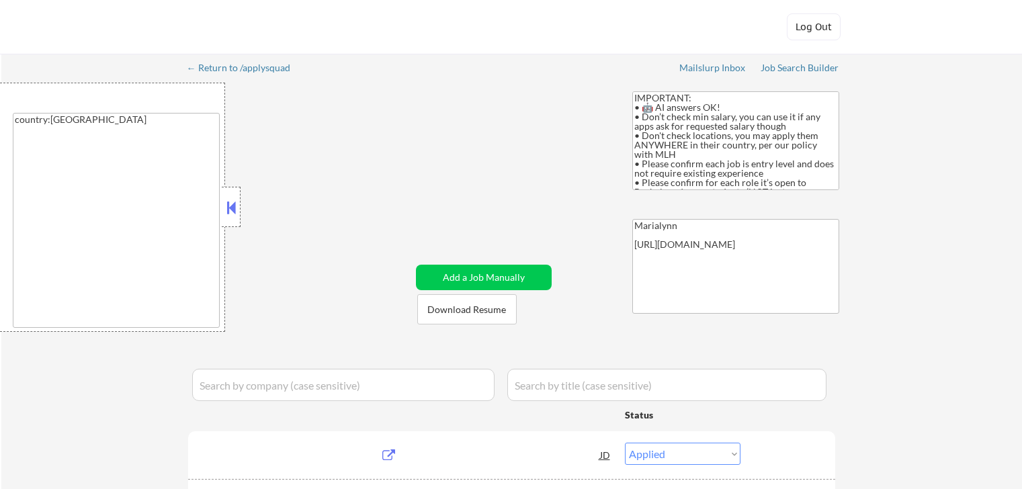
select select ""applied""
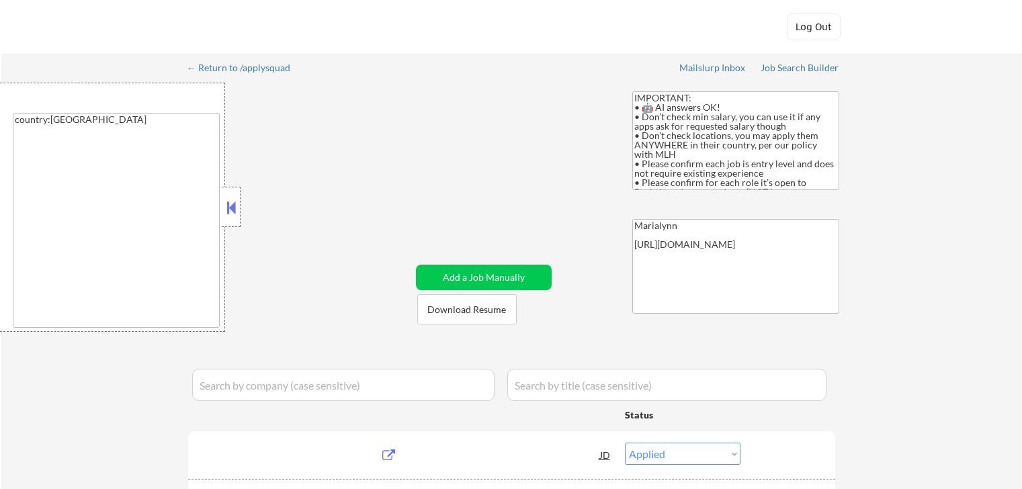
select select ""applied""
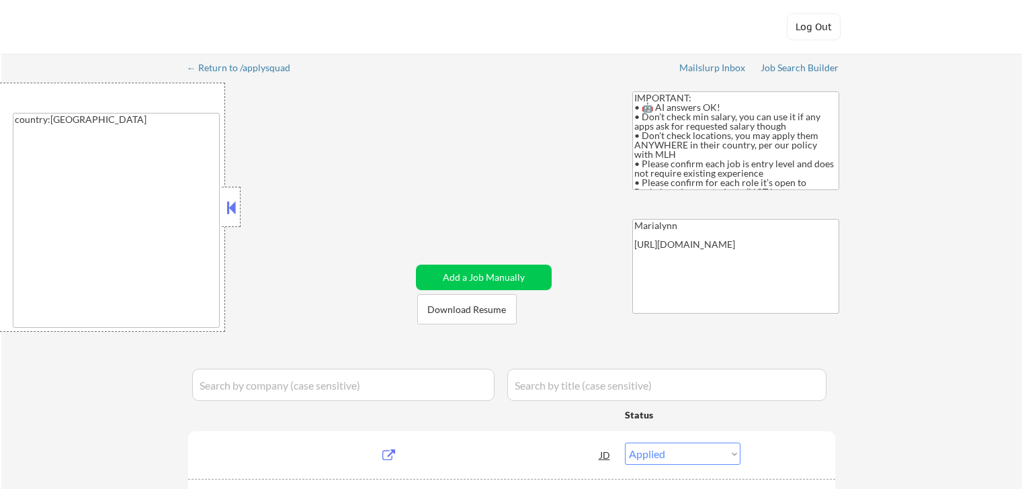
select select ""applied""
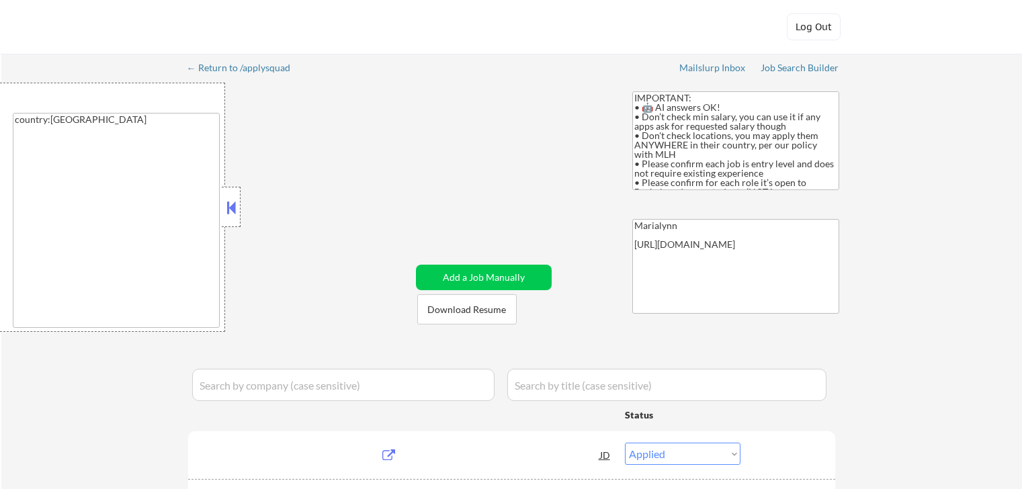
select select ""applied""
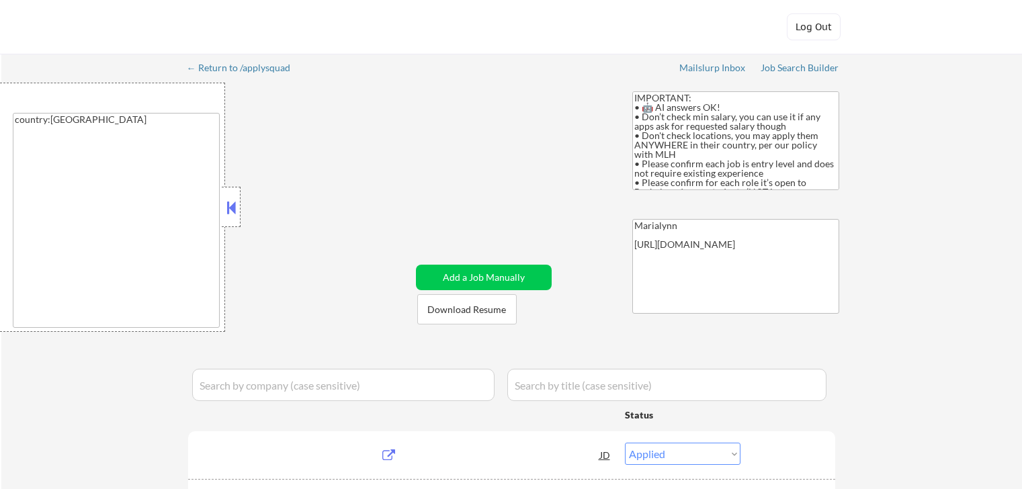
select select ""applied""
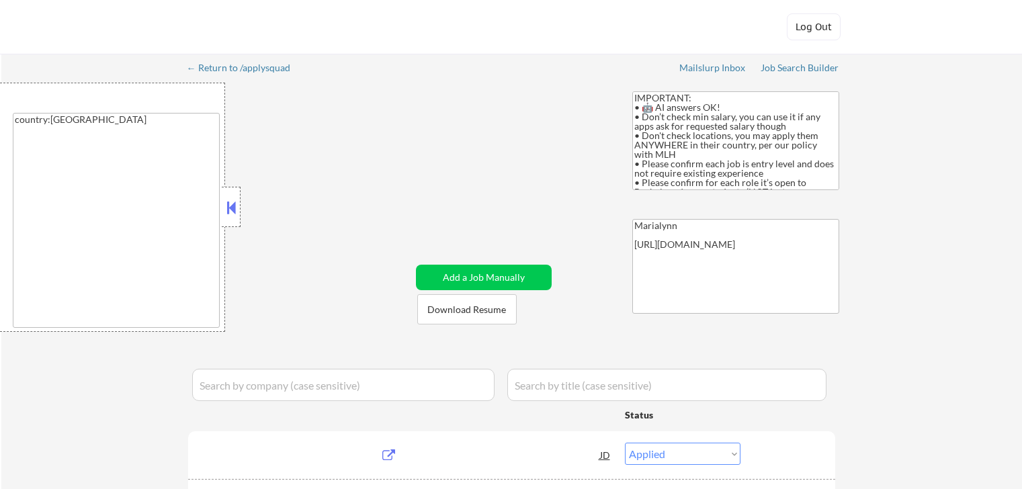
select select ""applied""
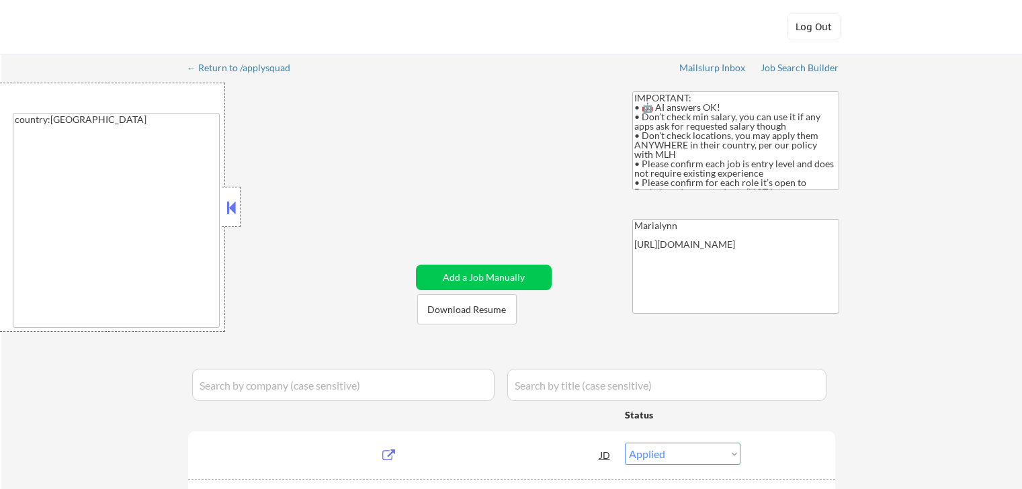
select select ""applied""
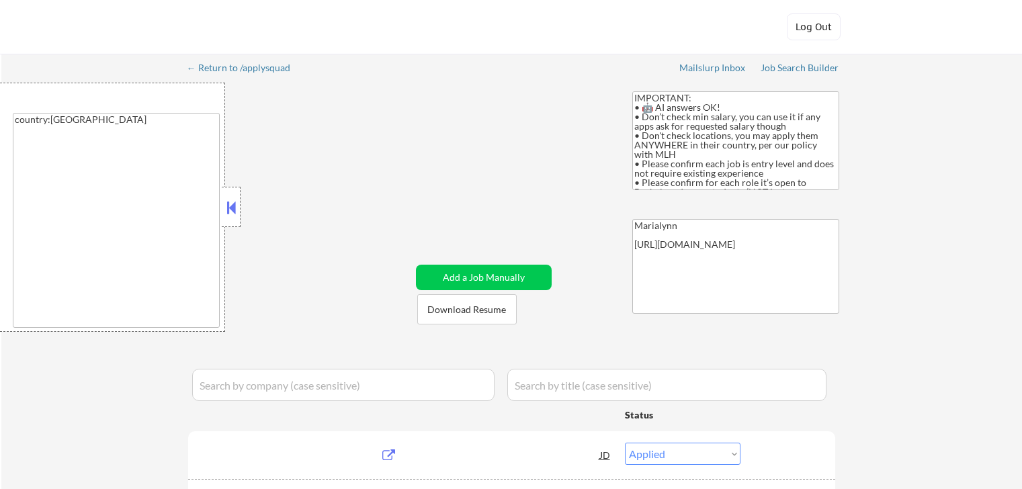
select select ""applied""
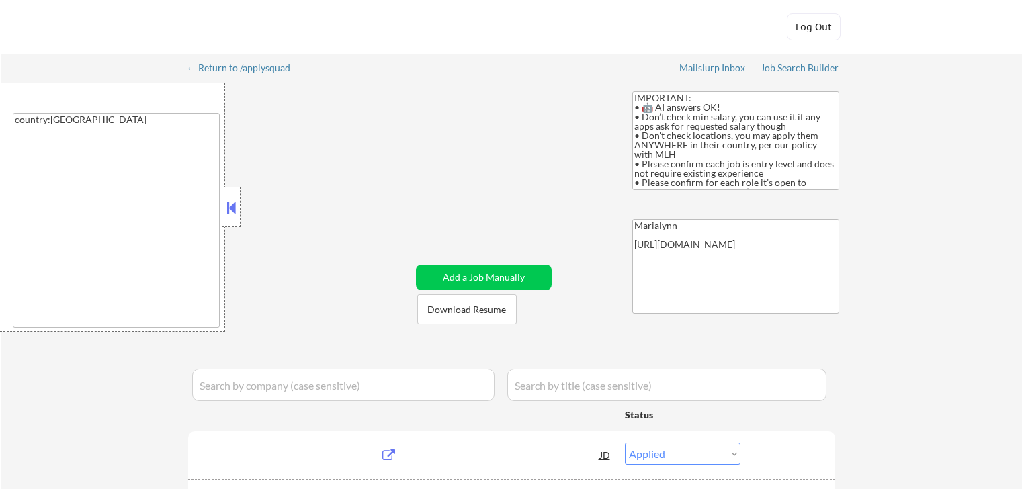
select select ""applied""
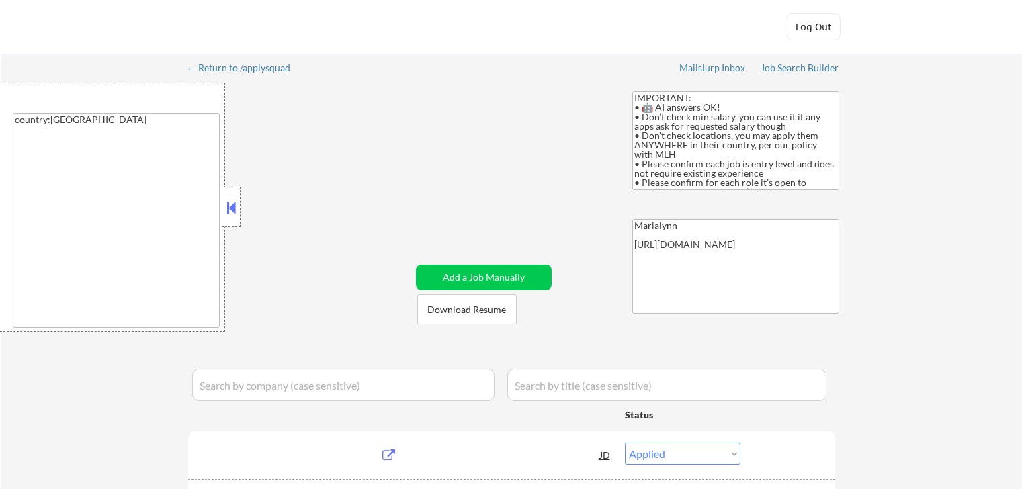
select select ""applied""
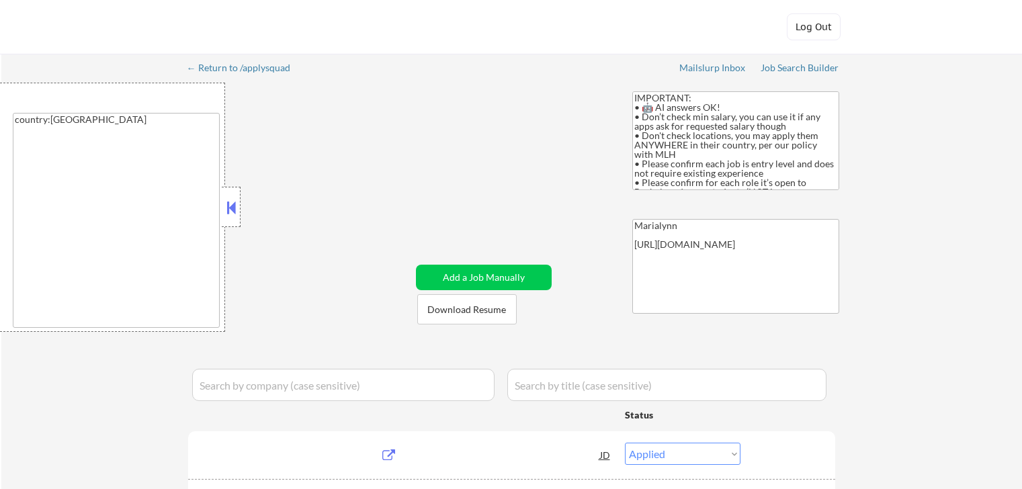
select select ""applied""
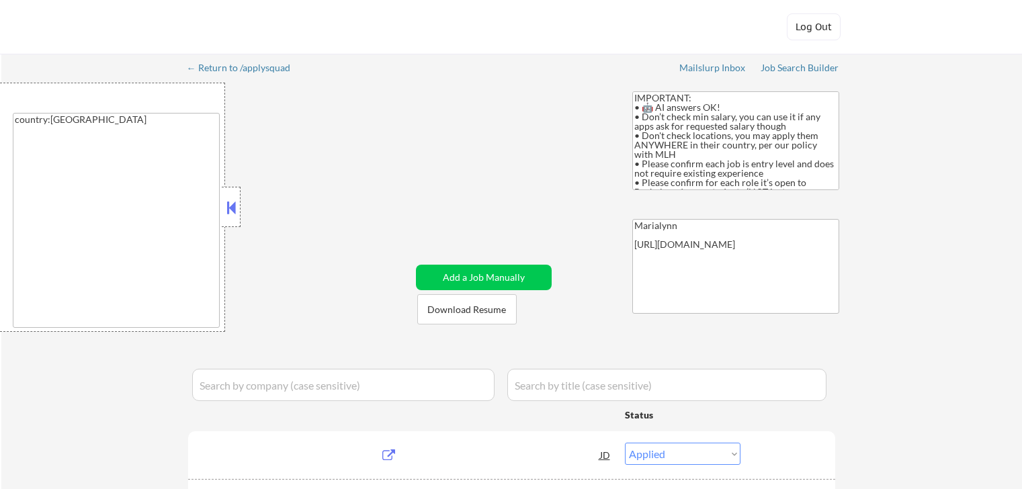
select select ""applied""
select select ""excluded__expired_""
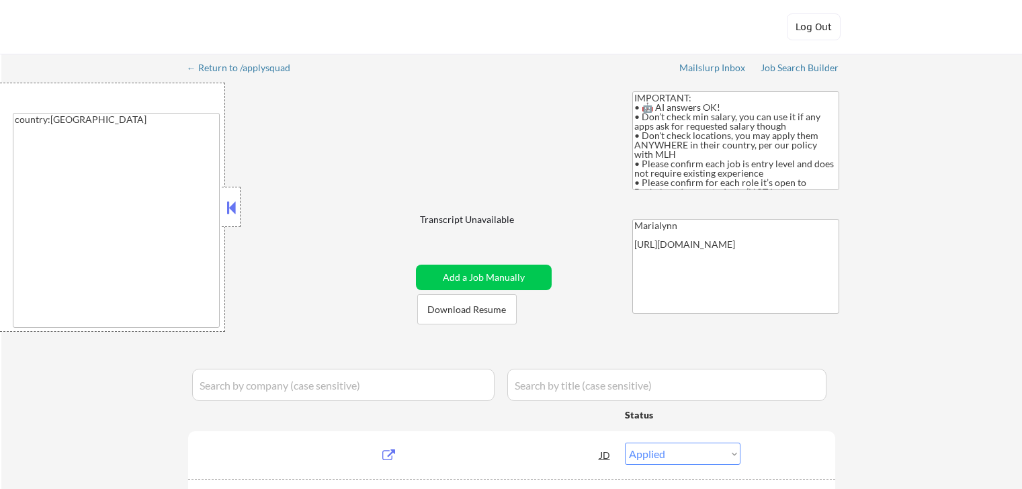
select select ""pending""
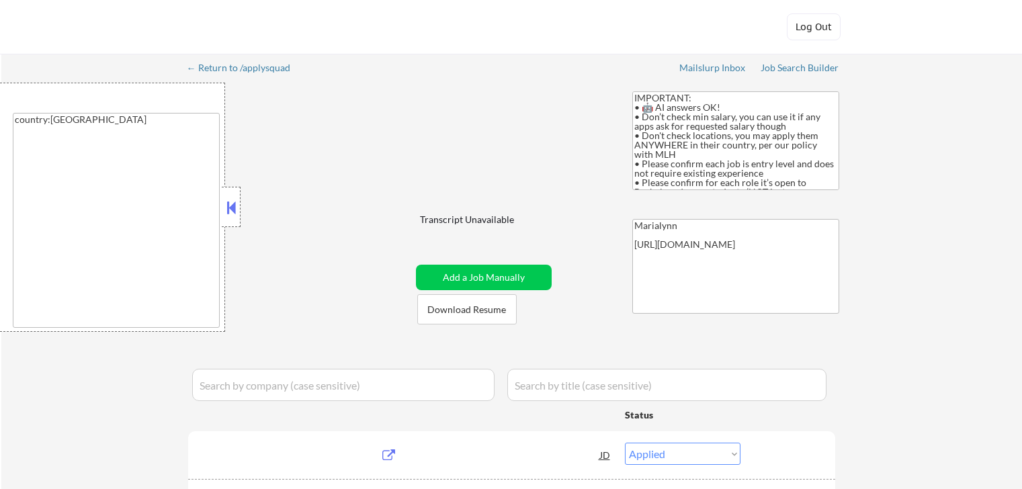
select select ""pending""
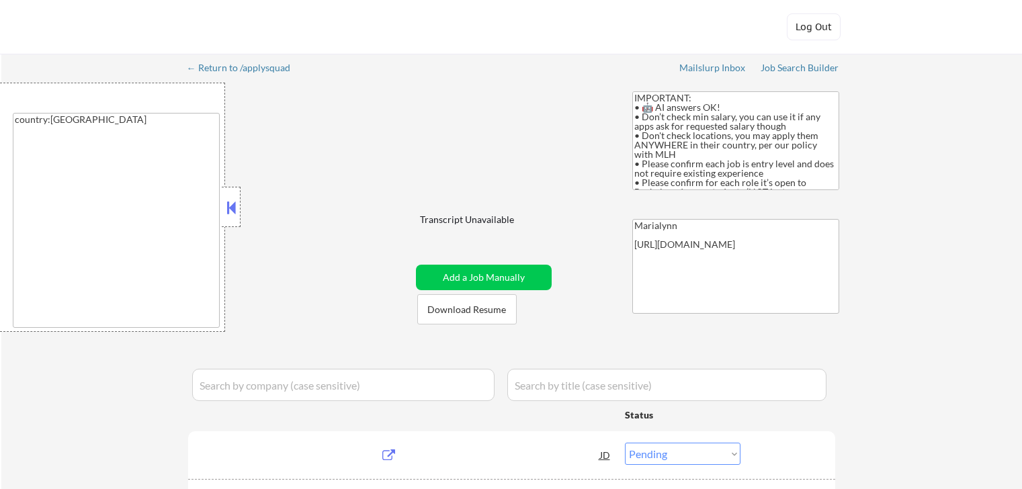
select select ""pending""
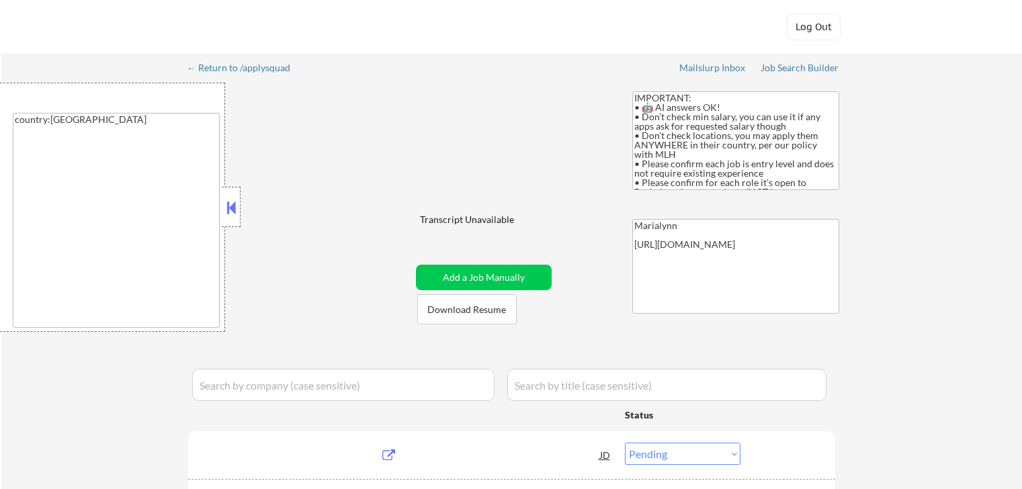
select select ""pending""
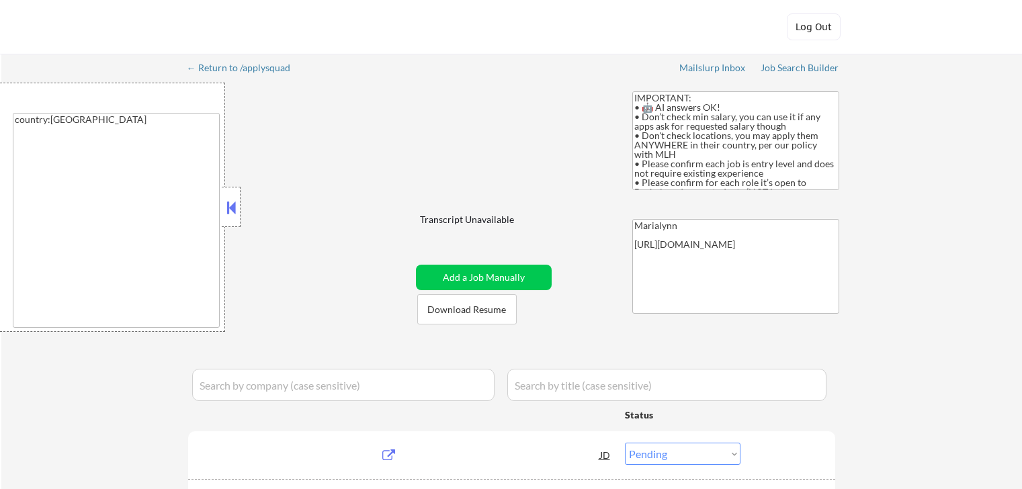
select select ""pending""
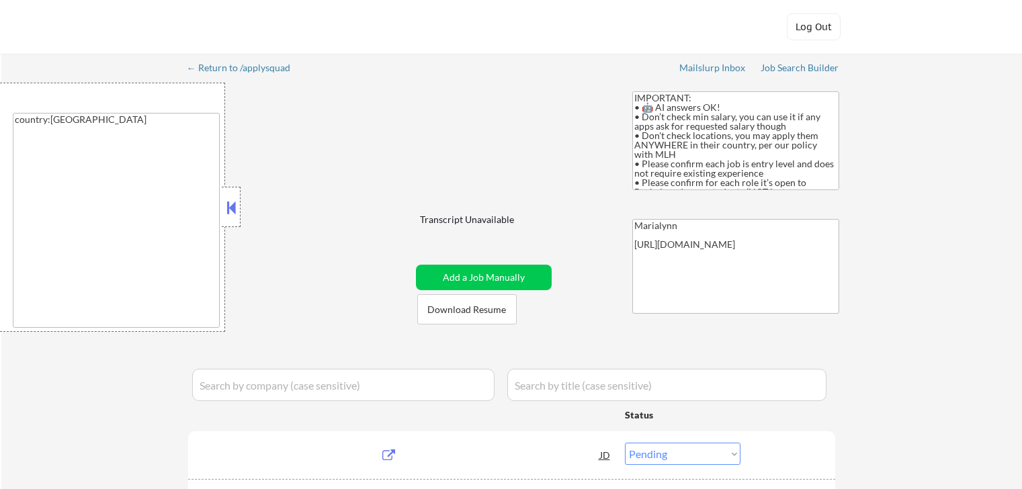
select select ""pending""
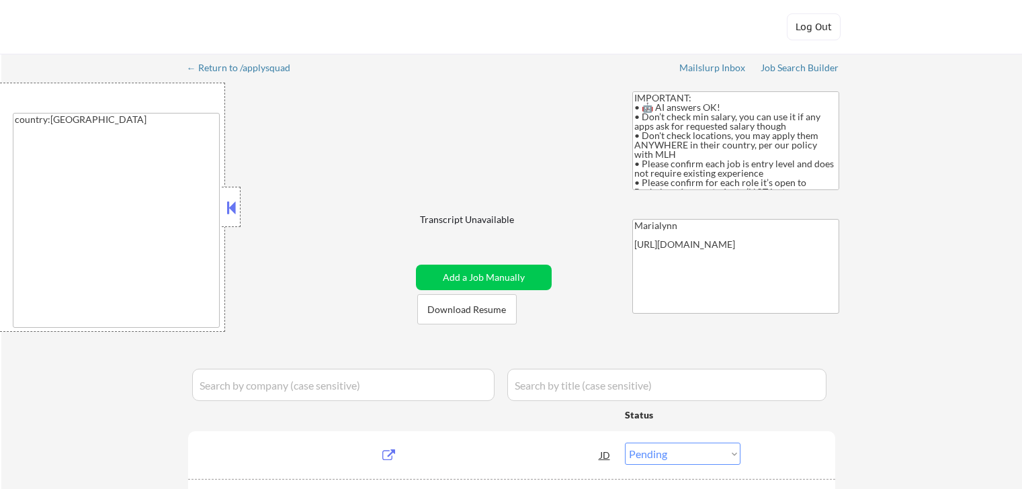
select select ""pending""
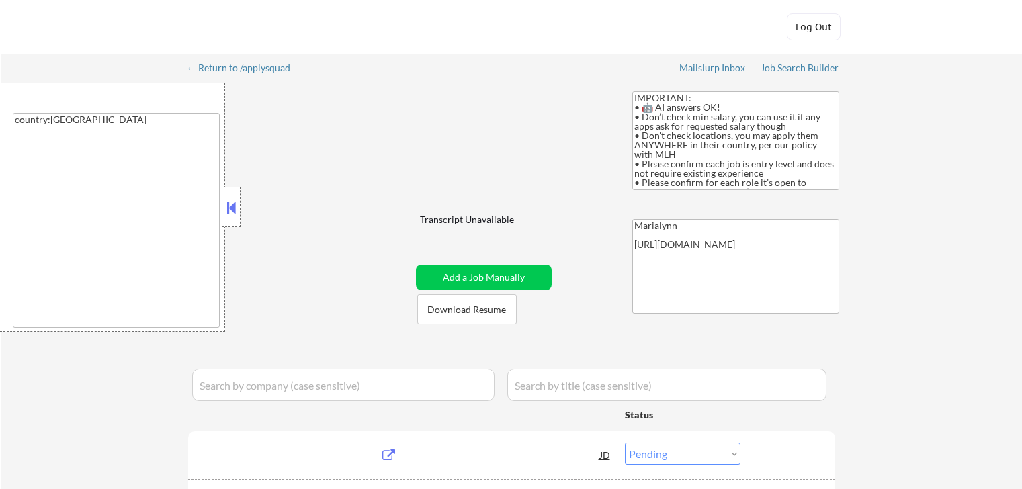
select select ""pending""
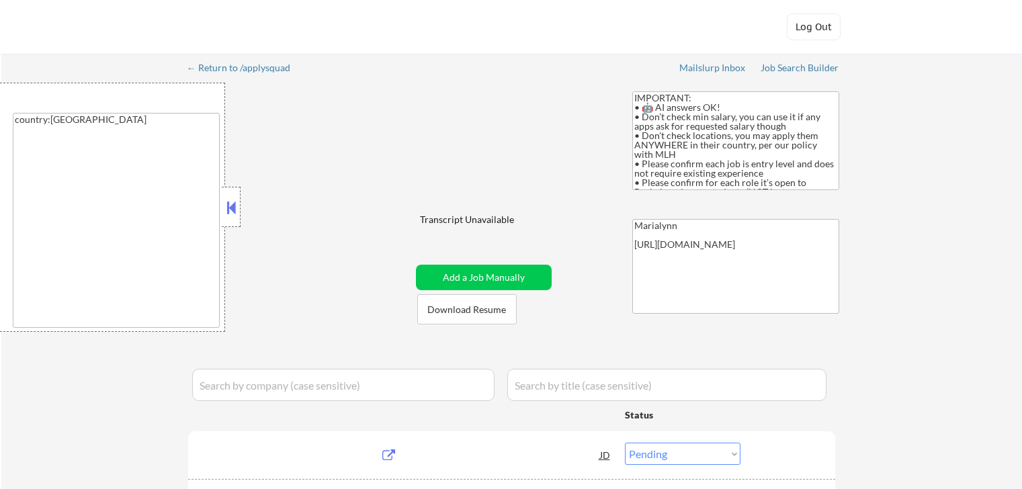
select select ""pending""
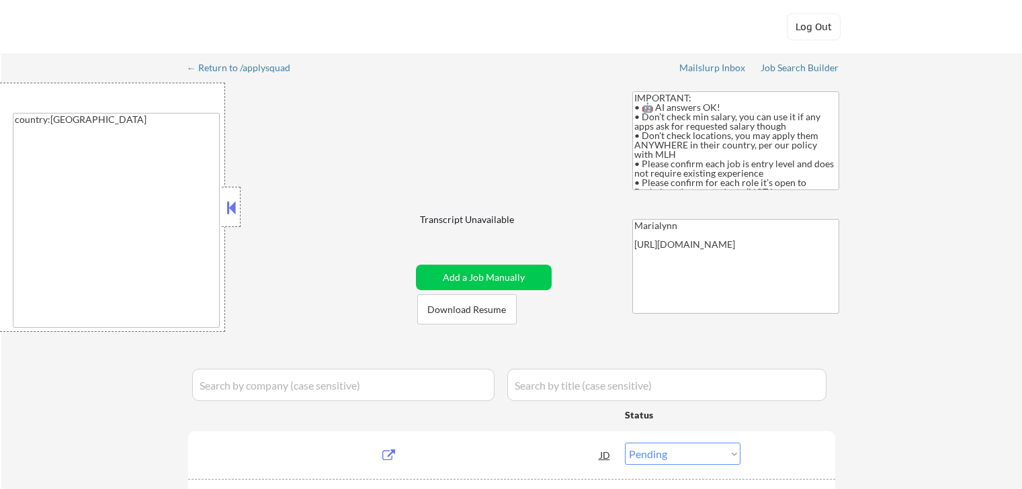
select select ""pending""
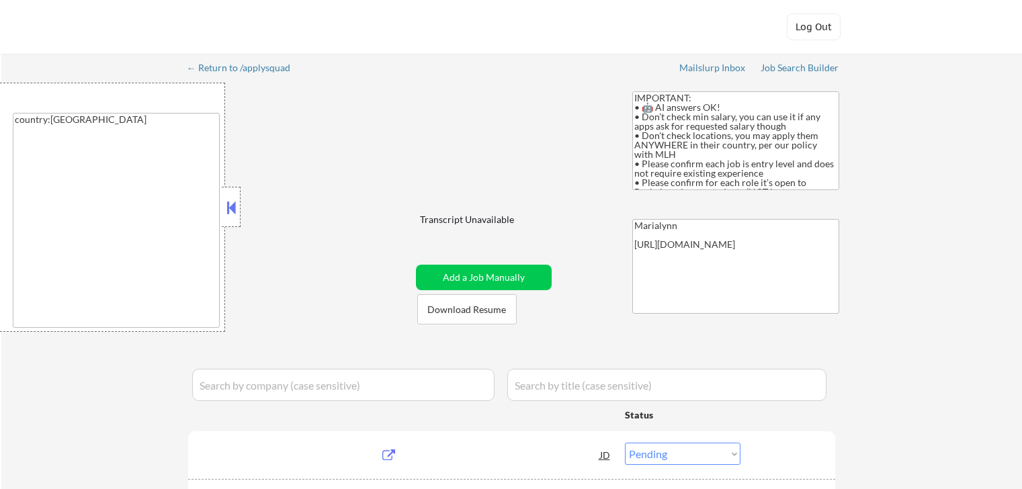
select select ""pending""
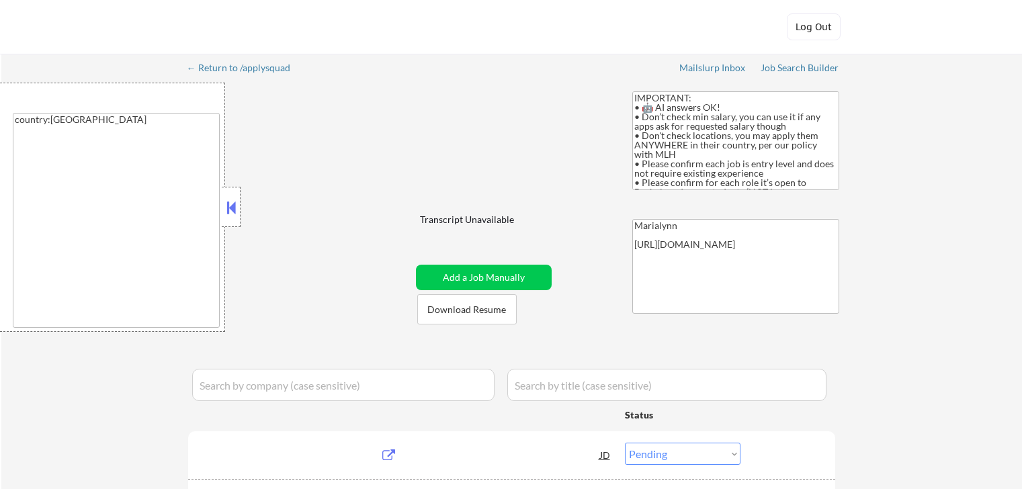
select select ""pending""
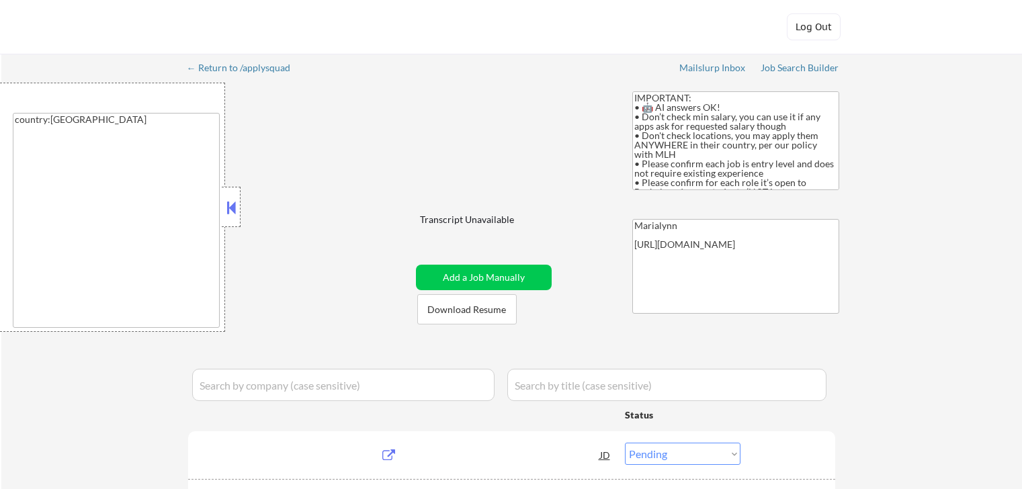
select select ""pending""
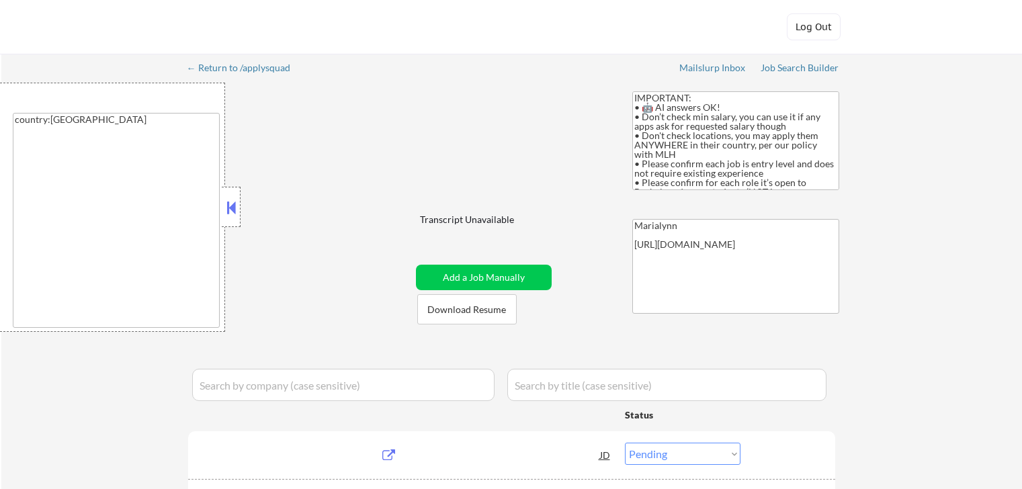
select select ""pending""
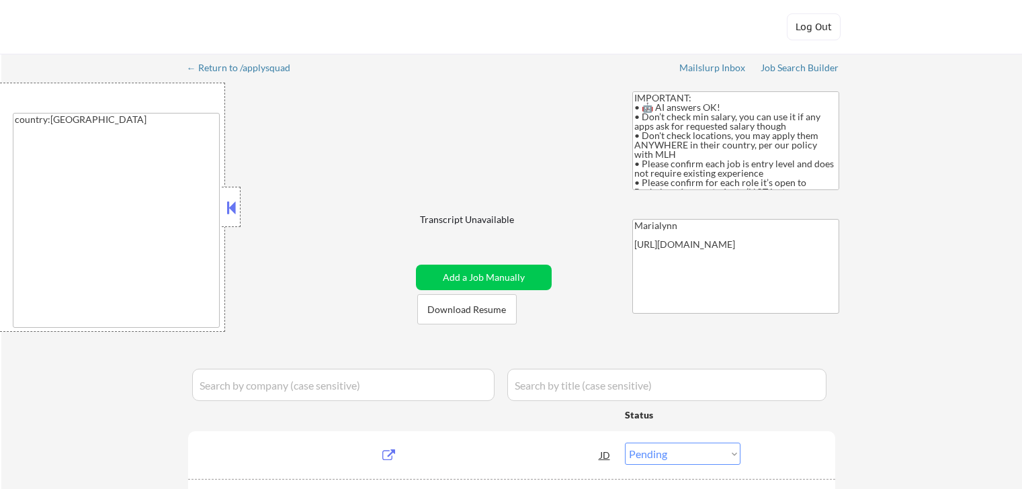
select select ""pending""
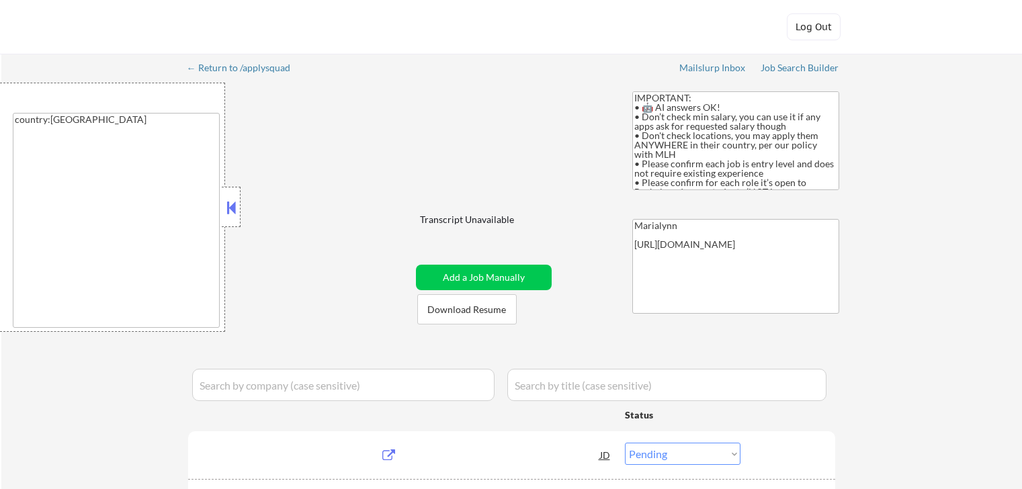
select select ""pending""
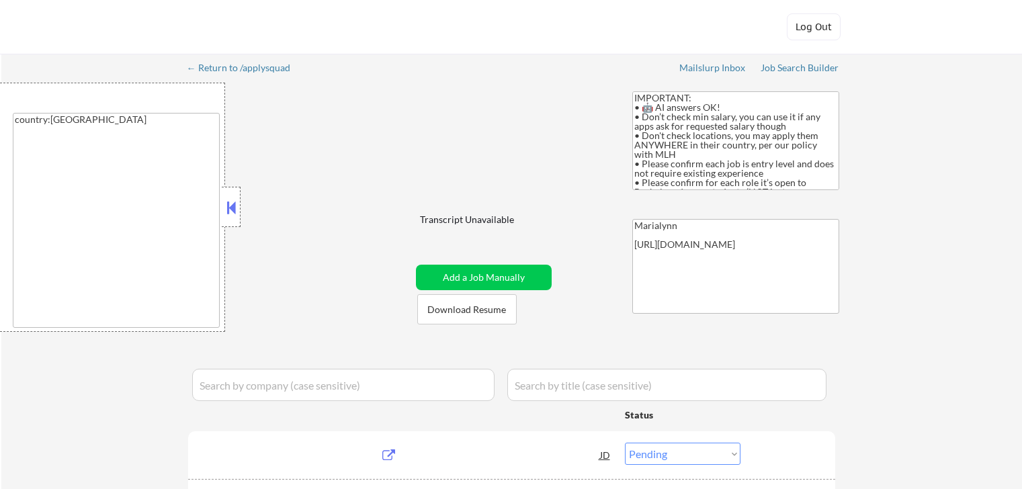
select select ""pending""
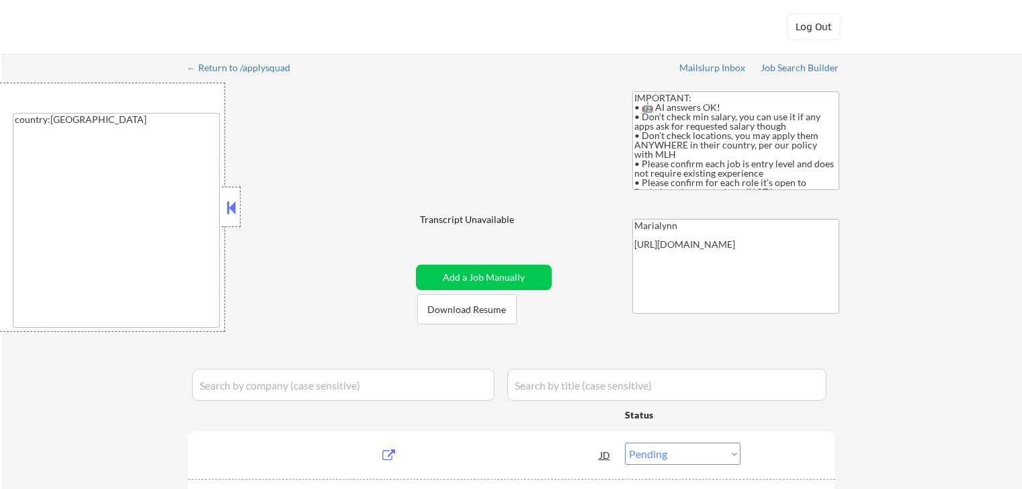
select select ""pending""
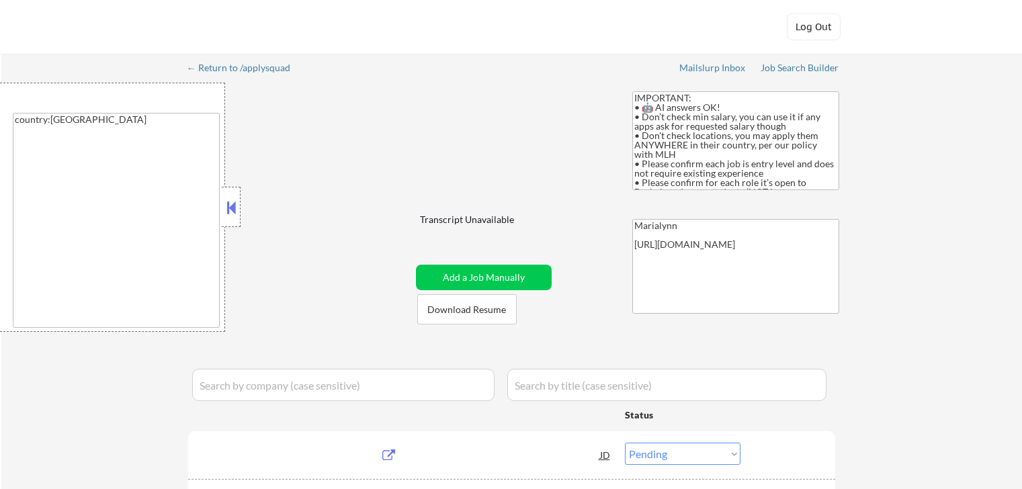
select select ""pending""
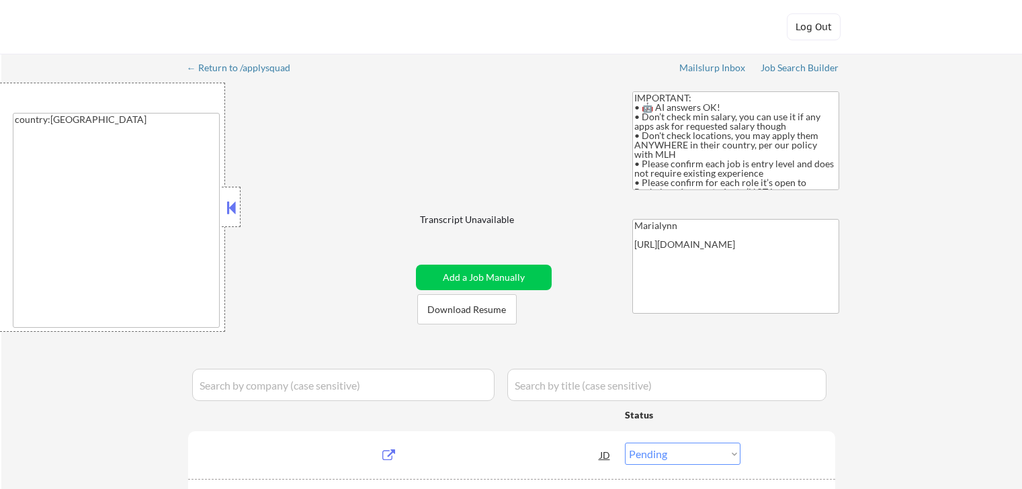
select select ""pending""
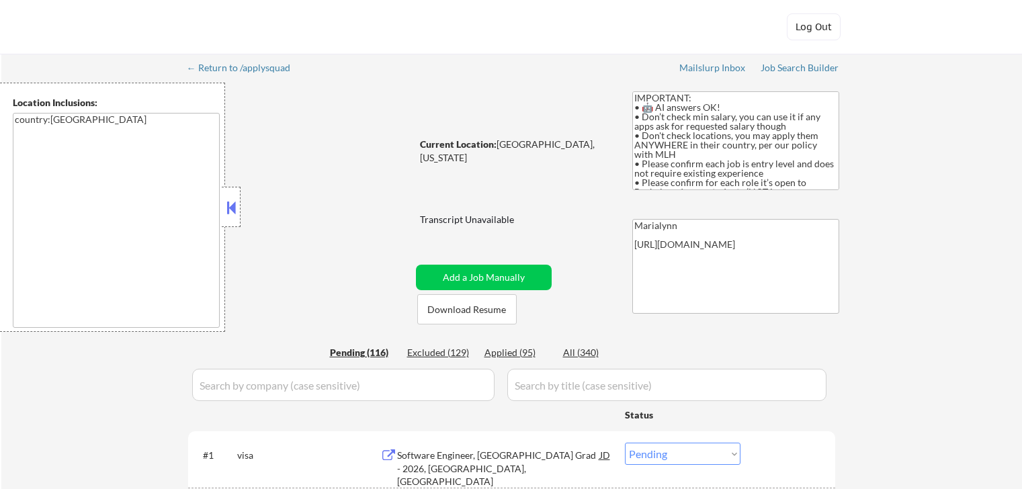
select select ""pending""
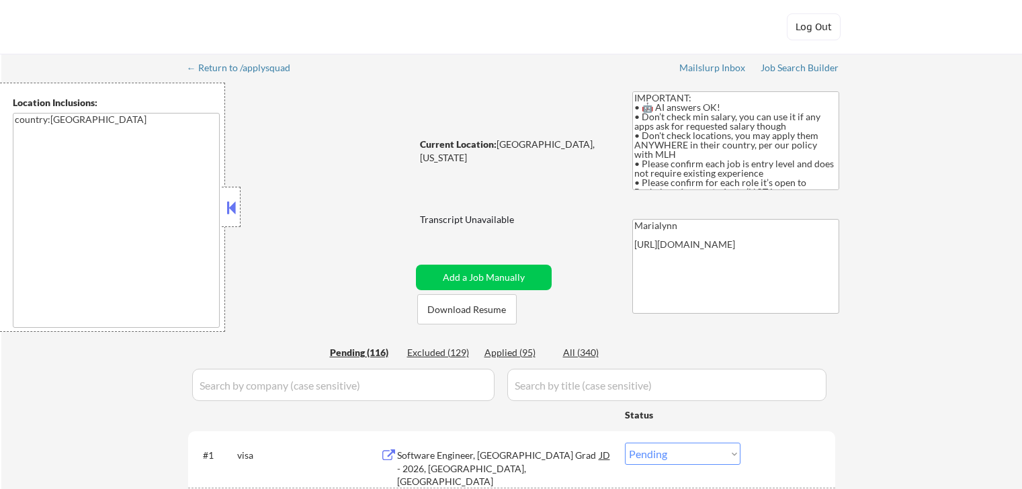
select select ""pending""
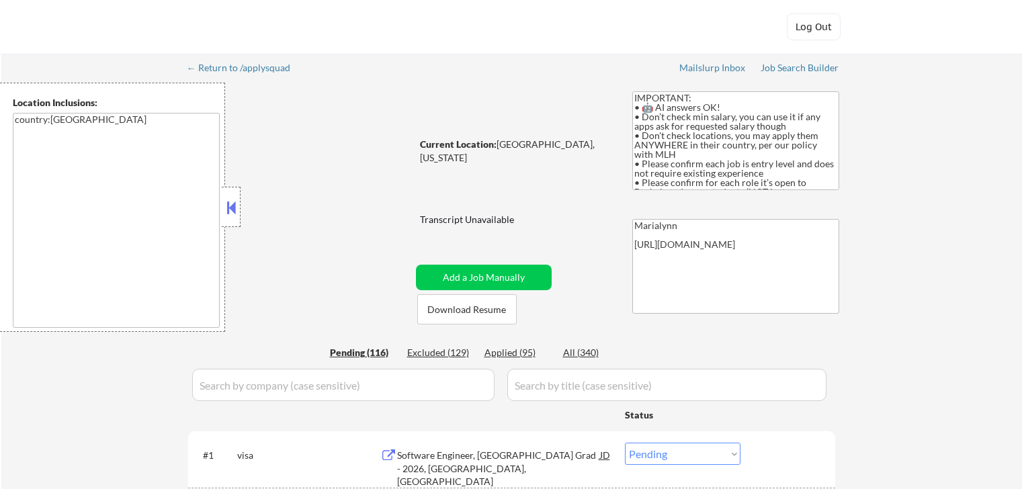
select select ""pending""
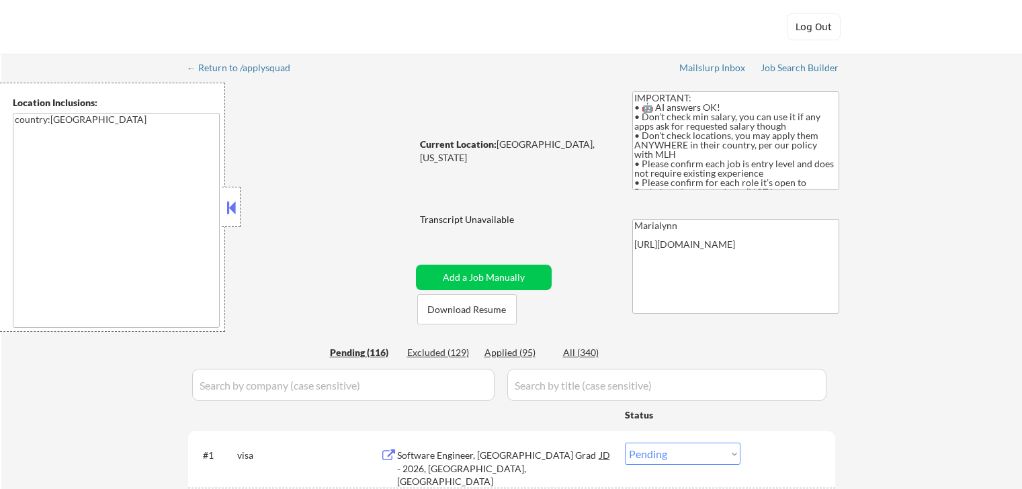
select select ""pending""
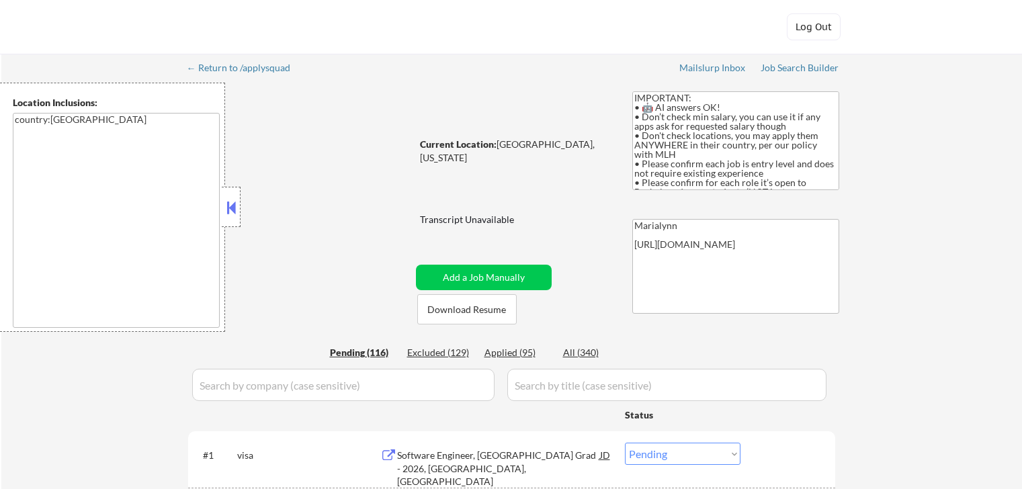
select select ""pending""
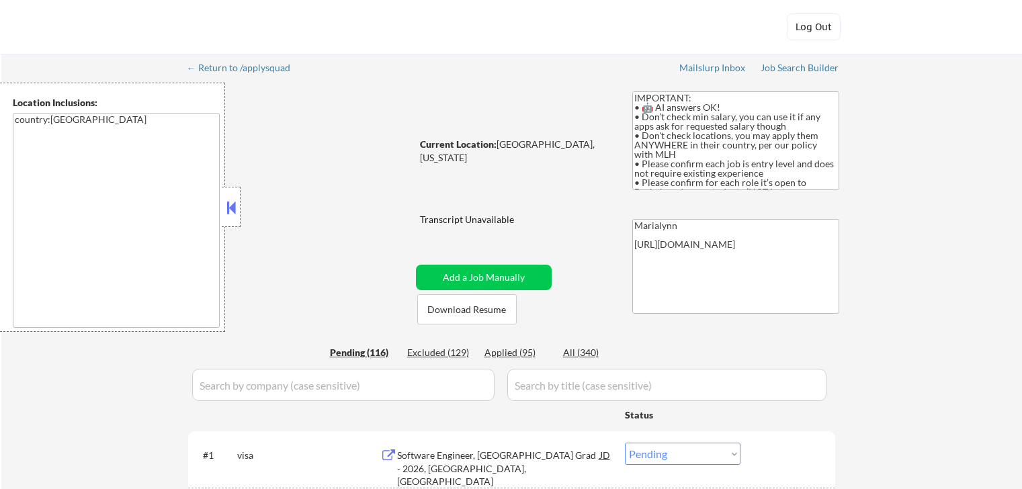
select select ""pending""
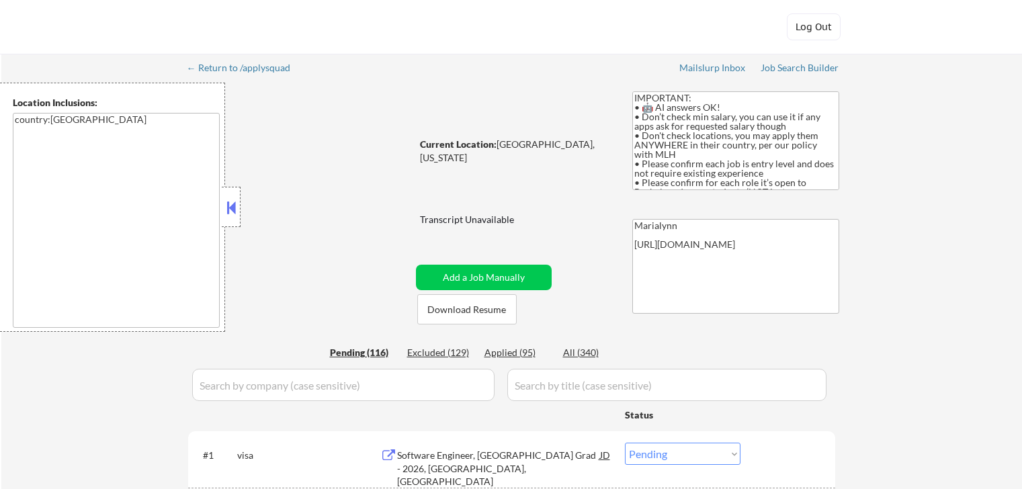
select select ""pending""
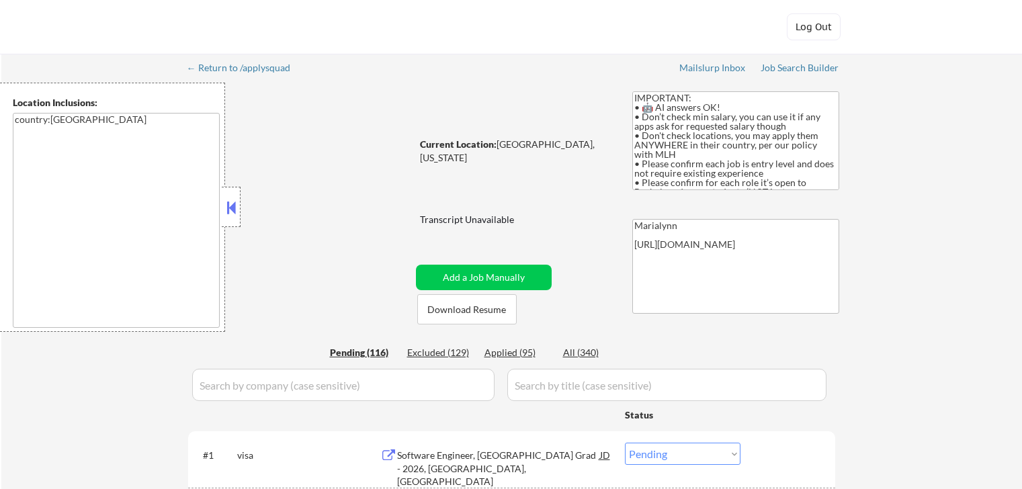
select select ""pending""
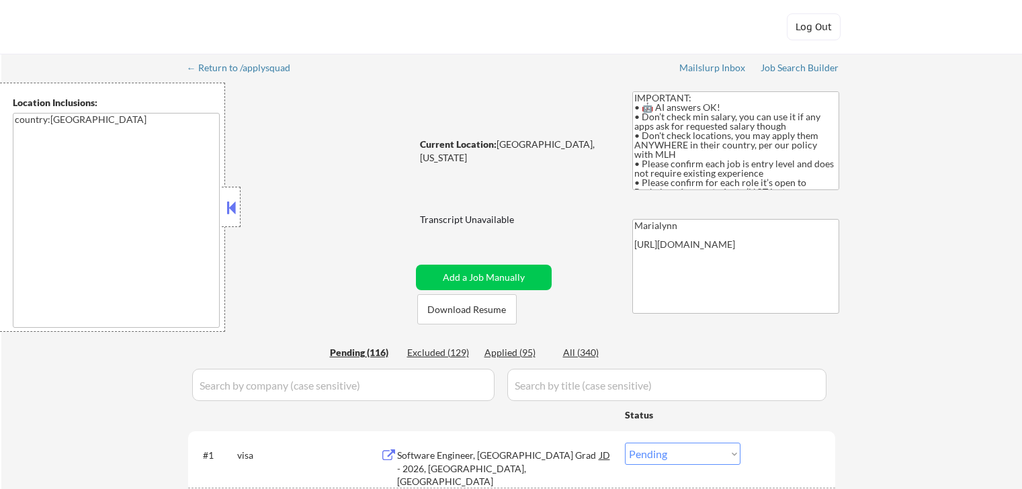
select select ""pending""
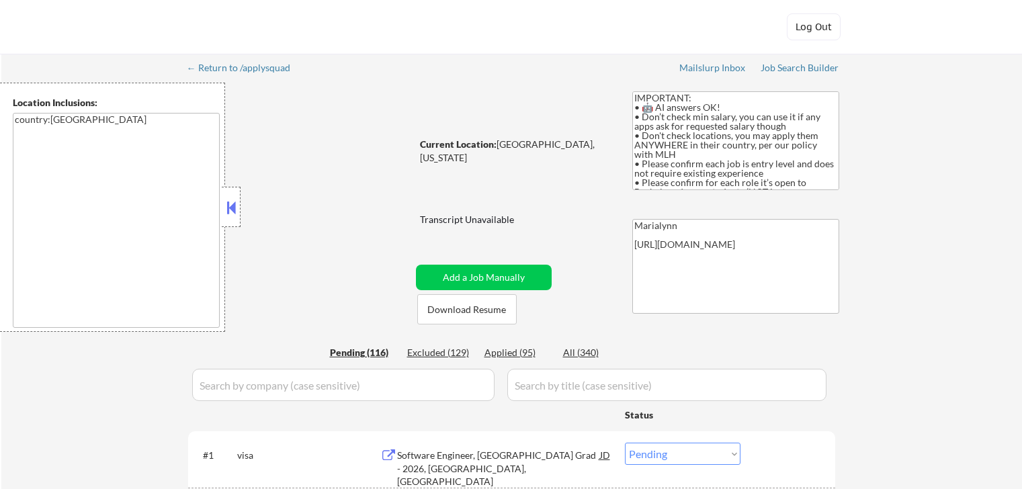
select select ""pending""
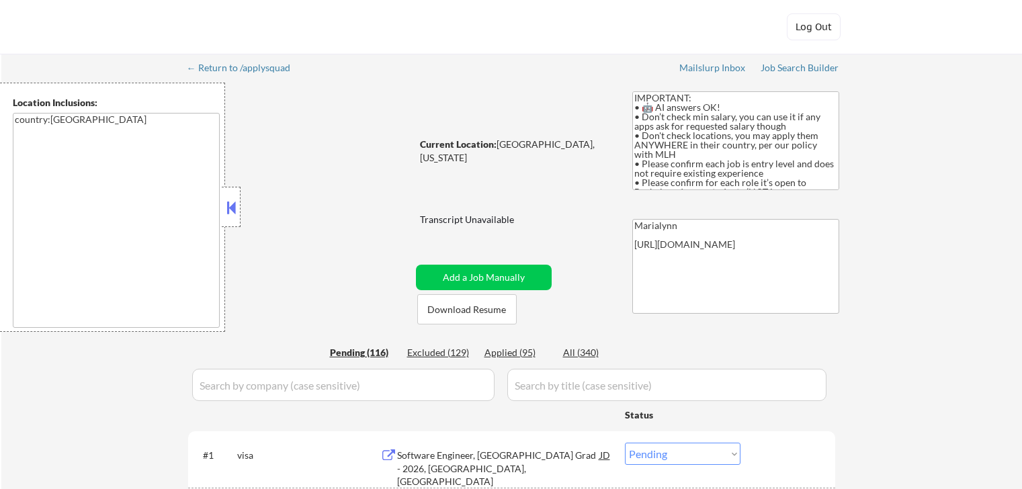
select select ""pending""
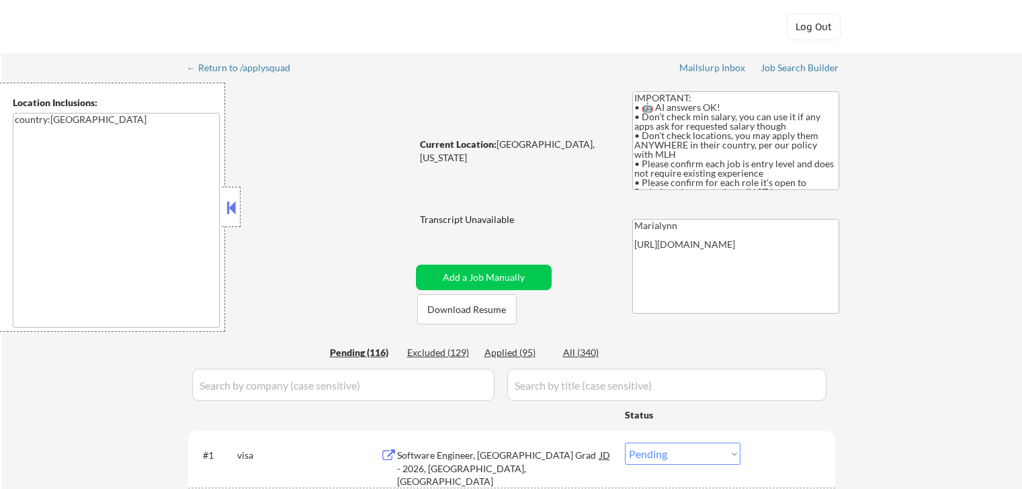
select select ""pending""
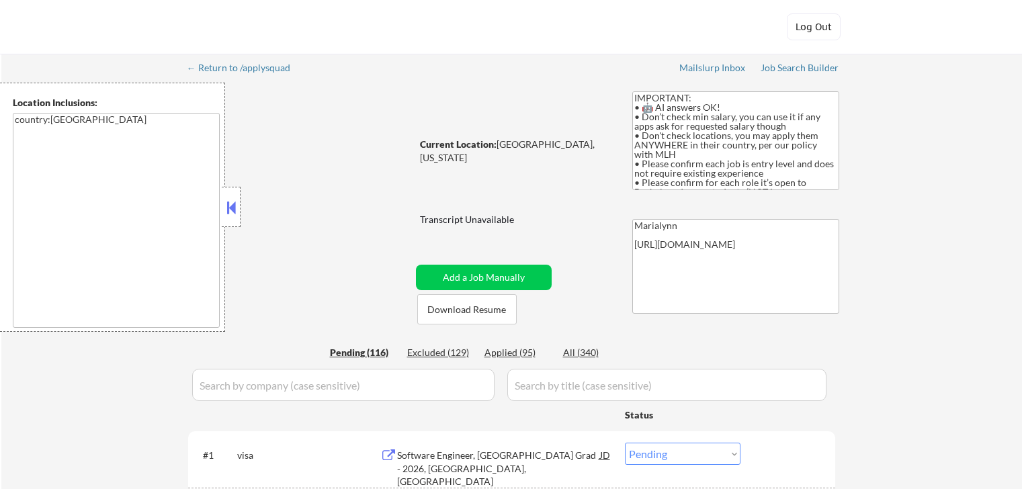
select select ""pending""
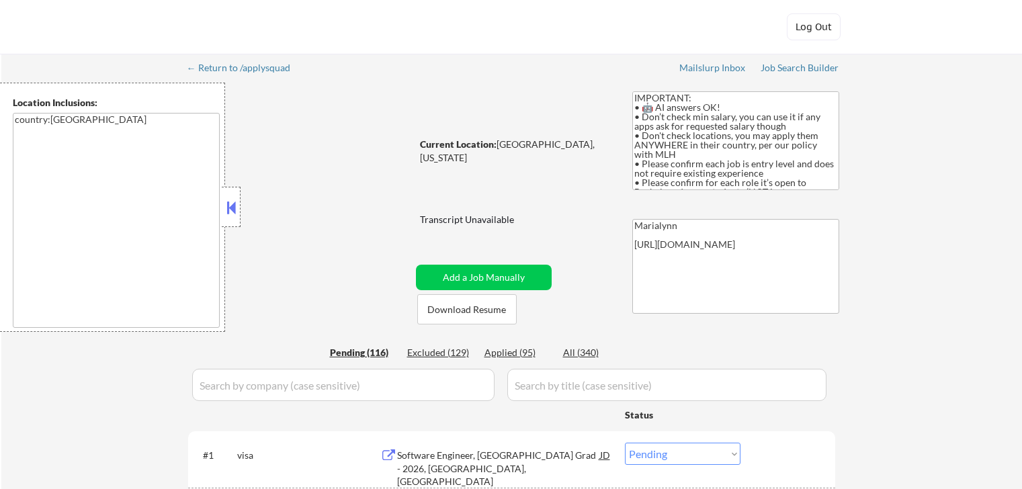
select select ""pending""
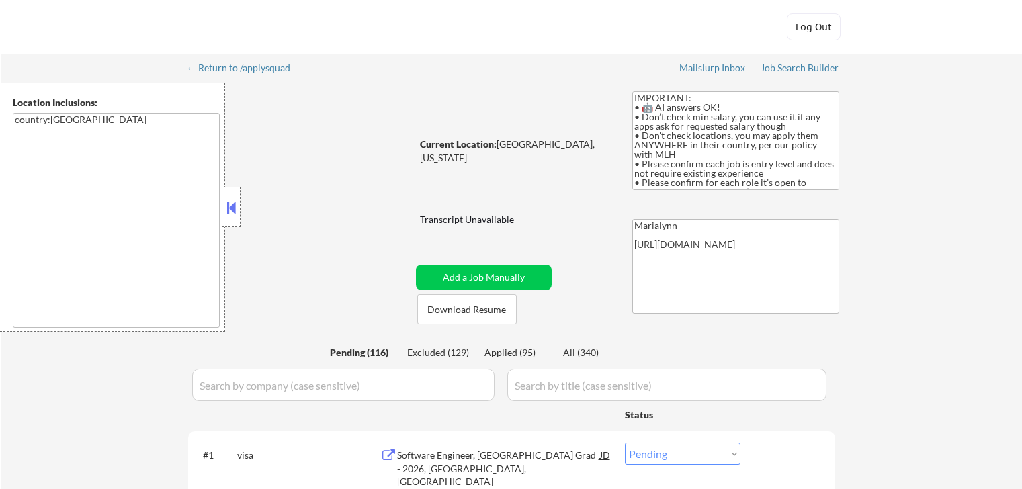
select select ""pending""
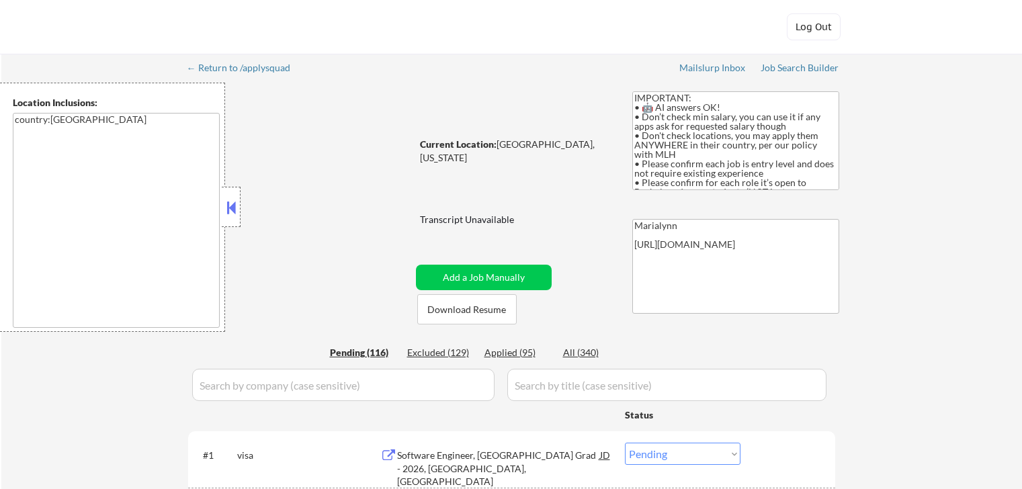
select select ""pending""
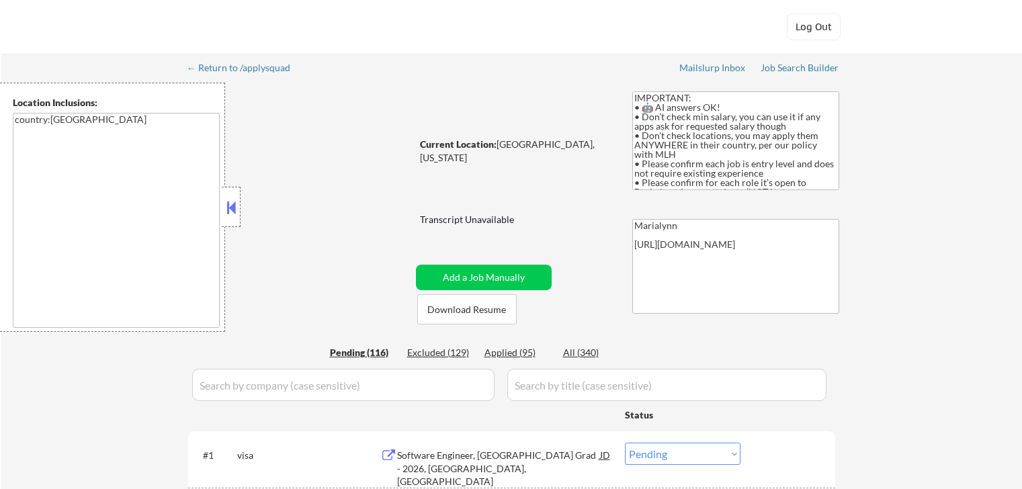
select select ""pending""
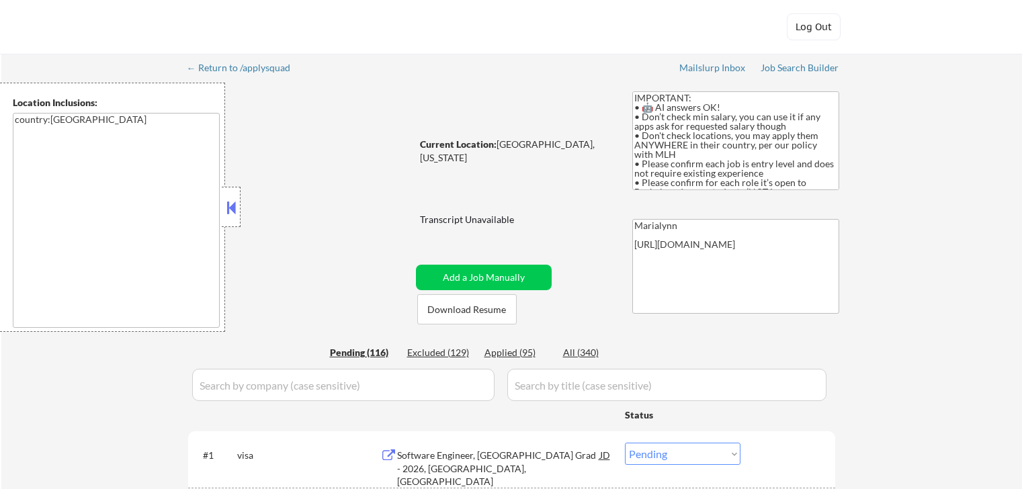
select select ""pending""
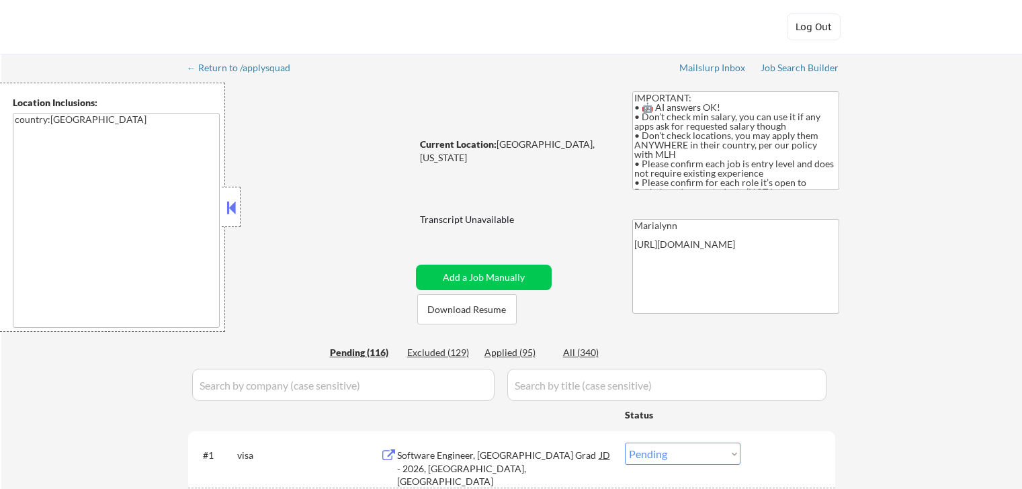
select select ""pending""
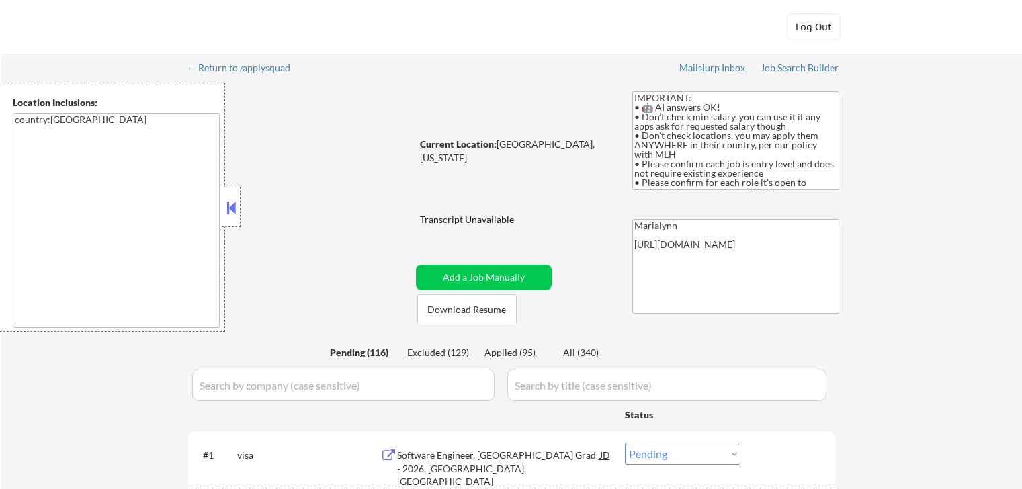
select select ""pending""
